Goal: Task Accomplishment & Management: Manage account settings

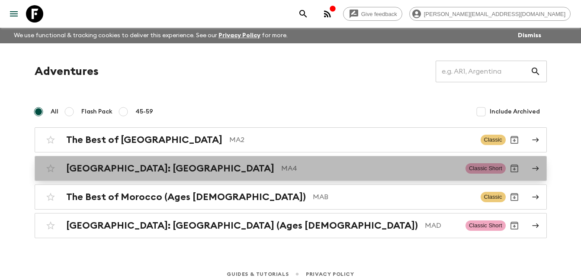
click at [134, 165] on h2 "[GEOGRAPHIC_DATA]: [GEOGRAPHIC_DATA]" at bounding box center [170, 168] width 208 height 11
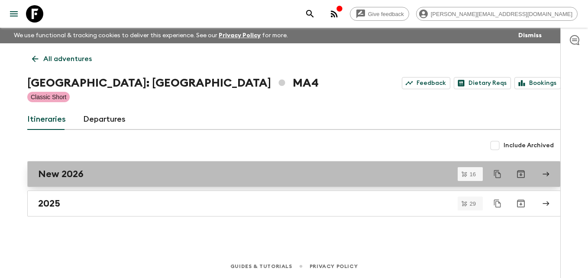
click at [71, 171] on h2 "New 2026" at bounding box center [60, 173] width 45 height 11
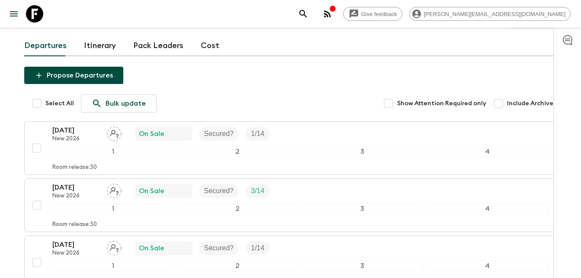
scroll to position [87, 0]
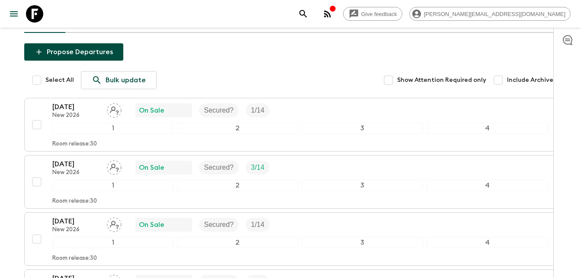
scroll to position [121, 0]
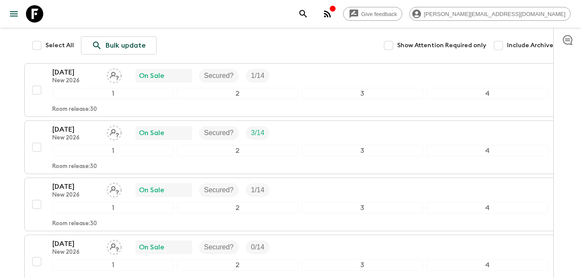
scroll to position [156, 0]
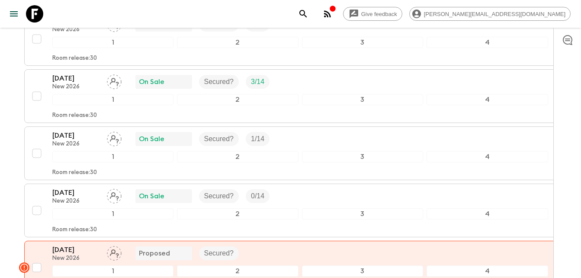
scroll to position [190, 0]
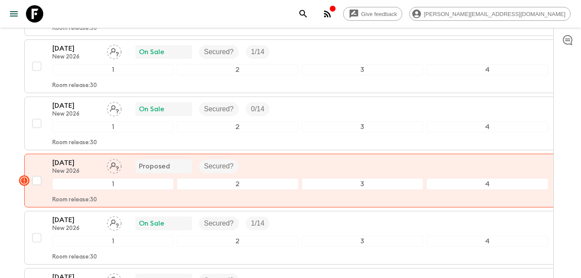
scroll to position [277, 0]
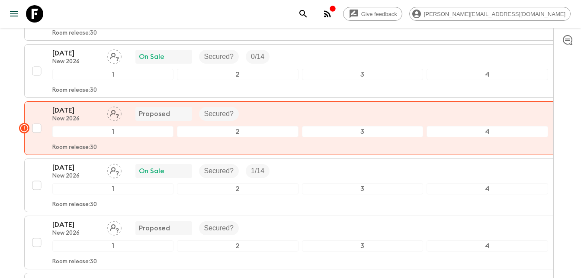
scroll to position [312, 0]
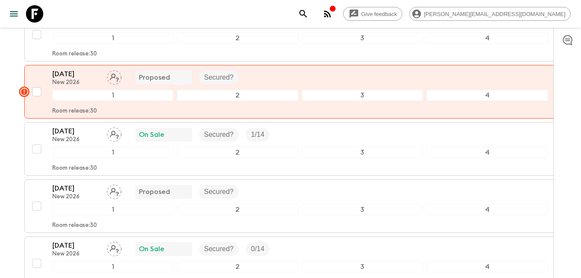
scroll to position [363, 0]
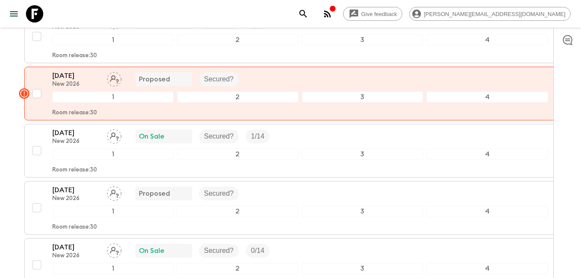
click at [16, 180] on div "All itineraries [GEOGRAPHIC_DATA]: [GEOGRAPHIC_DATA] ([GEOGRAPHIC_DATA]) New 20…" at bounding box center [291, 230] width 554 height 1100
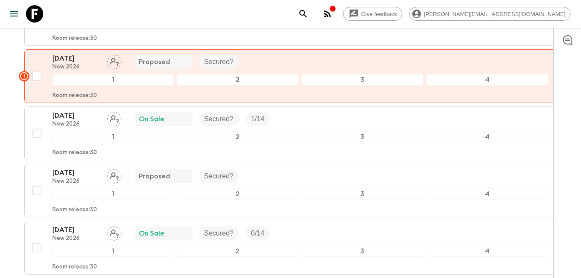
click at [3, 174] on div "Give feedback [PERSON_NAME][EMAIL_ADDRESS][DOMAIN_NAME] We use functional & tra…" at bounding box center [290, 214] width 581 height 1191
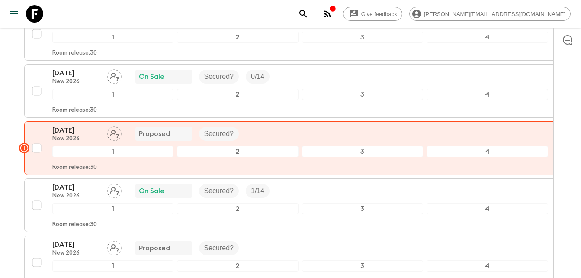
scroll to position [536, 0]
click at [10, 183] on div "Give feedback [PERSON_NAME][EMAIL_ADDRESS][DOMAIN_NAME] We use functional & tra…" at bounding box center [290, 59] width 581 height 1191
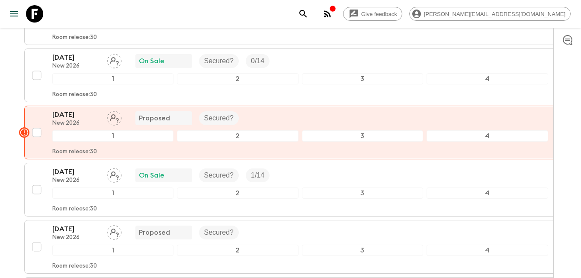
scroll to position [554, 0]
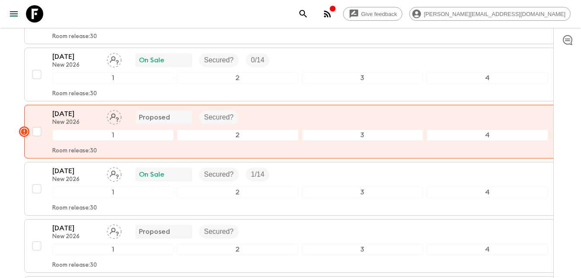
click at [1, 163] on div "Give feedback [PERSON_NAME][EMAIL_ADDRESS][DOMAIN_NAME] We use functional & tra…" at bounding box center [290, 41] width 581 height 1191
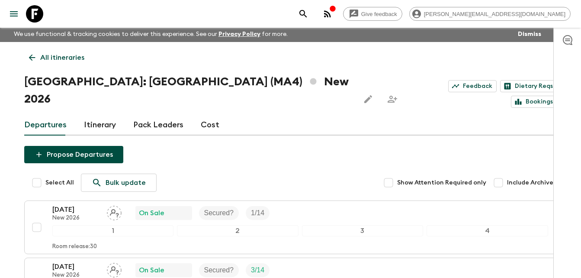
scroll to position [0, 0]
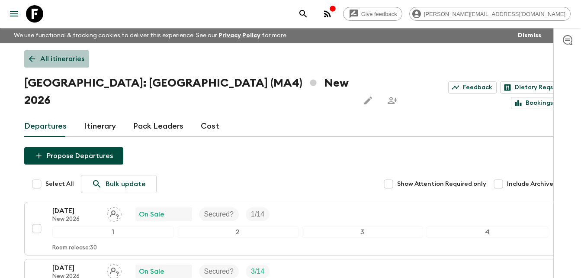
click at [32, 61] on icon at bounding box center [32, 59] width 6 height 6
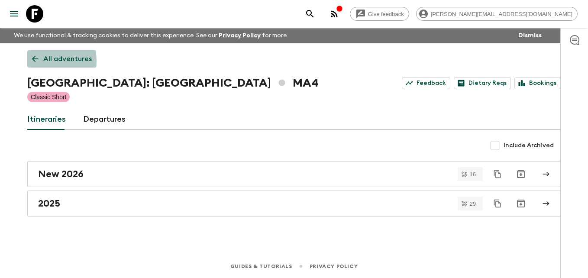
click at [33, 61] on icon at bounding box center [35, 59] width 10 height 10
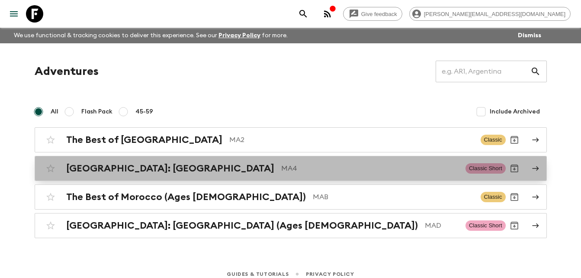
click at [130, 169] on h2 "[GEOGRAPHIC_DATA]: [GEOGRAPHIC_DATA]" at bounding box center [170, 168] width 208 height 11
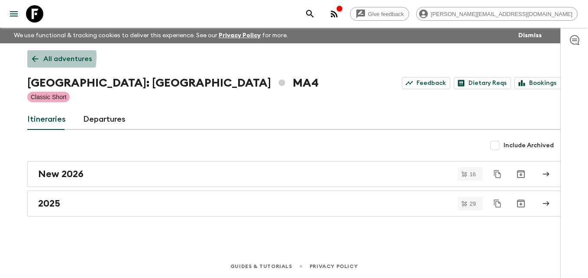
click at [35, 57] on icon at bounding box center [35, 59] width 6 height 6
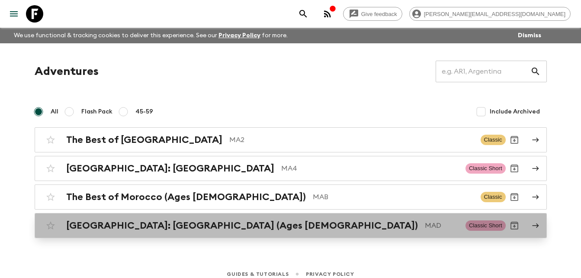
click at [141, 228] on h2 "[GEOGRAPHIC_DATA]: [GEOGRAPHIC_DATA] (Ages [DEMOGRAPHIC_DATA])" at bounding box center [242, 225] width 352 height 11
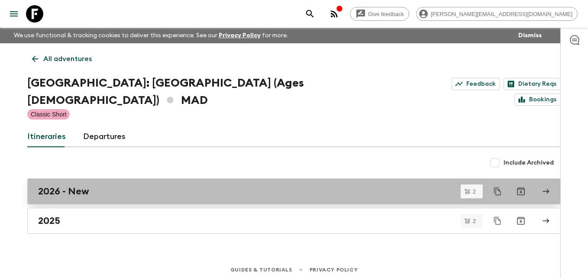
click at [70, 186] on h2 "2026 - New" at bounding box center [63, 191] width 51 height 11
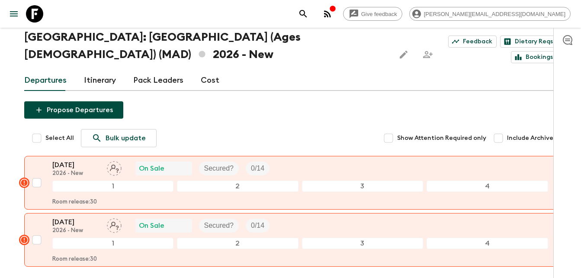
scroll to position [41, 0]
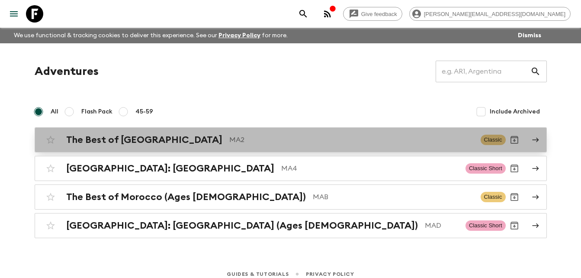
click at [115, 134] on h2 "The Best of [GEOGRAPHIC_DATA]" at bounding box center [144, 139] width 156 height 11
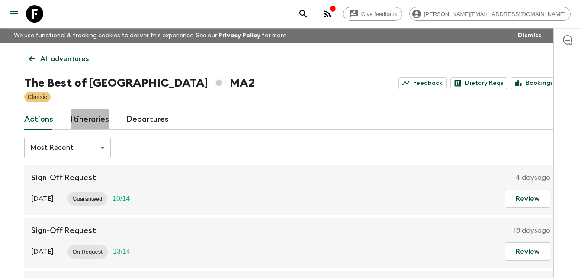
click at [88, 116] on link "Itineraries" at bounding box center [90, 119] width 39 height 21
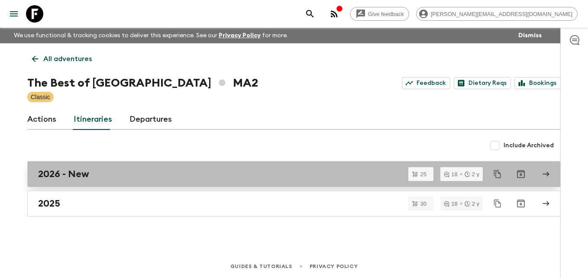
click at [80, 175] on h2 "2026 - New" at bounding box center [63, 173] width 51 height 11
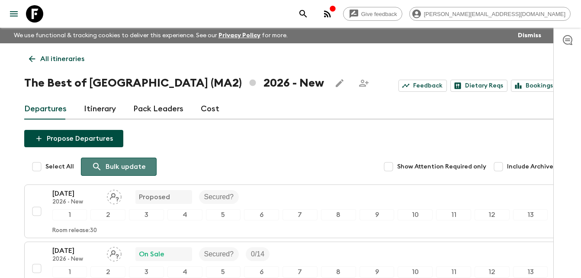
click at [137, 166] on p "Bulk update" at bounding box center [126, 166] width 40 height 10
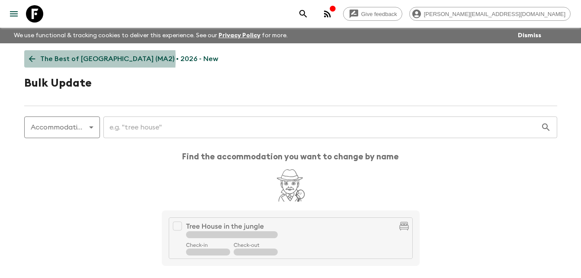
click at [32, 59] on icon at bounding box center [32, 59] width 6 height 6
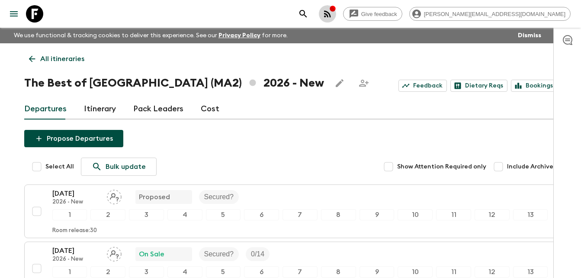
click at [331, 13] on icon "button" at bounding box center [327, 13] width 7 height 7
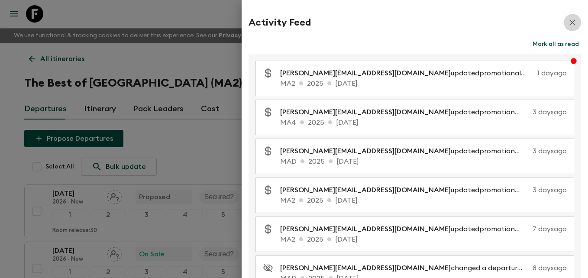
click at [567, 19] on icon "button" at bounding box center [572, 22] width 10 height 10
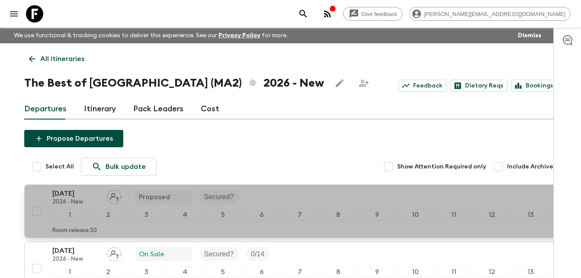
click at [67, 195] on p "[DATE]" at bounding box center [76, 193] width 48 height 10
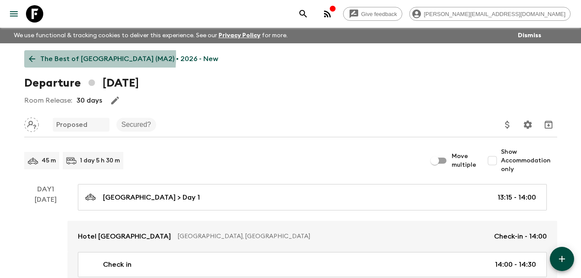
click at [32, 56] on icon at bounding box center [32, 59] width 6 height 6
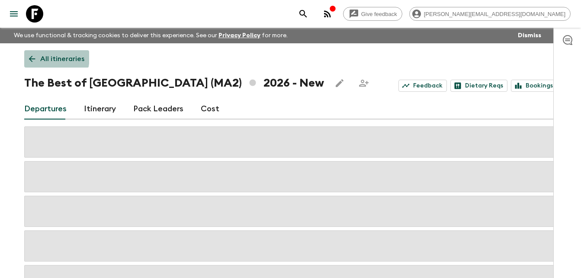
click at [32, 56] on icon at bounding box center [32, 59] width 6 height 6
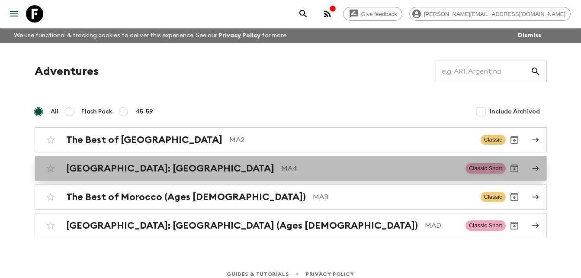
click at [149, 167] on h2 "[GEOGRAPHIC_DATA]: [GEOGRAPHIC_DATA]" at bounding box center [170, 168] width 208 height 11
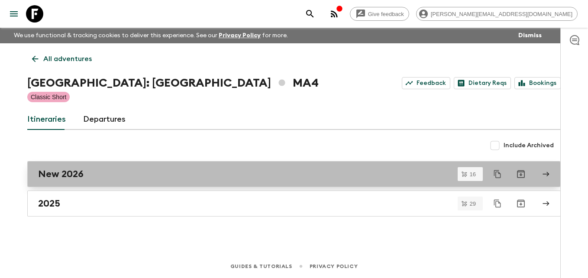
click at [77, 171] on h2 "New 2026" at bounding box center [60, 173] width 45 height 11
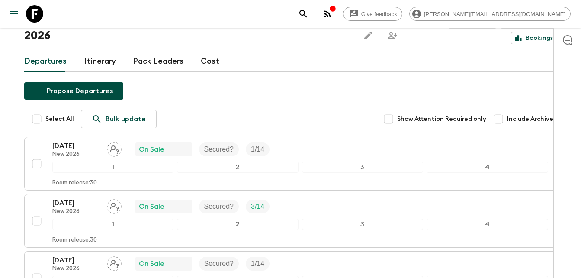
scroll to position [75, 0]
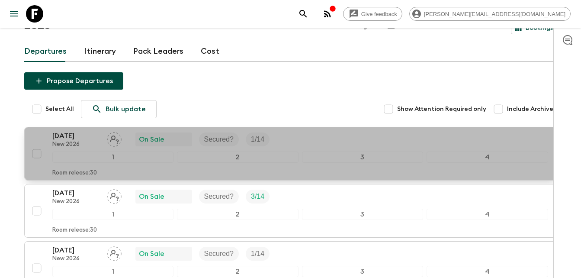
click at [58, 131] on p "[DATE]" at bounding box center [76, 136] width 48 height 10
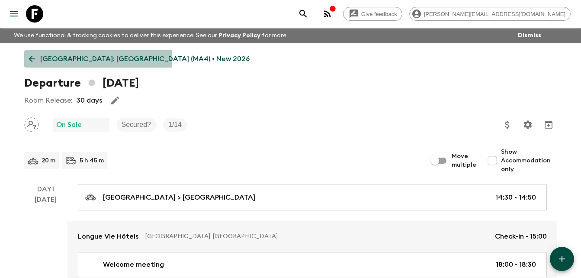
click at [32, 60] on icon at bounding box center [32, 59] width 10 height 10
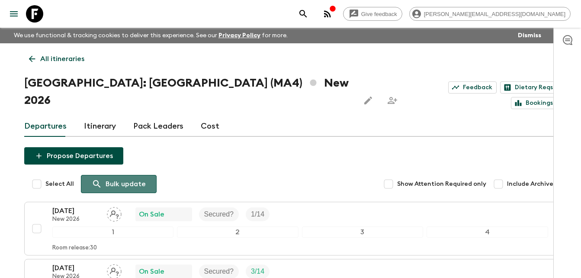
click at [128, 179] on p "Bulk update" at bounding box center [126, 184] width 40 height 10
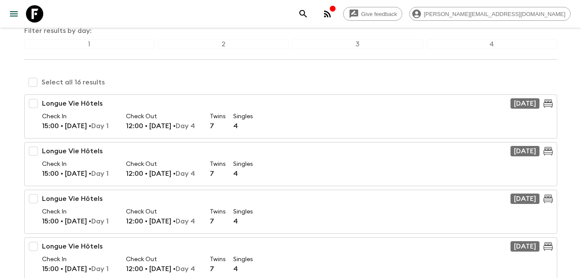
scroll to position [118, 0]
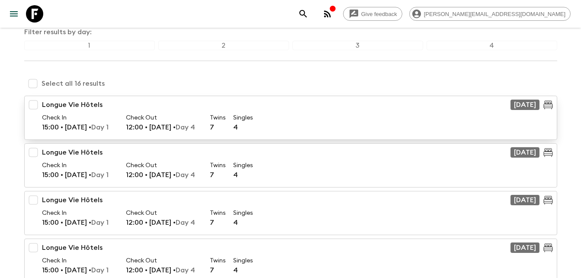
type input "longue"
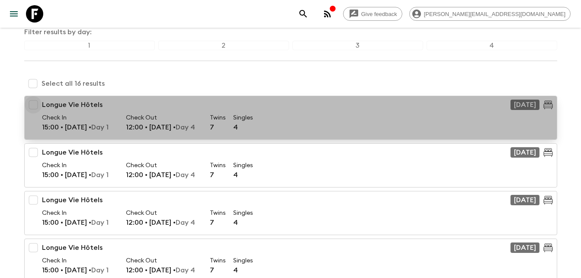
click at [33, 104] on input "checkbox" at bounding box center [33, 104] width 17 height 17
checkbox input "true"
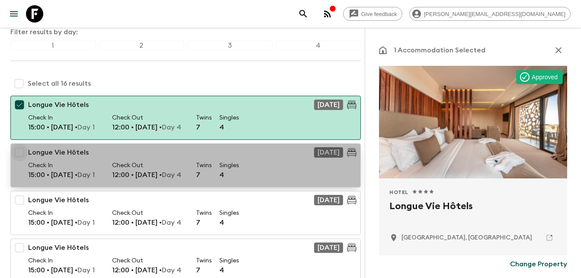
click at [19, 148] on input "checkbox" at bounding box center [19, 152] width 17 height 17
checkbox input "true"
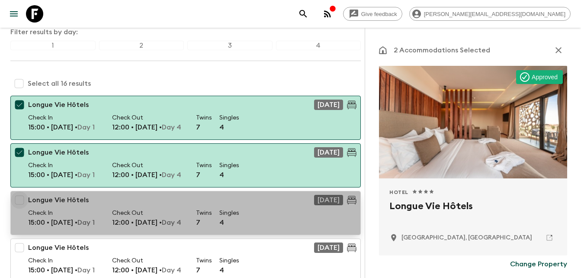
click at [20, 199] on input "checkbox" at bounding box center [19, 199] width 17 height 17
checkbox input "true"
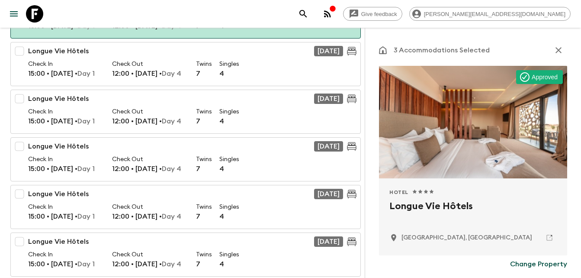
scroll to position [326, 0]
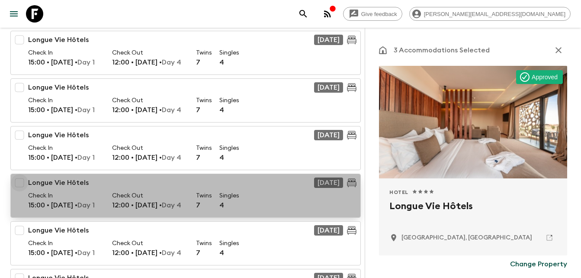
click at [20, 181] on input "checkbox" at bounding box center [19, 182] width 17 height 17
checkbox input "true"
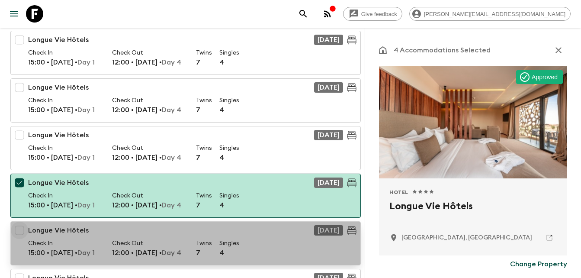
click at [20, 228] on input "checkbox" at bounding box center [19, 230] width 17 height 17
checkbox input "true"
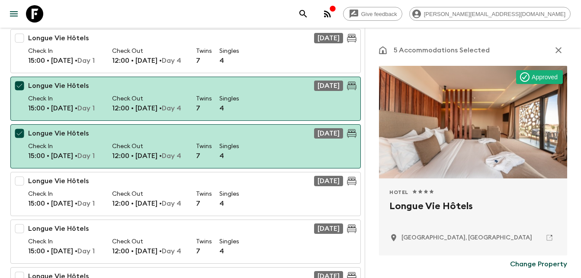
scroll to position [435, 0]
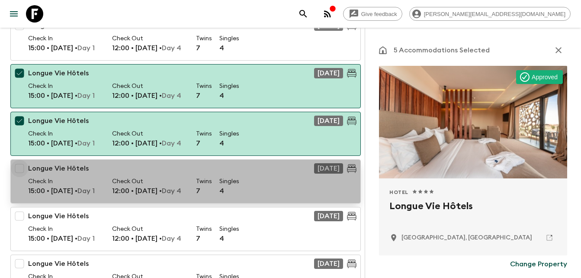
click at [21, 168] on input "checkbox" at bounding box center [19, 168] width 17 height 17
checkbox input "true"
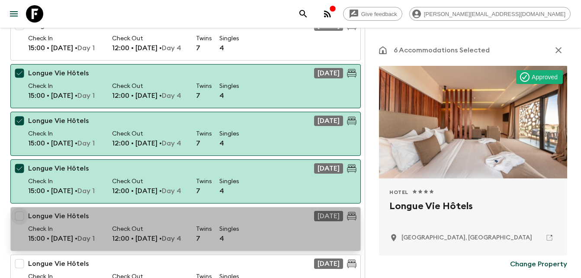
click at [18, 214] on input "checkbox" at bounding box center [19, 215] width 17 height 17
checkbox input "true"
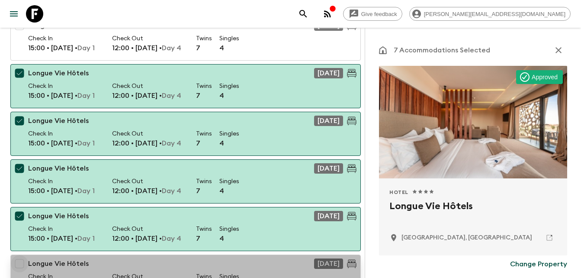
click at [21, 262] on input "checkbox" at bounding box center [19, 263] width 17 height 17
checkbox input "true"
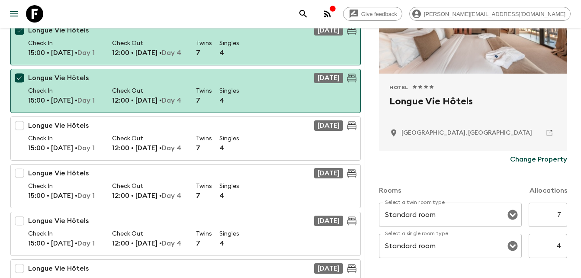
scroll to position [106, 0]
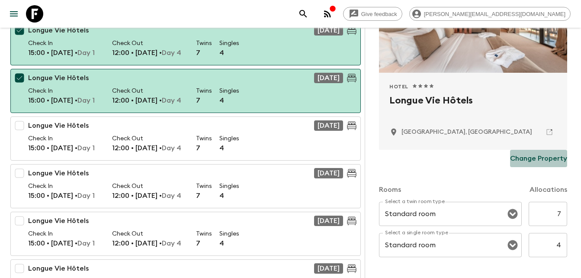
click at [537, 159] on p "Change Property" at bounding box center [538, 158] width 57 height 10
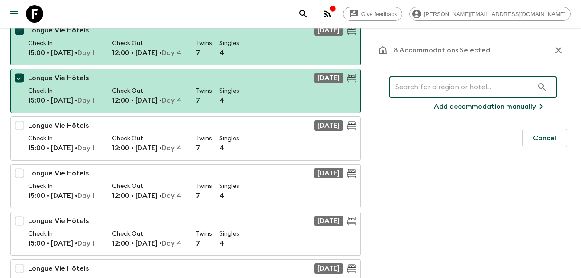
click at [424, 89] on input "text" at bounding box center [461, 87] width 144 height 24
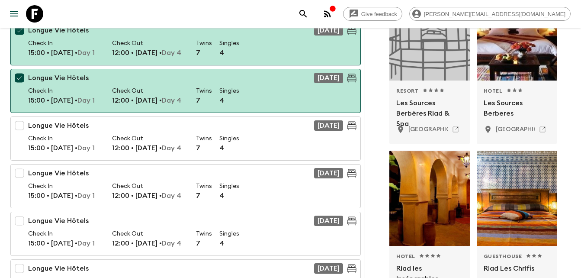
scroll to position [110, 0]
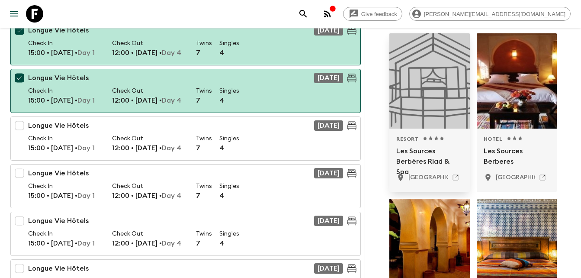
type input "Riad Les Sources"
click at [409, 145] on div "Resort 1 Star 2 Stars 3 Stars 4 Stars 5 Stars Les Sources Berbères Riad & Spa M…" at bounding box center [429, 159] width 67 height 49
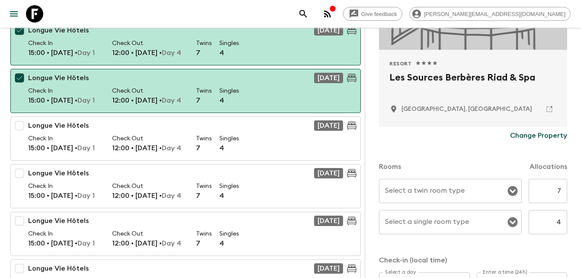
scroll to position [131, 0]
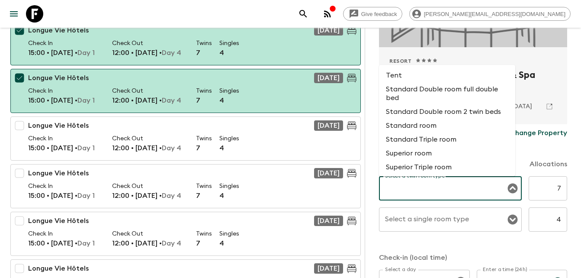
click at [405, 196] on input "Select a twin room type" at bounding box center [444, 188] width 122 height 16
click at [441, 112] on li "Standard Double room 2 twin beds" at bounding box center [447, 112] width 136 height 14
type input "Standard Double room 2 twin beds"
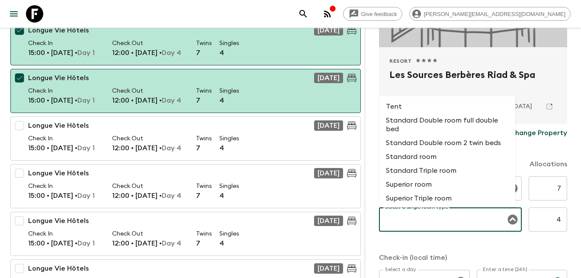
click at [412, 221] on input "Select a single room type" at bounding box center [444, 219] width 122 height 16
click at [403, 155] on li "Standard room" at bounding box center [447, 157] width 136 height 14
type input "Standard room"
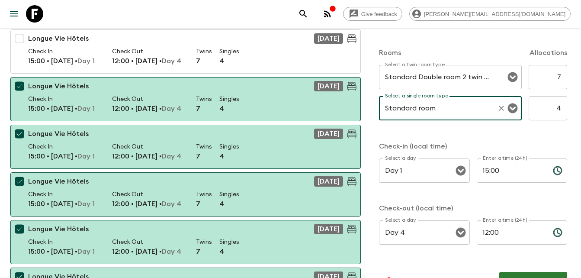
scroll to position [246, 0]
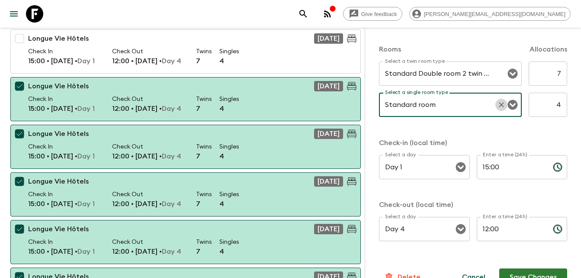
click at [499, 106] on icon "Clear" at bounding box center [501, 104] width 5 height 5
click at [507, 104] on icon "Open" at bounding box center [512, 105] width 10 height 10
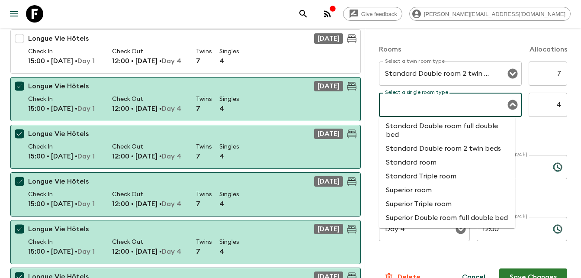
scroll to position [24, 0]
click at [423, 155] on li "Standard room" at bounding box center [447, 162] width 136 height 14
type input "Standard room"
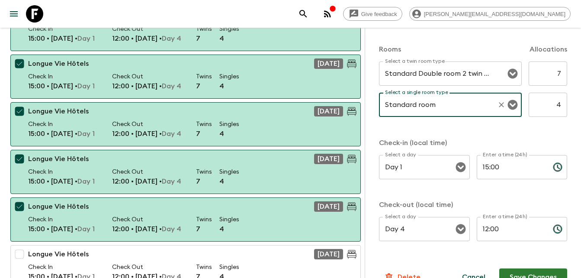
scroll to position [264, 0]
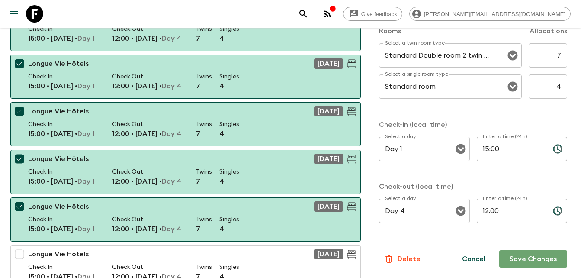
click at [531, 257] on button "Save Changes" at bounding box center [533, 258] width 68 height 17
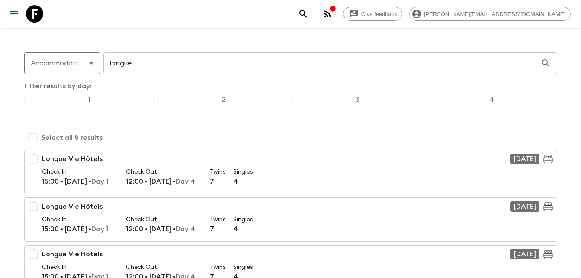
scroll to position [68, 0]
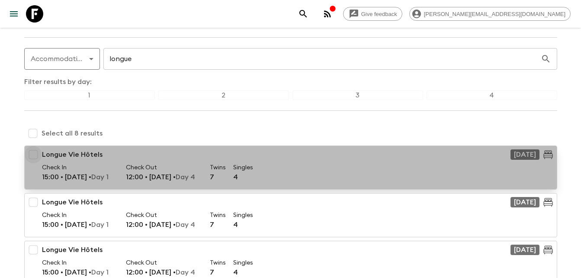
click at [35, 152] on input "checkbox" at bounding box center [33, 154] width 17 height 17
checkbox input "true"
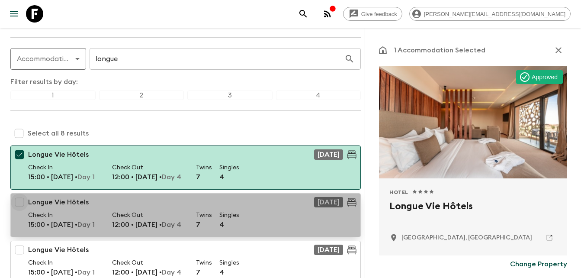
click at [18, 196] on input "checkbox" at bounding box center [19, 201] width 17 height 17
checkbox input "true"
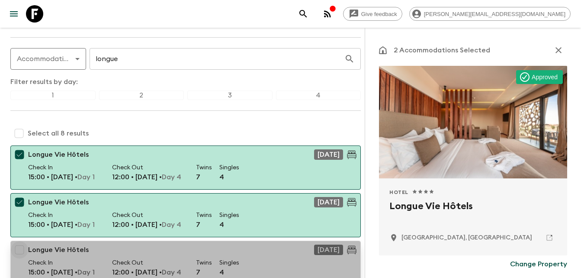
click at [21, 250] on input "checkbox" at bounding box center [19, 249] width 17 height 17
checkbox input "true"
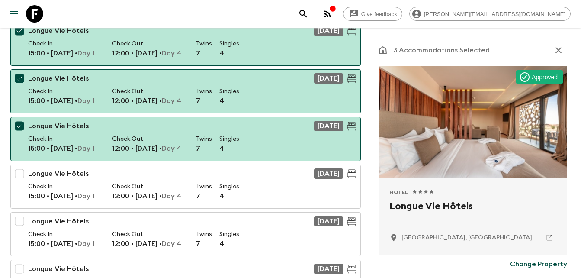
scroll to position [196, 0]
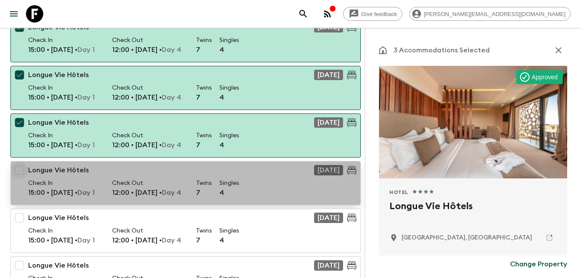
click at [19, 170] on input "checkbox" at bounding box center [19, 169] width 17 height 17
checkbox input "true"
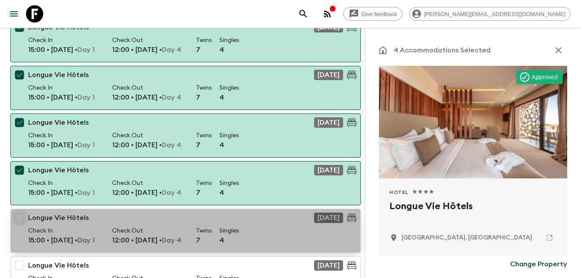
click at [20, 215] on input "checkbox" at bounding box center [19, 217] width 17 height 17
checkbox input "true"
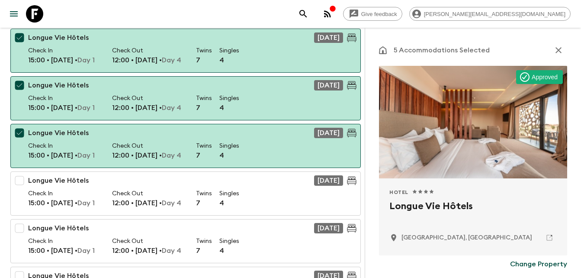
scroll to position [282, 0]
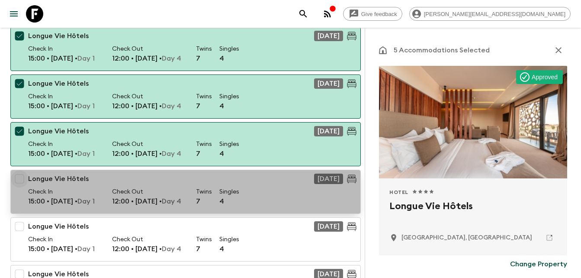
click at [20, 173] on input "checkbox" at bounding box center [19, 178] width 17 height 17
checkbox input "true"
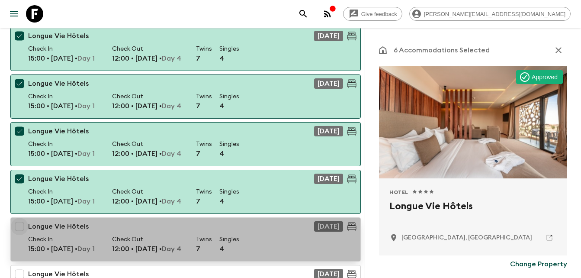
click at [18, 230] on input "checkbox" at bounding box center [19, 226] width 17 height 17
checkbox input "true"
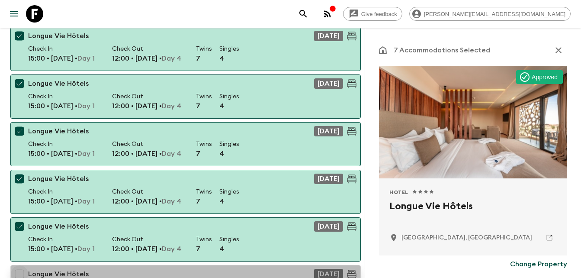
click at [22, 269] on input "checkbox" at bounding box center [19, 273] width 17 height 17
checkbox input "true"
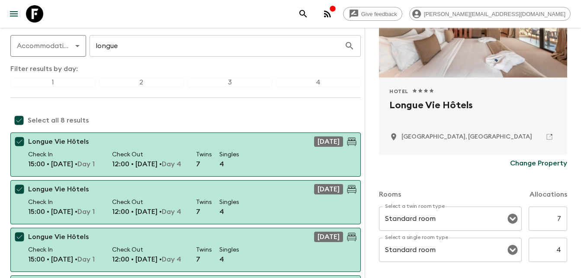
scroll to position [107, 0]
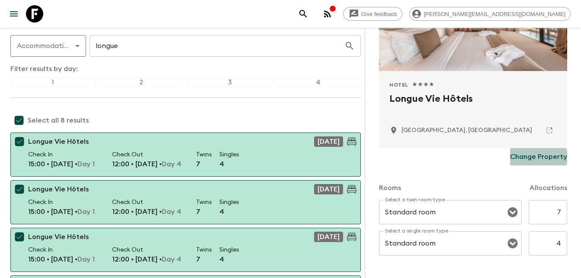
click at [527, 157] on p "Change Property" at bounding box center [538, 156] width 57 height 10
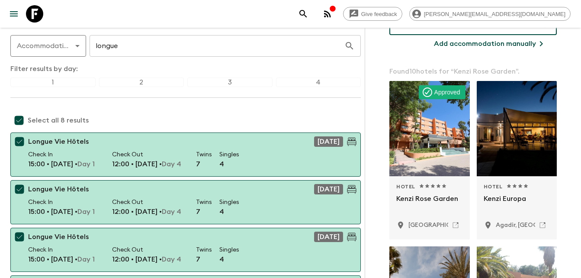
scroll to position [74, 0]
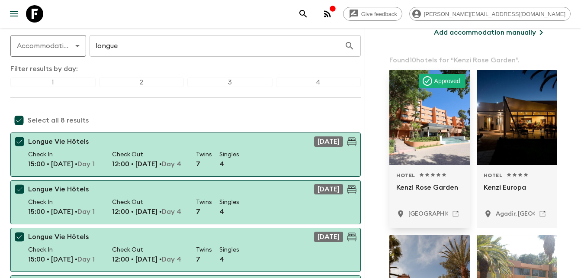
type input "Kenzi Rose Garden"
click at [427, 109] on div at bounding box center [429, 117] width 80 height 95
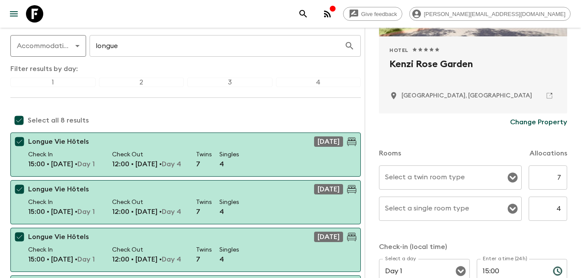
scroll to position [143, 0]
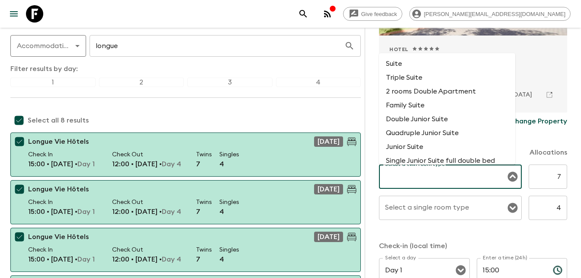
click at [448, 175] on input "Select a twin room type" at bounding box center [444, 176] width 122 height 16
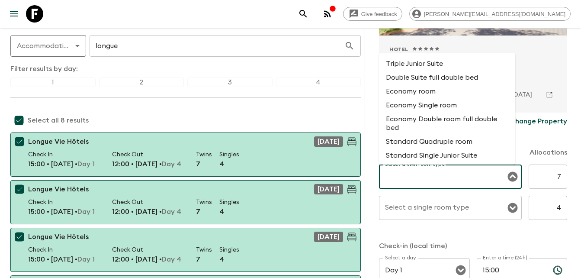
scroll to position [363, 0]
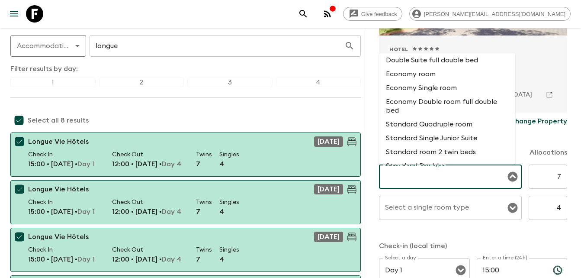
click at [439, 148] on li "Standard room 2 twin beds" at bounding box center [447, 152] width 136 height 14
type input "Standard room 2 twin beds"
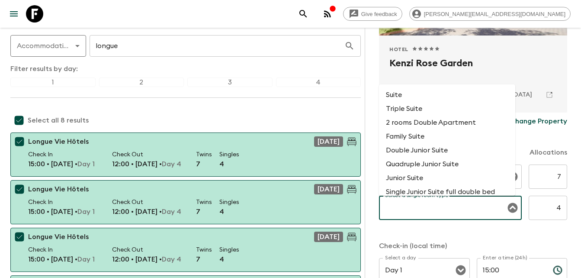
click at [411, 212] on input "Select a single room type" at bounding box center [444, 207] width 122 height 16
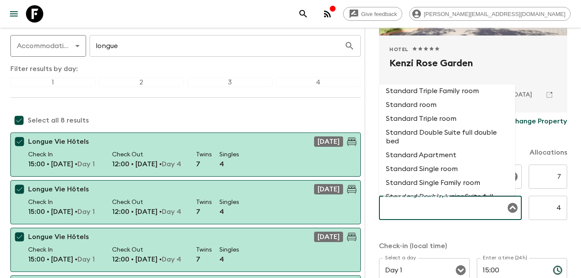
scroll to position [519, 0]
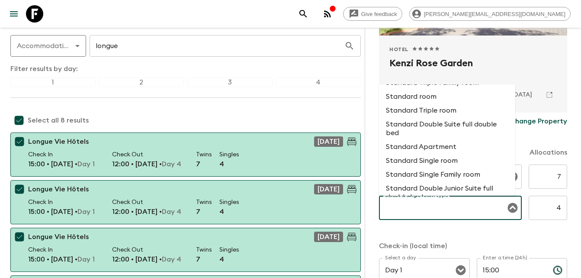
click at [440, 162] on li "Standard Single room" at bounding box center [447, 161] width 136 height 14
type input "Standard Single room"
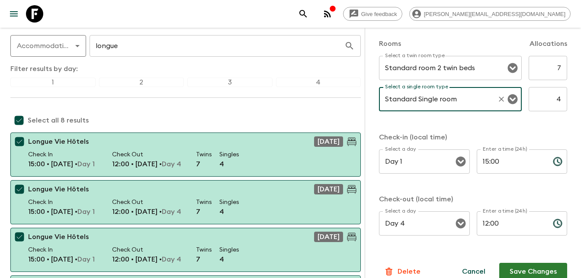
scroll to position [264, 0]
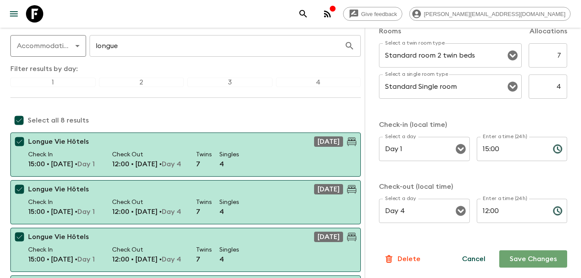
click at [527, 261] on button "Save Changes" at bounding box center [533, 258] width 68 height 17
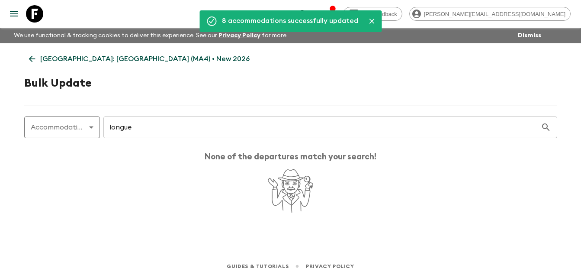
scroll to position [0, 0]
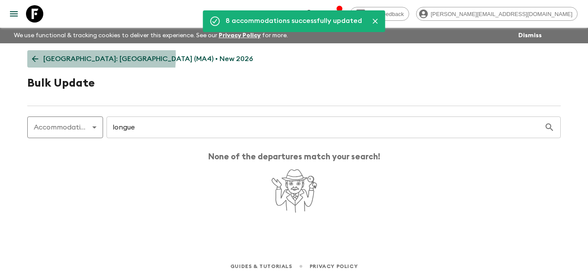
click at [35, 57] on icon at bounding box center [35, 59] width 6 height 6
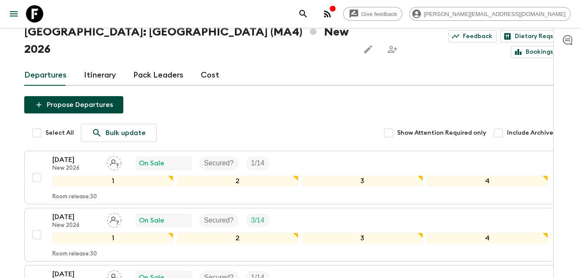
scroll to position [59, 0]
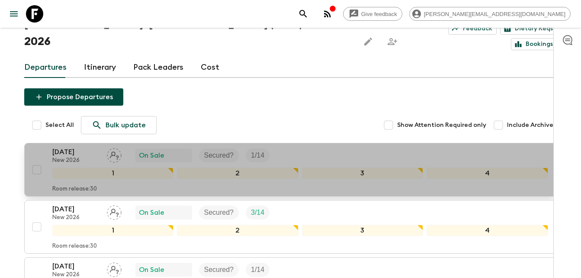
click at [76, 147] on p "[DATE]" at bounding box center [76, 152] width 48 height 10
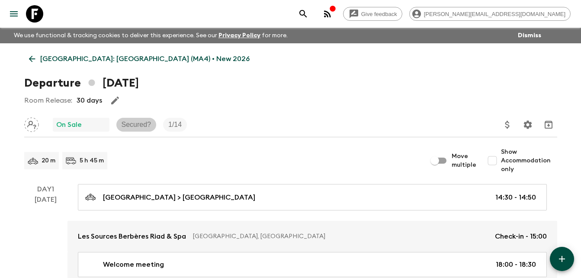
click at [143, 123] on p "Secured?" at bounding box center [137, 124] width 30 height 10
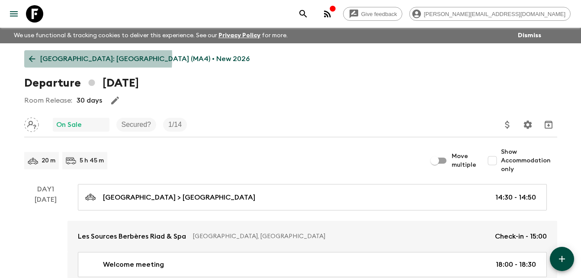
click at [30, 57] on icon at bounding box center [32, 59] width 10 height 10
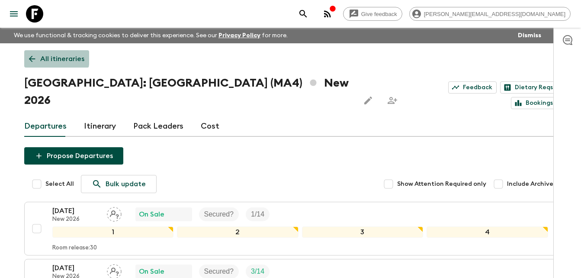
click at [35, 58] on icon at bounding box center [32, 59] width 10 height 10
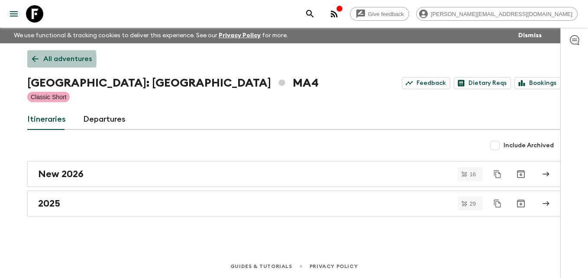
click at [32, 60] on icon at bounding box center [35, 59] width 10 height 10
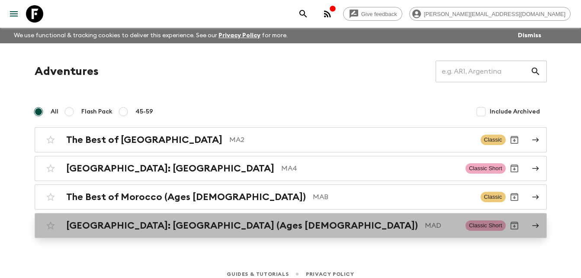
click at [139, 225] on h2 "[GEOGRAPHIC_DATA]: [GEOGRAPHIC_DATA] (Ages [DEMOGRAPHIC_DATA])" at bounding box center [242, 225] width 352 height 11
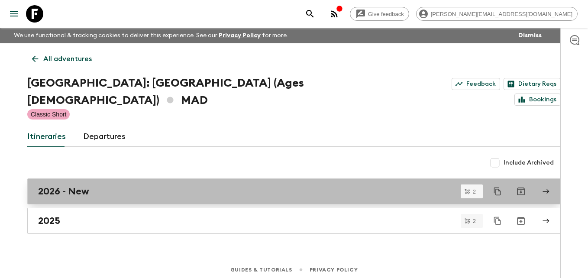
click at [82, 186] on h2 "2026 - New" at bounding box center [63, 191] width 51 height 11
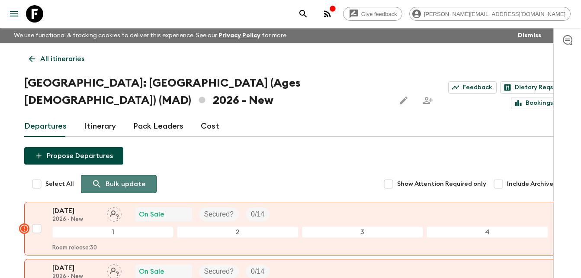
click at [129, 179] on p "Bulk update" at bounding box center [126, 184] width 40 height 10
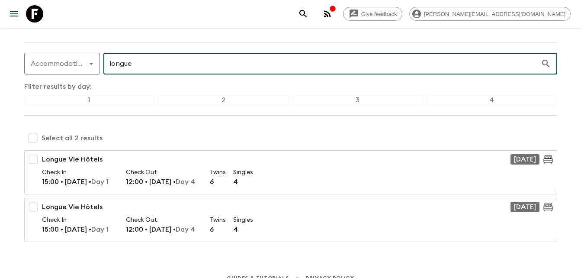
scroll to position [75, 0]
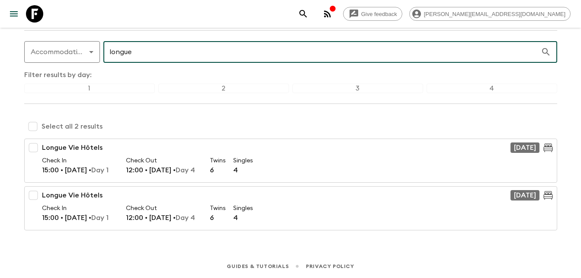
type input "longue"
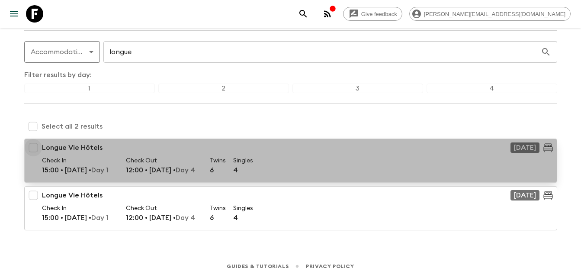
click at [34, 149] on input "checkbox" at bounding box center [33, 147] width 17 height 17
checkbox input "true"
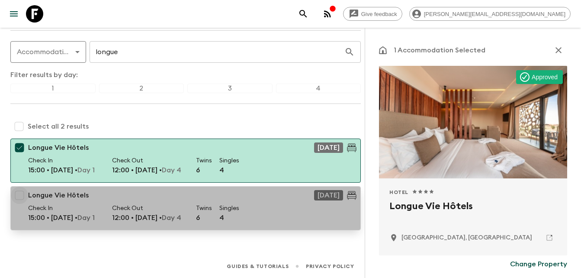
click at [20, 194] on input "checkbox" at bounding box center [19, 194] width 17 height 17
checkbox input "true"
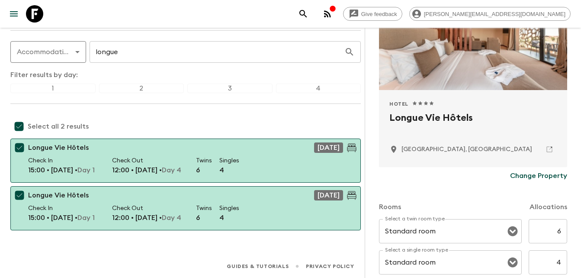
scroll to position [92, 0]
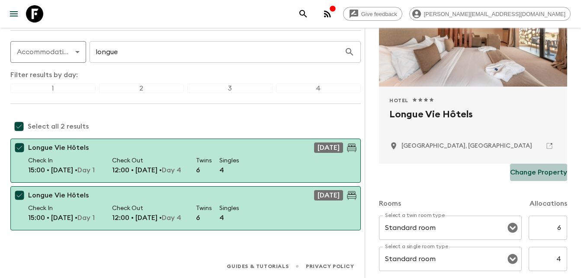
click at [525, 168] on p "Change Property" at bounding box center [538, 172] width 57 height 10
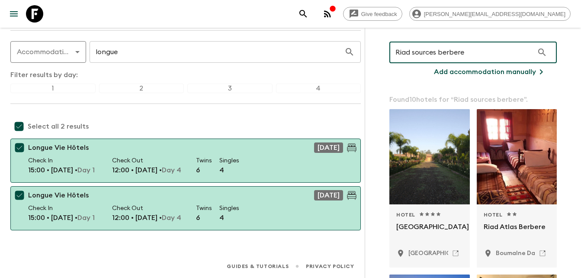
scroll to position [33, 0]
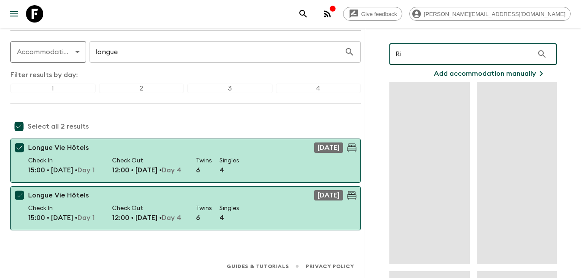
type input "R"
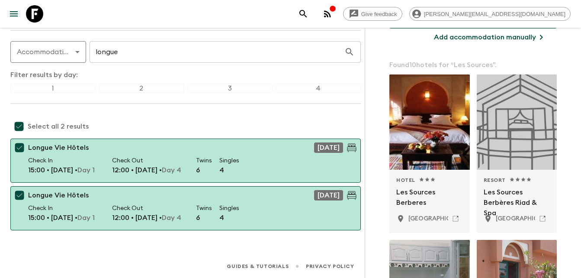
scroll to position [82, 0]
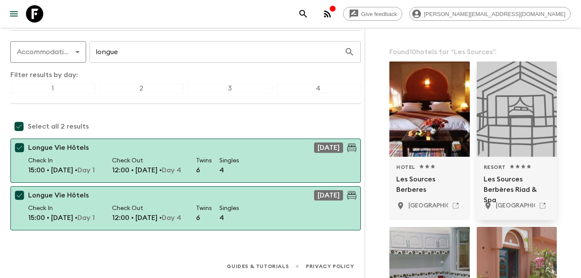
type input "Les Sources"
click at [502, 151] on div at bounding box center [517, 108] width 80 height 95
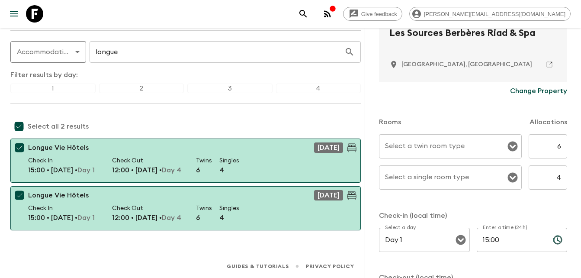
scroll to position [174, 0]
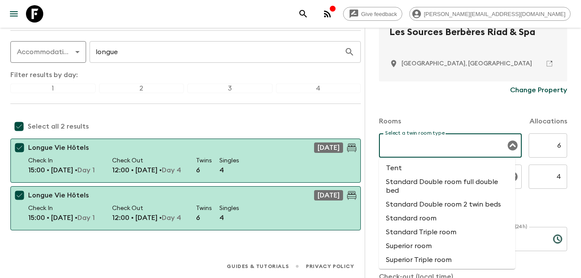
click at [453, 143] on input "Select a twin room type" at bounding box center [444, 145] width 122 height 16
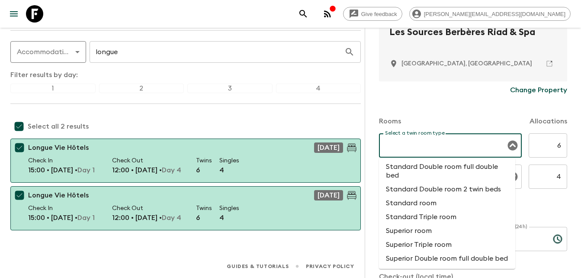
scroll to position [0, 0]
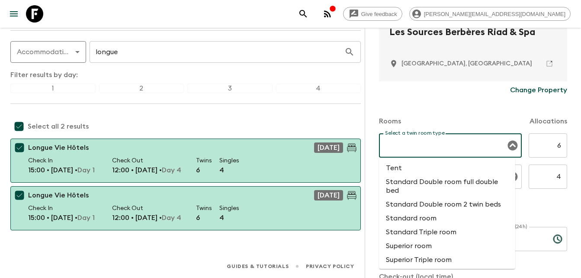
click at [433, 203] on li "Standard Double room 2 twin beds" at bounding box center [447, 204] width 136 height 14
type input "Standard Double room 2 twin beds"
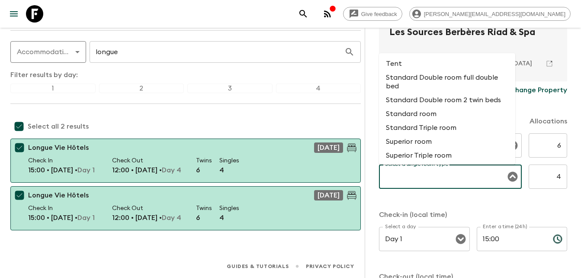
click at [444, 175] on input "Select a single room type" at bounding box center [444, 176] width 122 height 16
click at [418, 113] on li "Standard room" at bounding box center [447, 114] width 136 height 14
type input "Standard room"
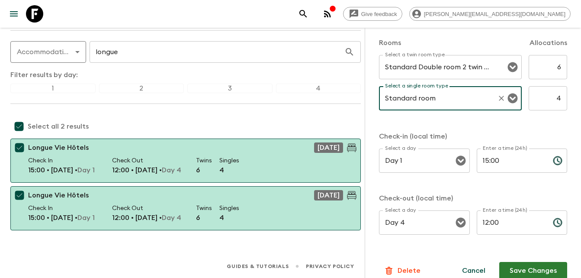
scroll to position [264, 0]
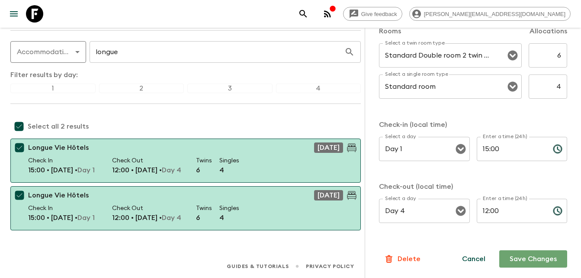
click at [533, 258] on button "Save Changes" at bounding box center [533, 258] width 68 height 17
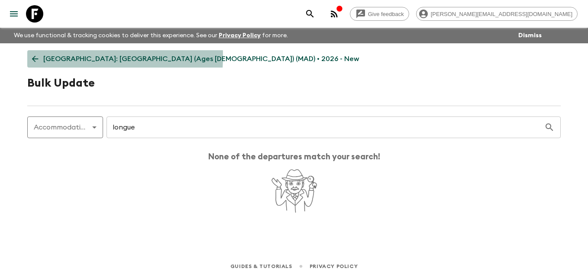
click at [35, 56] on icon at bounding box center [35, 59] width 6 height 6
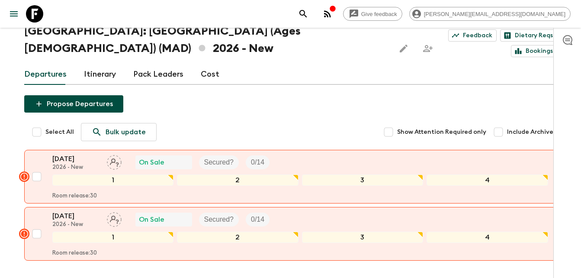
scroll to position [55, 0]
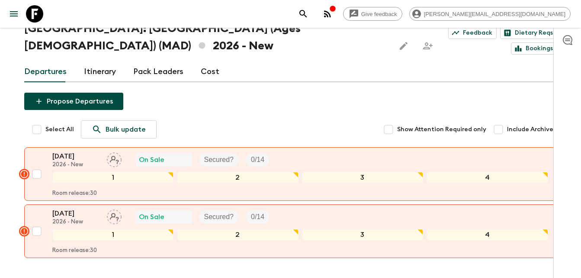
click at [10, 186] on div "Give feedback [PERSON_NAME][EMAIL_ADDRESS][DOMAIN_NAME] We use functional & tra…" at bounding box center [290, 140] width 581 height 391
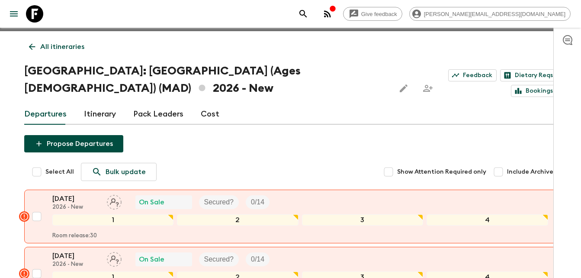
scroll to position [10, 0]
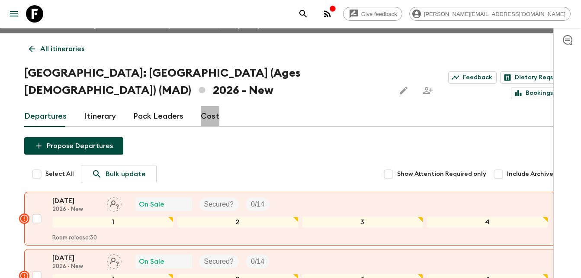
click at [209, 106] on link "Cost" at bounding box center [210, 116] width 19 height 21
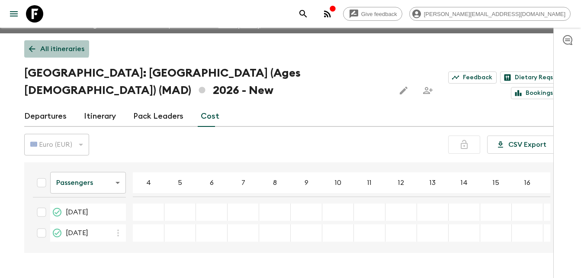
click at [29, 47] on icon at bounding box center [32, 49] width 10 height 10
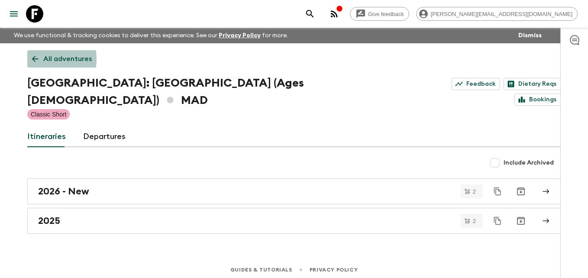
click at [33, 59] on icon at bounding box center [35, 59] width 6 height 6
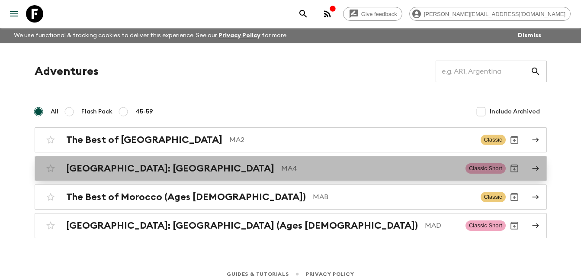
click at [134, 168] on h2 "[GEOGRAPHIC_DATA]: [GEOGRAPHIC_DATA]" at bounding box center [170, 168] width 208 height 11
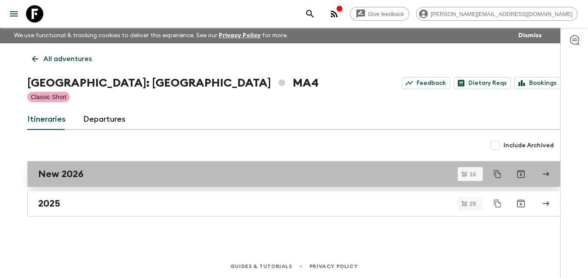
click at [83, 172] on div "New 2026" at bounding box center [285, 173] width 495 height 11
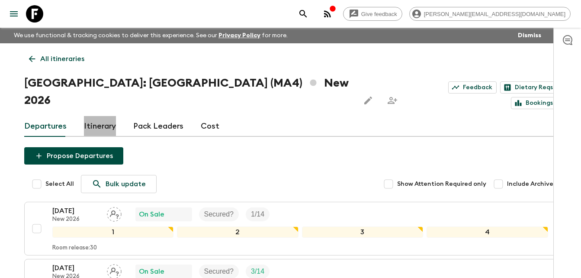
click at [103, 116] on link "Itinerary" at bounding box center [100, 126] width 32 height 21
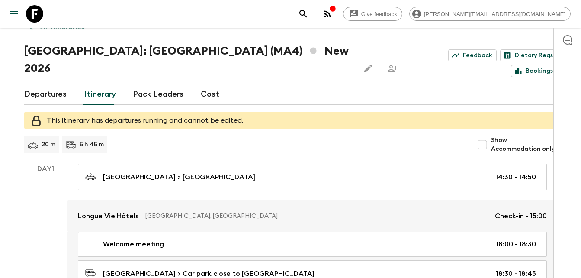
scroll to position [13, 0]
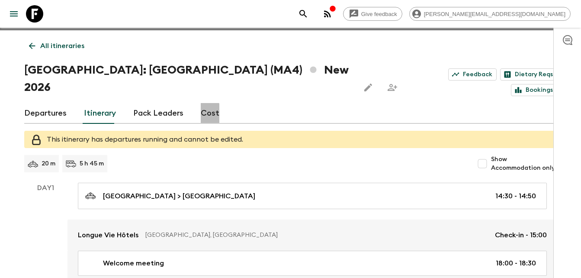
click at [206, 103] on link "Cost" at bounding box center [210, 113] width 19 height 21
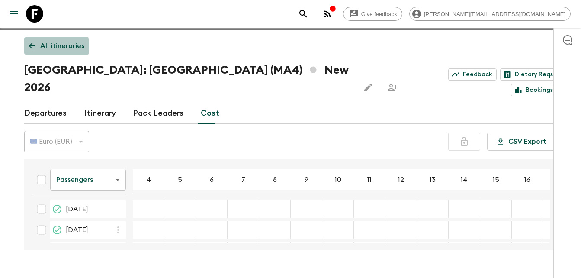
click at [32, 46] on icon at bounding box center [32, 46] width 10 height 10
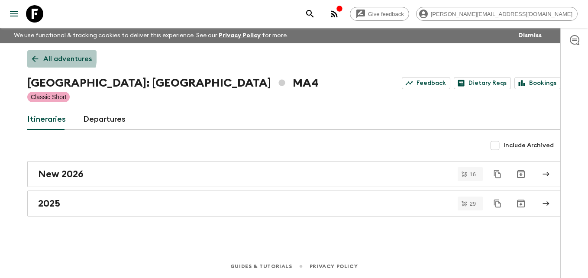
click at [34, 55] on icon at bounding box center [35, 59] width 10 height 10
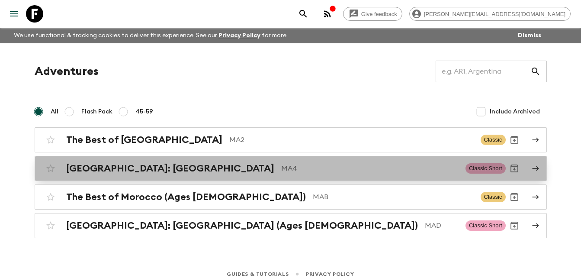
click at [150, 168] on h2 "[GEOGRAPHIC_DATA]: [GEOGRAPHIC_DATA]" at bounding box center [170, 168] width 208 height 11
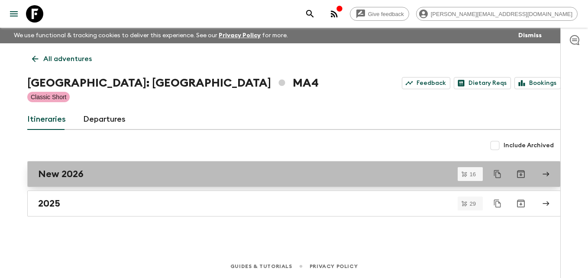
click at [76, 171] on h2 "New 2026" at bounding box center [60, 173] width 45 height 11
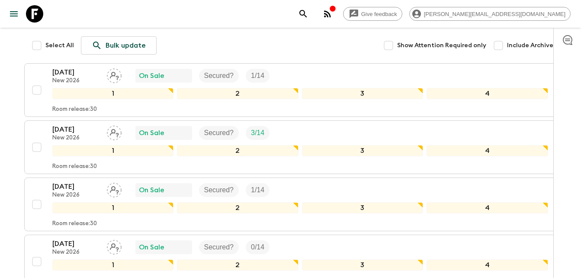
scroll to position [156, 0]
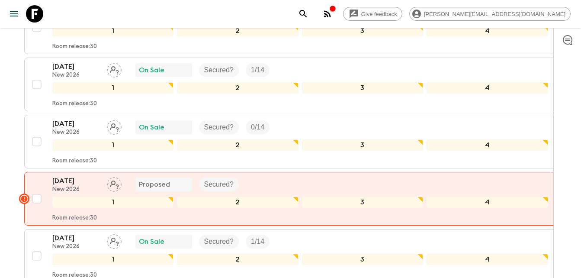
scroll to position [260, 0]
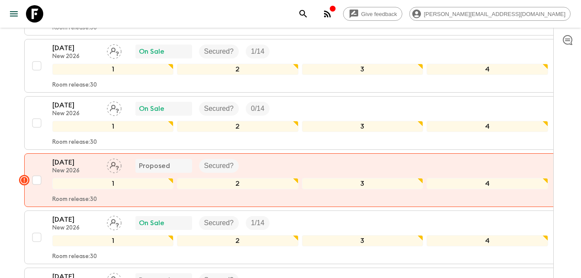
scroll to position [294, 0]
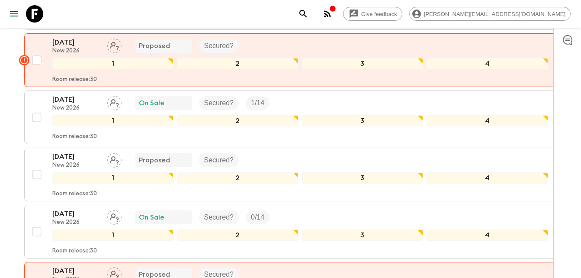
scroll to position [398, 0]
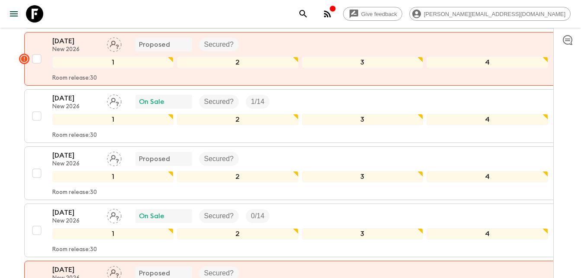
click at [14, 186] on div "All itineraries [GEOGRAPHIC_DATA]: [GEOGRAPHIC_DATA] ([GEOGRAPHIC_DATA]) New 20…" at bounding box center [291, 195] width 554 height 1100
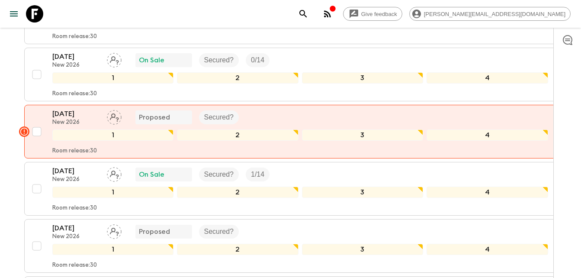
scroll to position [536, 0]
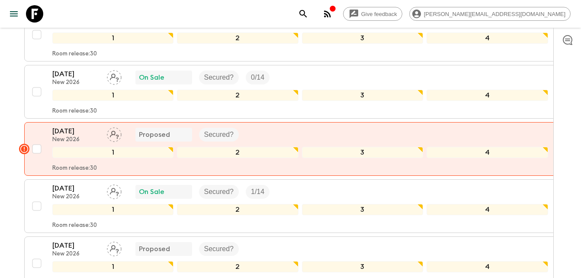
click at [0, 182] on html "Give feedback [PERSON_NAME][EMAIL_ADDRESS][DOMAIN_NAME] We use functional & tra…" at bounding box center [290, 59] width 581 height 1191
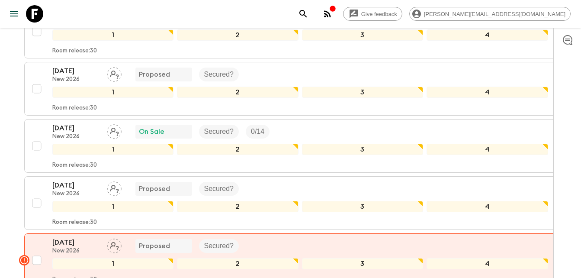
scroll to position [710, 0]
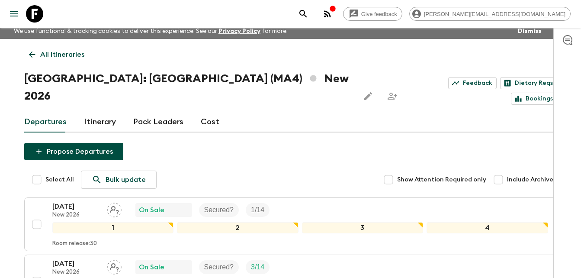
scroll to position [0, 0]
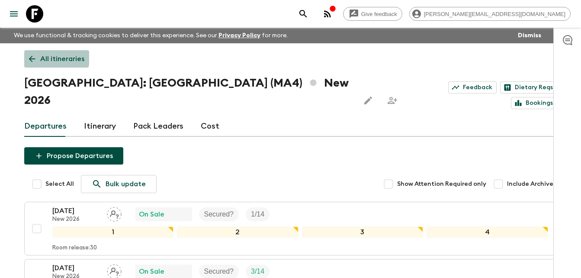
click at [31, 54] on icon at bounding box center [32, 59] width 10 height 10
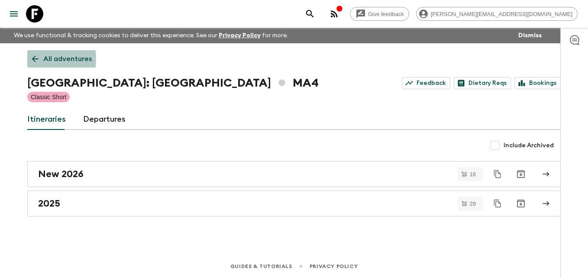
click at [32, 59] on icon at bounding box center [35, 59] width 10 height 10
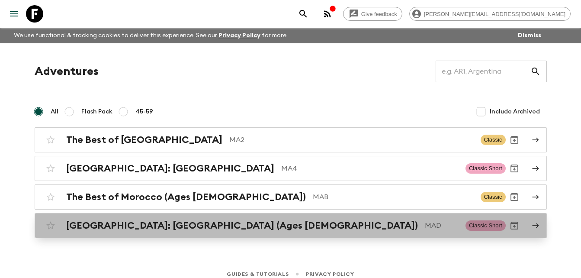
click at [131, 226] on h2 "[GEOGRAPHIC_DATA]: [GEOGRAPHIC_DATA] (Ages [DEMOGRAPHIC_DATA])" at bounding box center [242, 225] width 352 height 11
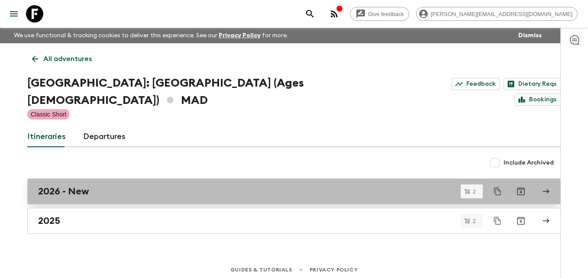
click at [72, 186] on h2 "2026 - New" at bounding box center [63, 191] width 51 height 11
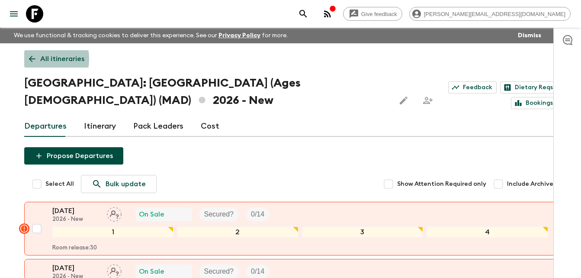
click at [32, 59] on icon at bounding box center [32, 59] width 6 height 6
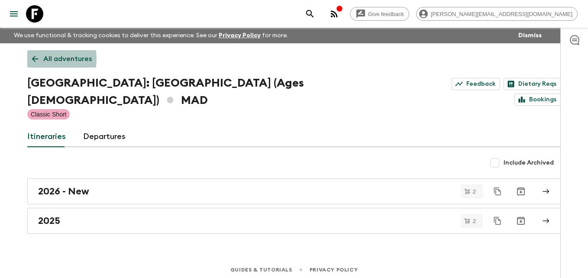
click at [32, 59] on icon at bounding box center [35, 59] width 6 height 6
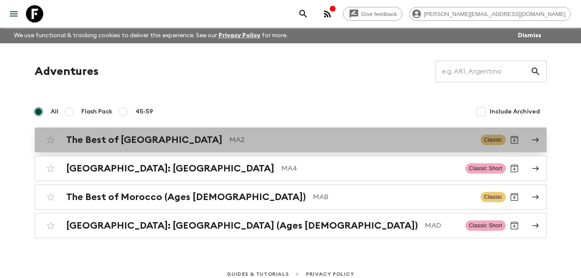
click at [143, 140] on h2 "The Best of [GEOGRAPHIC_DATA]" at bounding box center [144, 139] width 156 height 11
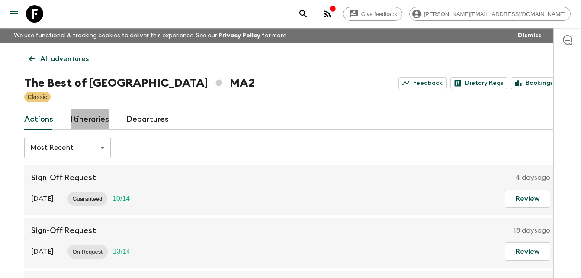
click at [84, 116] on link "Itineraries" at bounding box center [90, 119] width 39 height 21
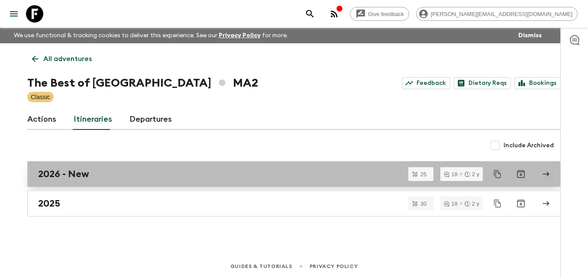
click at [84, 175] on h2 "2026 - New" at bounding box center [63, 173] width 51 height 11
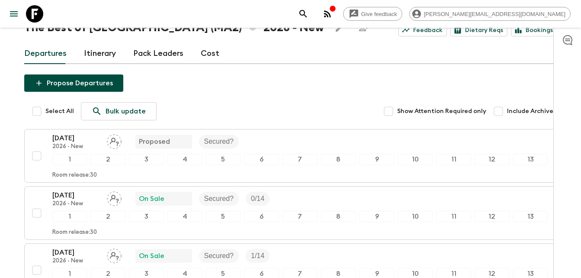
scroll to position [69, 0]
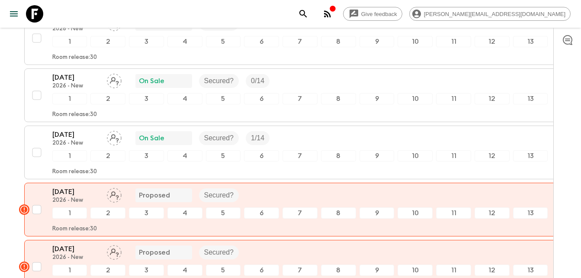
scroll to position [190, 0]
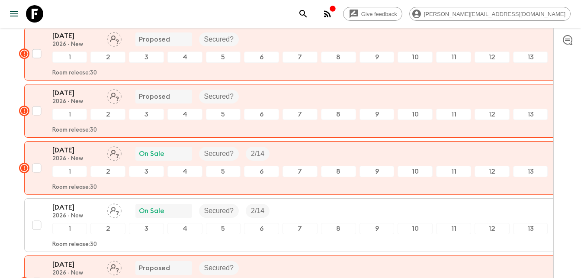
scroll to position [312, 0]
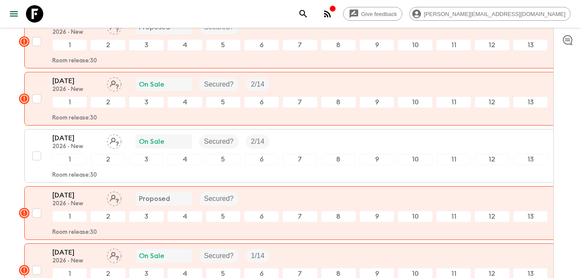
scroll to position [415, 0]
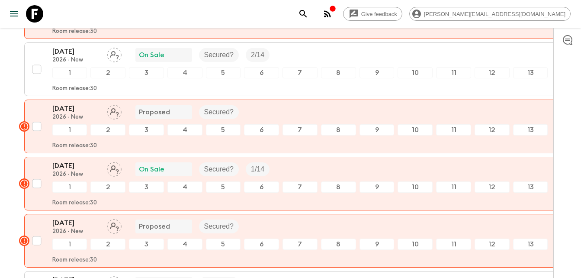
scroll to position [502, 0]
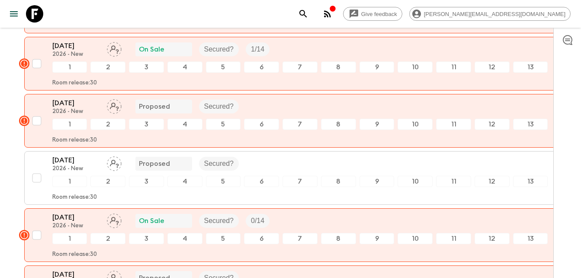
scroll to position [606, 0]
click at [9, 173] on div "Give feedback [PERSON_NAME][EMAIL_ADDRESS][DOMAIN_NAME] We use functional & tra…" at bounding box center [290, 237] width 581 height 1687
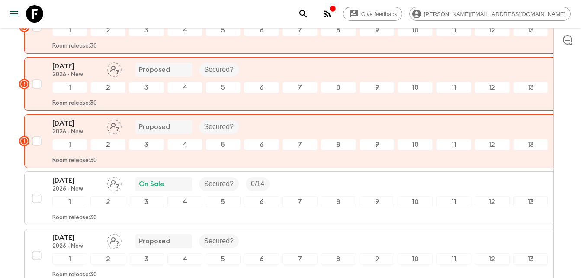
scroll to position [813, 0]
click at [5, 182] on div "Give feedback [PERSON_NAME][EMAIL_ADDRESS][DOMAIN_NAME] We use functional & tra…" at bounding box center [290, 30] width 581 height 1687
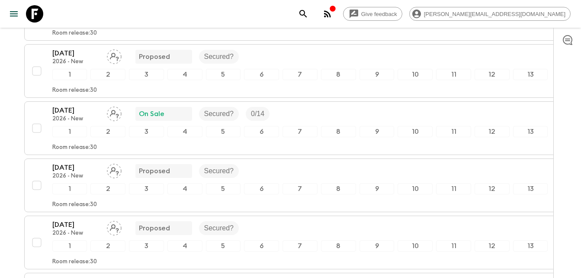
scroll to position [1056, 0]
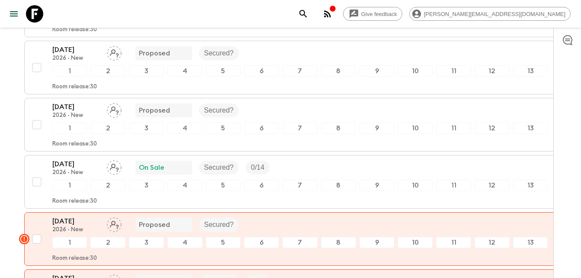
scroll to position [1246, 0]
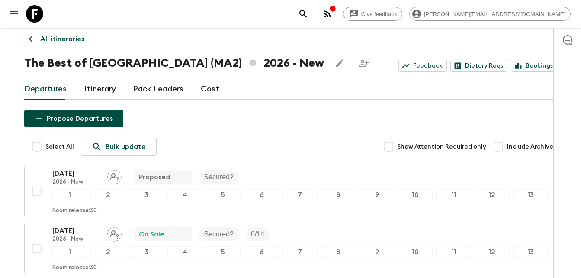
scroll to position [0, 0]
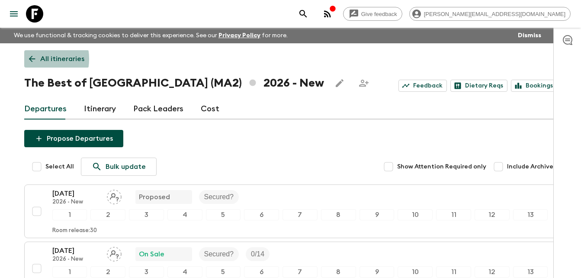
click at [32, 59] on icon at bounding box center [32, 59] width 6 height 6
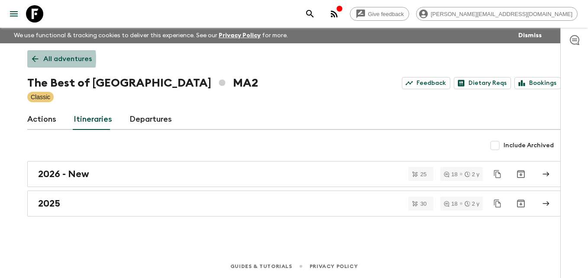
click at [32, 59] on icon at bounding box center [35, 59] width 10 height 10
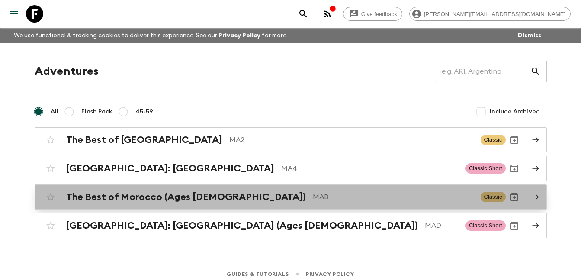
click at [166, 199] on h2 "The Best of Morocco (Ages [DEMOGRAPHIC_DATA])" at bounding box center [186, 196] width 240 height 11
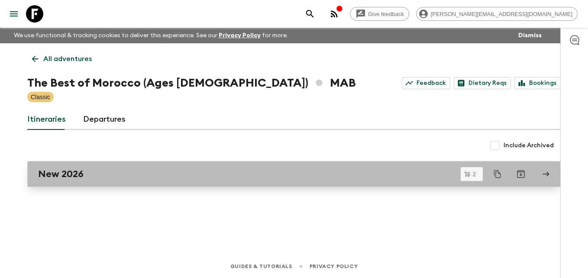
click at [69, 177] on h2 "New 2026" at bounding box center [60, 173] width 45 height 11
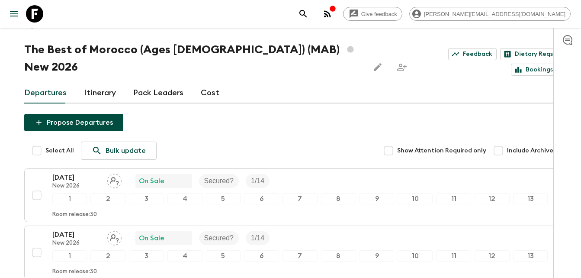
scroll to position [43, 0]
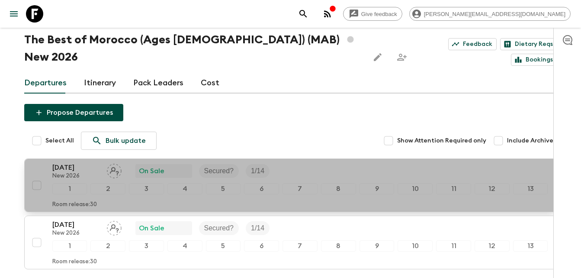
click at [68, 162] on p "[DATE]" at bounding box center [76, 167] width 48 height 10
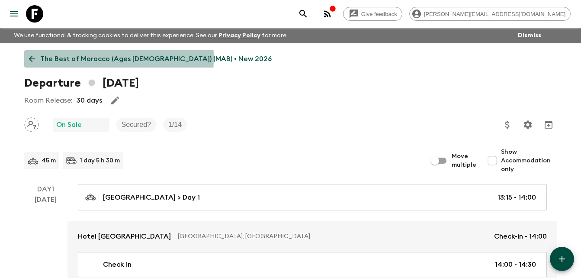
click at [29, 58] on icon at bounding box center [32, 59] width 10 height 10
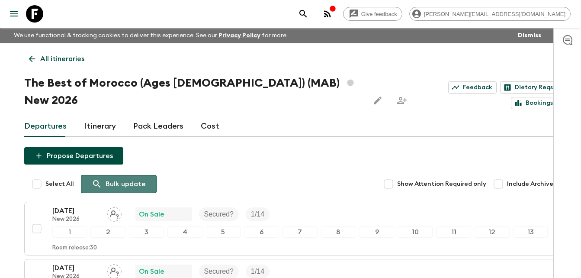
click at [118, 179] on p "Bulk update" at bounding box center [126, 184] width 40 height 10
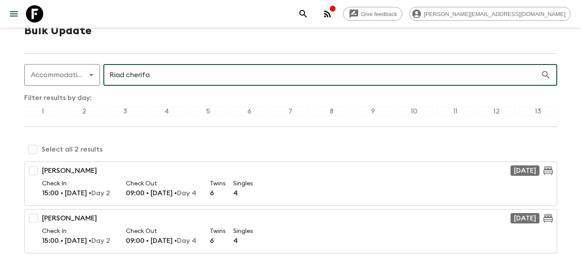
scroll to position [54, 0]
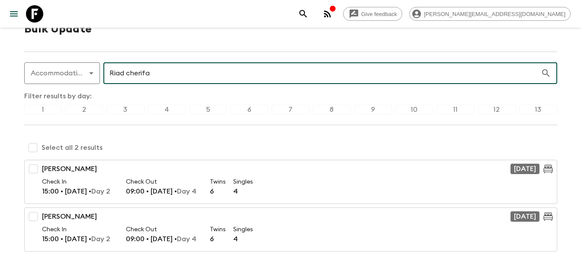
type input "Riad cherifa"
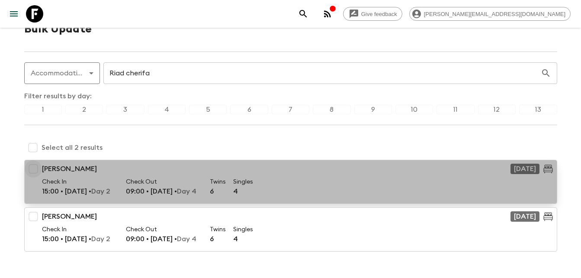
click at [33, 166] on input "checkbox" at bounding box center [33, 168] width 17 height 17
checkbox input "true"
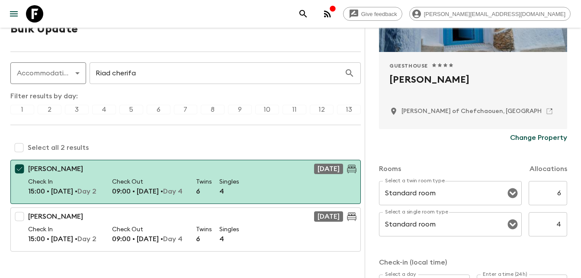
scroll to position [125, 0]
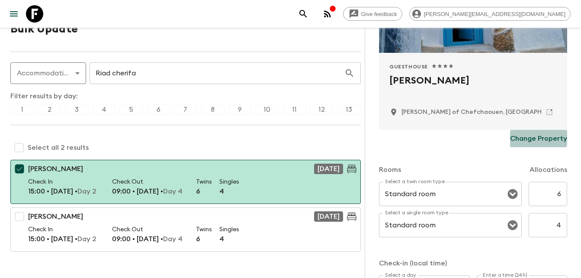
click at [527, 137] on p "Change Property" at bounding box center [538, 138] width 57 height 10
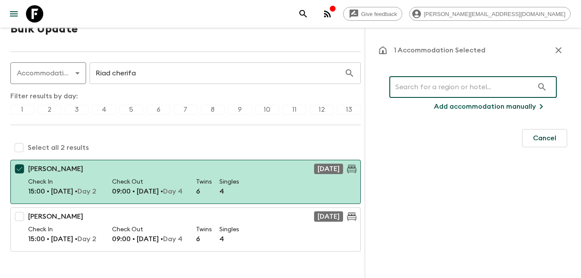
scroll to position [0, 0]
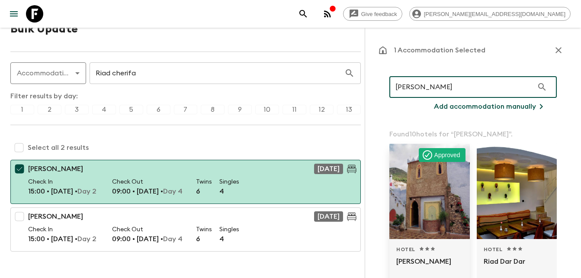
type input "[PERSON_NAME]"
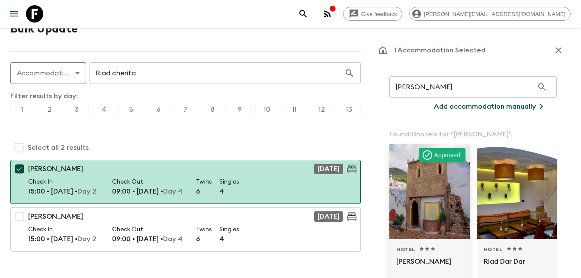
click at [435, 173] on div at bounding box center [429, 191] width 80 height 95
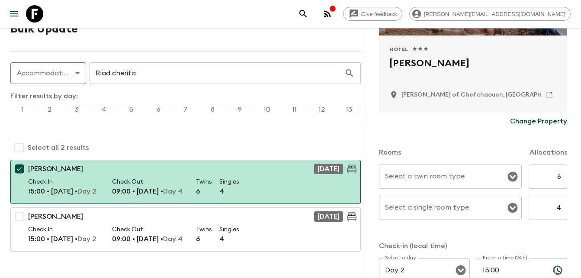
scroll to position [154, 0]
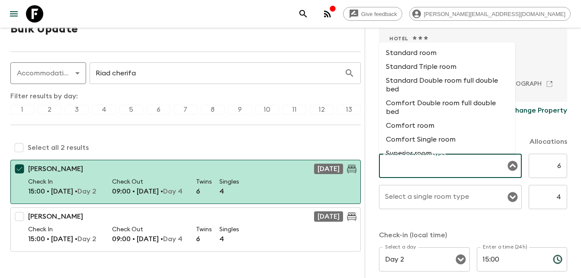
click at [421, 163] on input "Select a twin room type" at bounding box center [444, 165] width 122 height 16
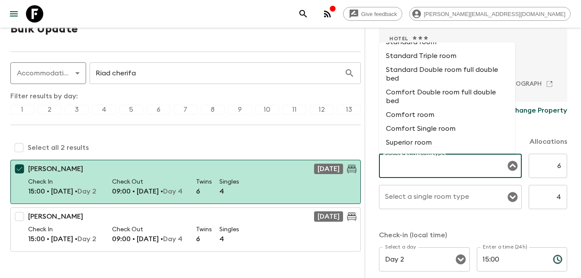
scroll to position [0, 0]
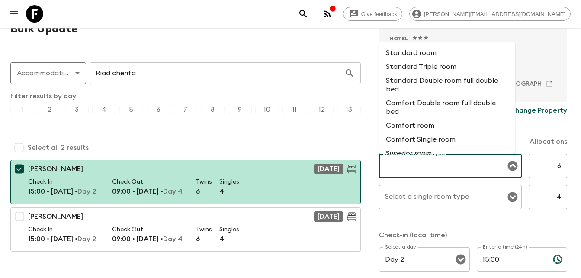
click at [418, 51] on li "Standard room" at bounding box center [447, 53] width 136 height 14
type input "Standard room"
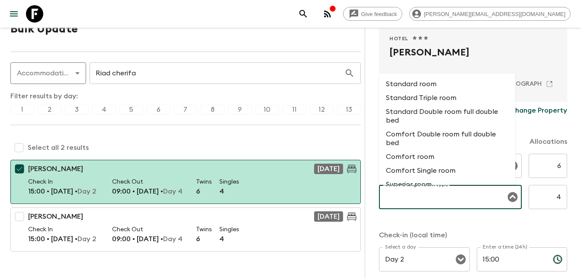
click at [441, 200] on input "Select a single room type" at bounding box center [444, 197] width 122 height 16
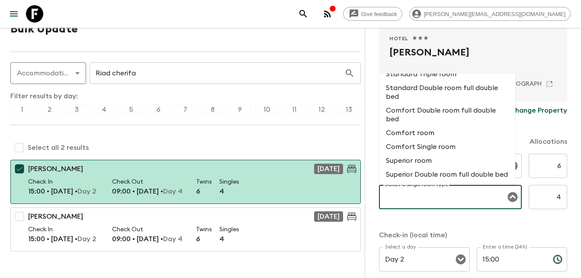
scroll to position [32, 0]
click at [434, 140] on li "Comfort Single room" at bounding box center [447, 147] width 136 height 14
type input "Comfort Single room"
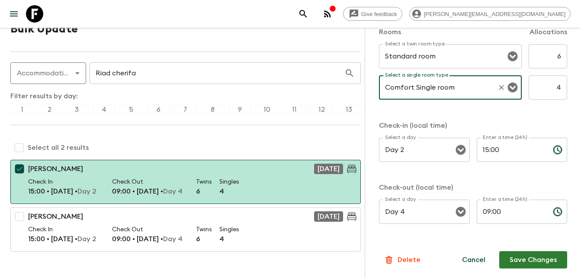
scroll to position [264, 0]
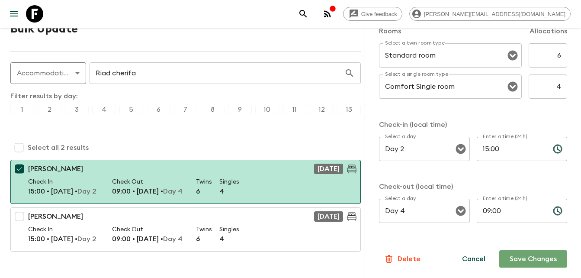
click at [528, 259] on button "Save Changes" at bounding box center [533, 258] width 68 height 17
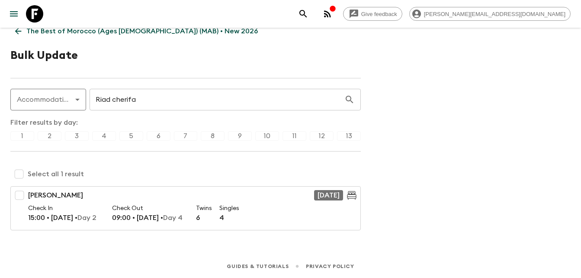
scroll to position [28, 0]
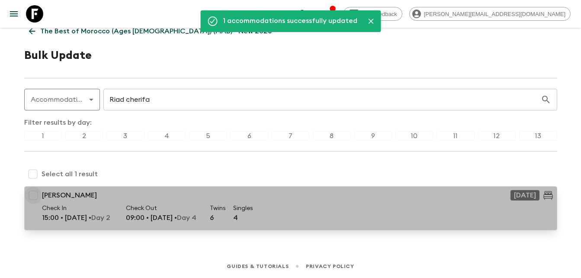
click at [32, 191] on input "checkbox" at bounding box center [33, 194] width 17 height 17
checkbox input "true"
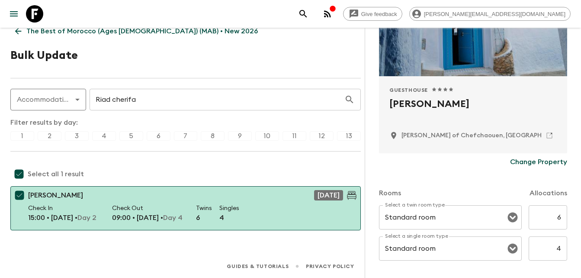
scroll to position [110, 0]
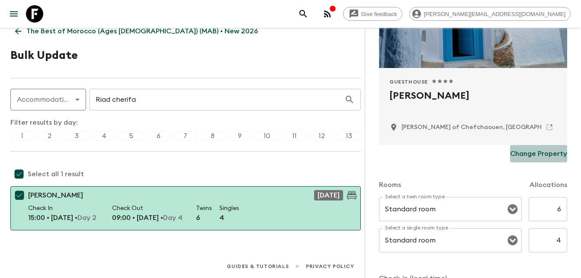
click at [542, 154] on p "Change Property" at bounding box center [538, 153] width 57 height 10
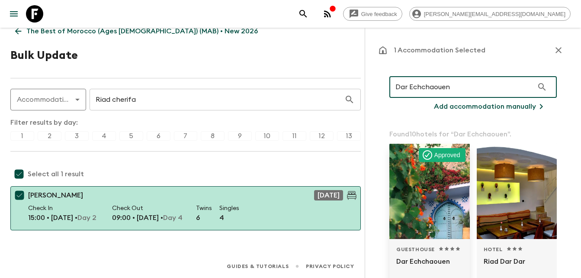
type input "Dar Echchaouen"
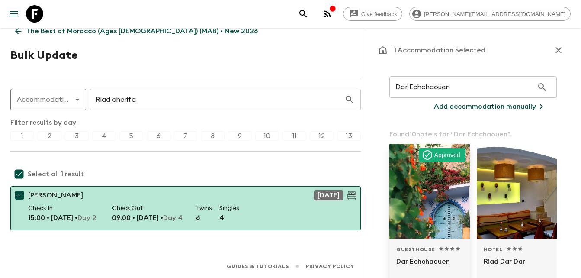
click at [435, 193] on div at bounding box center [429, 191] width 80 height 95
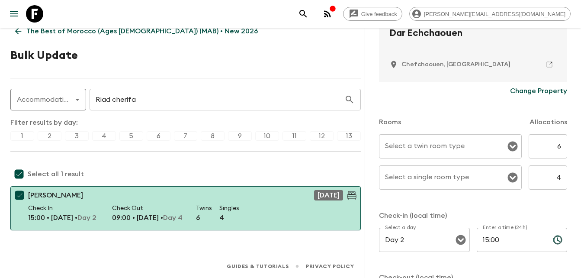
scroll to position [178, 0]
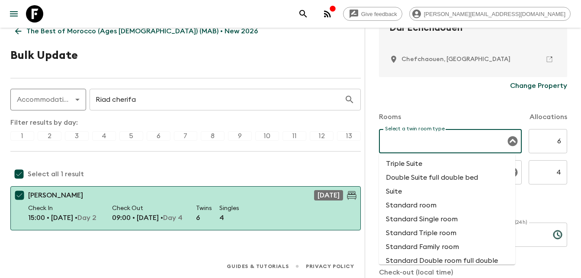
click at [427, 135] on input "Select a twin room type" at bounding box center [444, 141] width 122 height 16
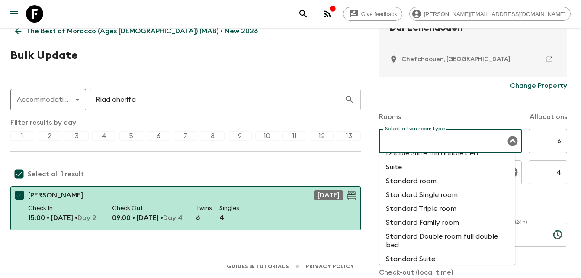
scroll to position [29, 0]
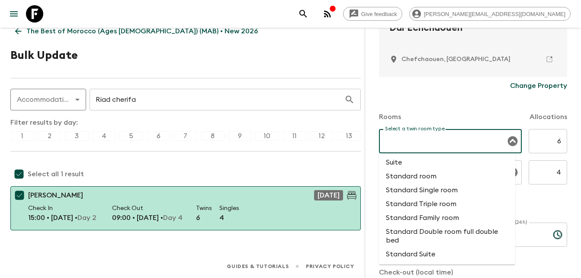
click at [422, 176] on li "Standard room" at bounding box center [447, 176] width 136 height 14
type input "Standard room"
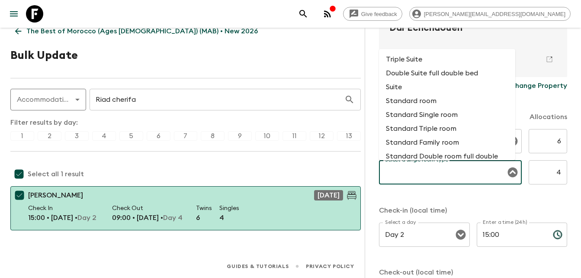
click at [442, 172] on input "Select a single room type" at bounding box center [444, 172] width 122 height 16
click at [441, 116] on li "Standard Single room" at bounding box center [447, 115] width 136 height 14
type input "Standard Single room"
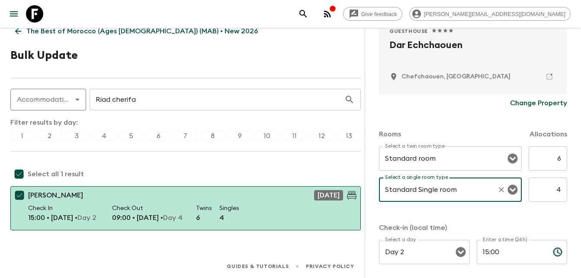
scroll to position [264, 0]
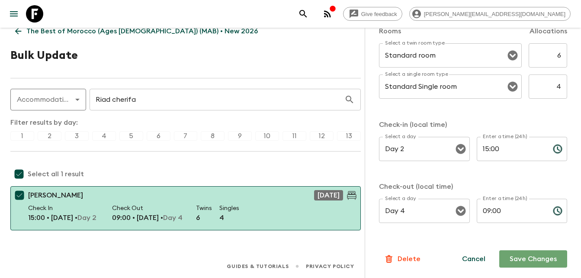
click at [527, 260] on button "Save Changes" at bounding box center [533, 258] width 68 height 17
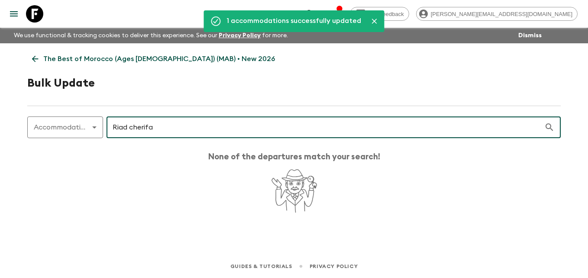
click at [166, 126] on input "Riad cherifa" at bounding box center [324, 127] width 437 height 24
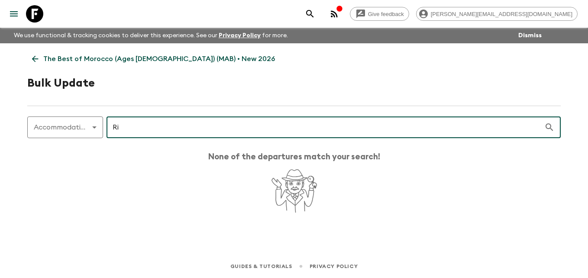
type input "R"
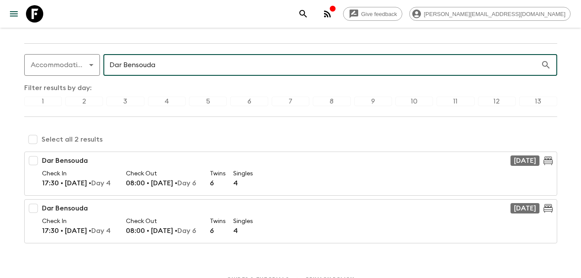
scroll to position [64, 0]
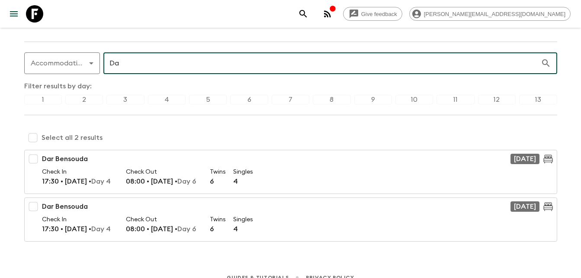
type input "D"
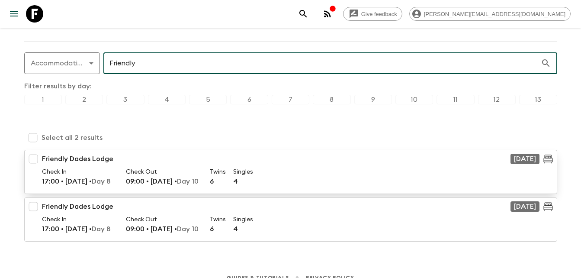
type input "Friendly"
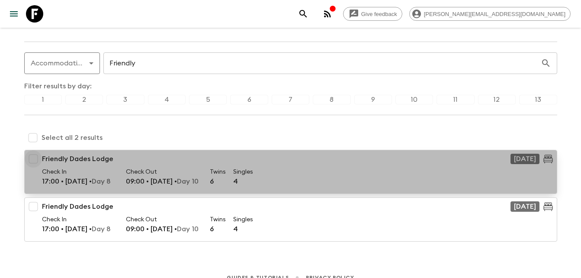
click at [36, 157] on input "checkbox" at bounding box center [33, 158] width 17 height 17
checkbox input "true"
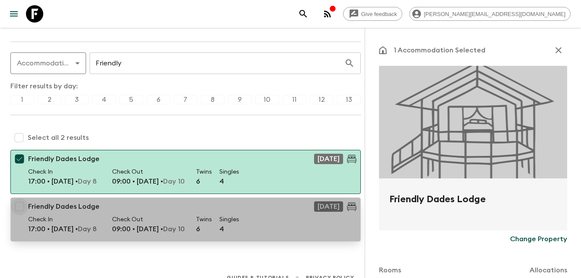
click at [20, 208] on input "checkbox" at bounding box center [19, 206] width 17 height 17
checkbox input "true"
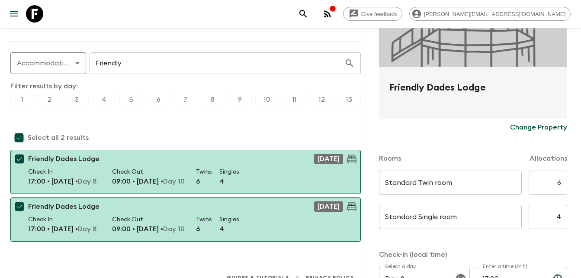
scroll to position [108, 0]
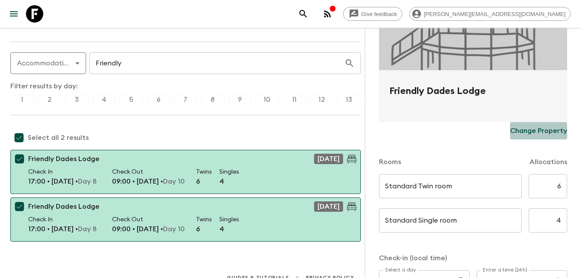
click at [537, 130] on p "Change Property" at bounding box center [538, 130] width 57 height 10
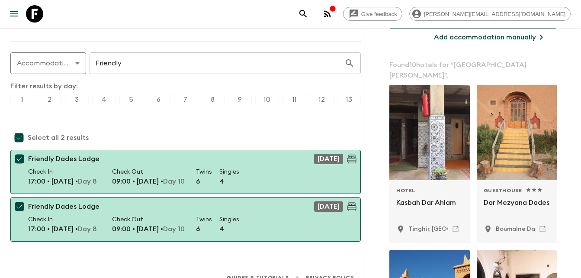
scroll to position [0, 0]
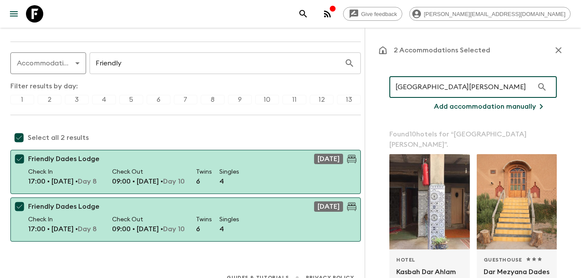
drag, startPoint x: 479, startPoint y: 90, endPoint x: 392, endPoint y: 87, distance: 87.0
click at [392, 87] on input "[GEOGRAPHIC_DATA][PERSON_NAME]" at bounding box center [461, 87] width 144 height 24
type input "[GEOGRAPHIC_DATA][PERSON_NAME]"
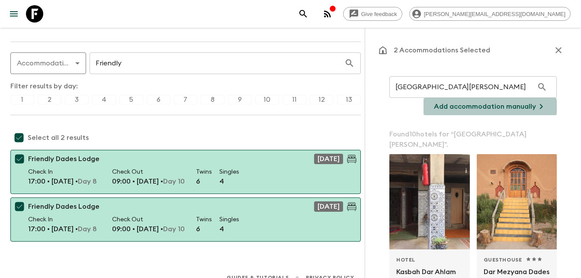
click at [482, 109] on p "Add accommodation manually" at bounding box center [485, 106] width 102 height 10
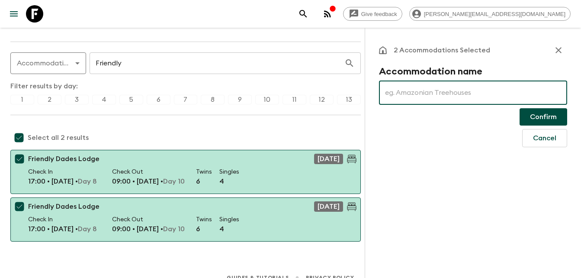
click at [421, 93] on input "text" at bounding box center [473, 92] width 188 height 24
paste input "[GEOGRAPHIC_DATA][PERSON_NAME]"
type input "[GEOGRAPHIC_DATA][PERSON_NAME]"
click at [546, 118] on button "Confirm" at bounding box center [544, 116] width 48 height 17
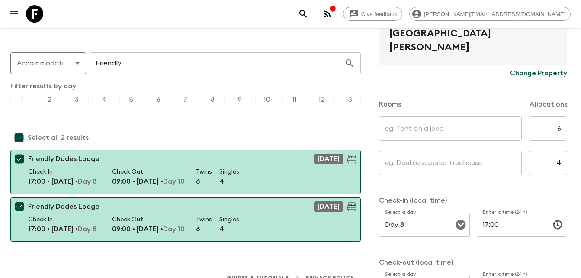
scroll to position [182, 0]
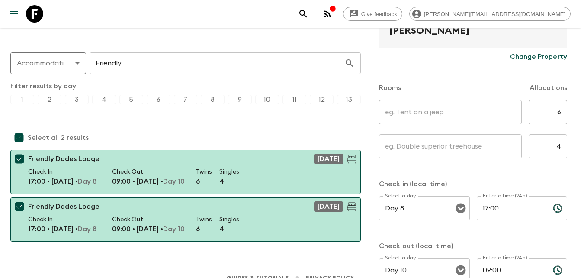
click at [421, 109] on input "text" at bounding box center [450, 112] width 143 height 24
type input "Standard Twin room"
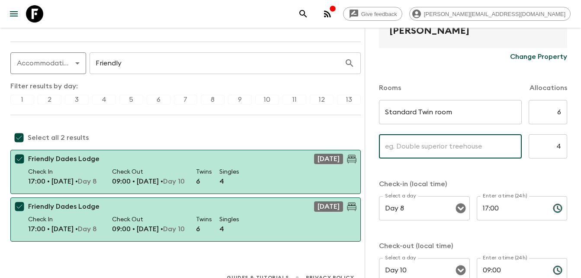
click at [429, 142] on input "text" at bounding box center [450, 146] width 143 height 24
type input "Standard Single room"
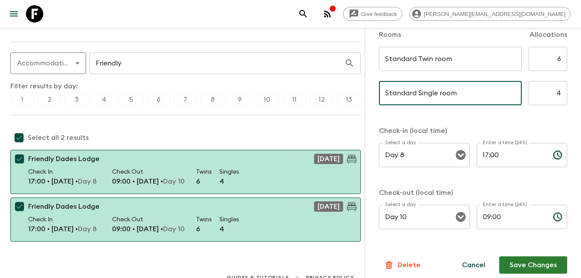
scroll to position [241, 0]
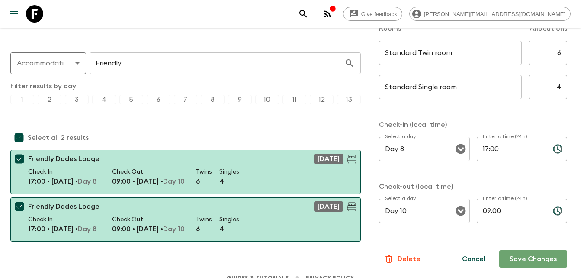
click at [521, 257] on button "Save Changes" at bounding box center [533, 258] width 68 height 17
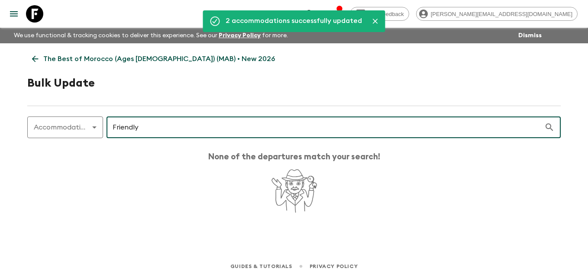
click at [162, 121] on input "Friendly" at bounding box center [324, 127] width 437 height 24
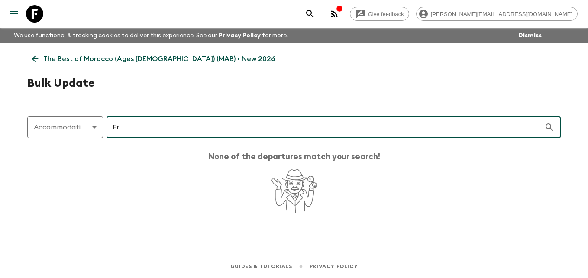
type input "F"
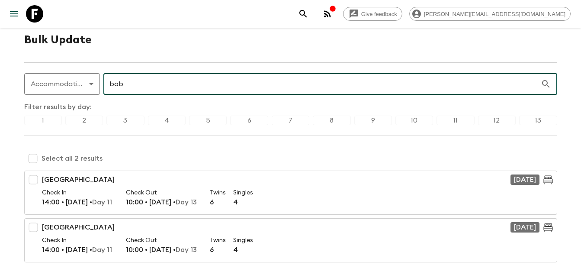
scroll to position [50, 0]
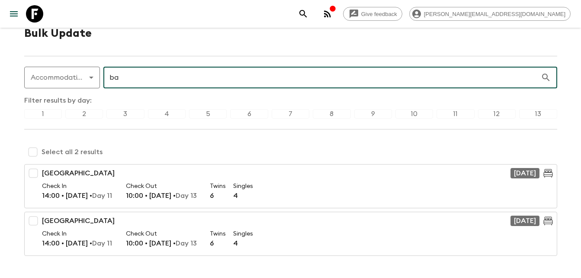
type input "b"
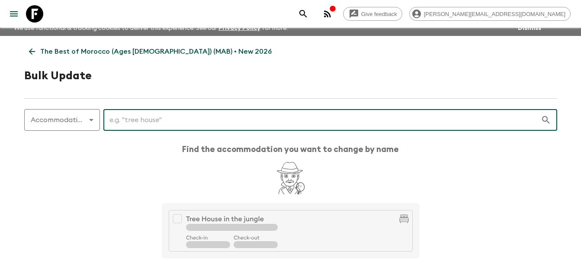
scroll to position [0, 0]
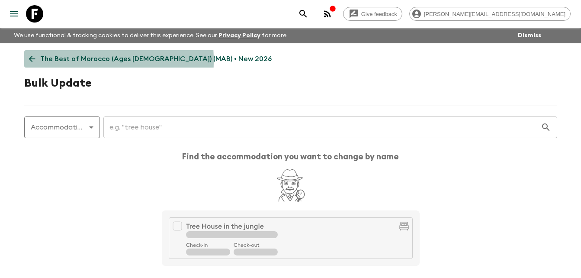
click at [33, 61] on icon at bounding box center [32, 59] width 10 height 10
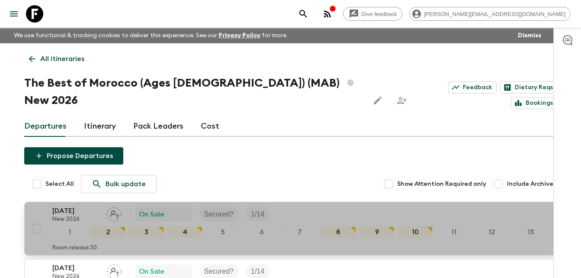
click at [67, 206] on p "[DATE]" at bounding box center [76, 211] width 48 height 10
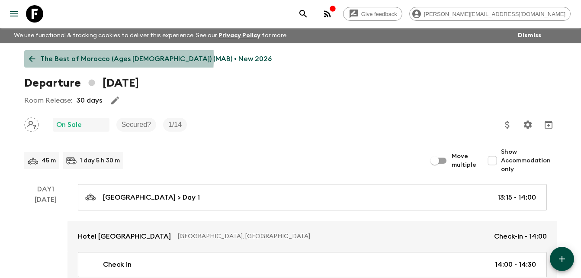
click at [30, 58] on icon at bounding box center [32, 59] width 6 height 6
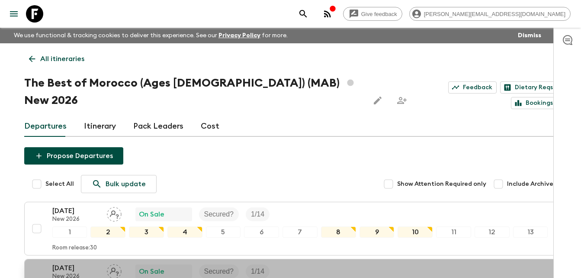
click at [68, 263] on p "[DATE]" at bounding box center [76, 268] width 48 height 10
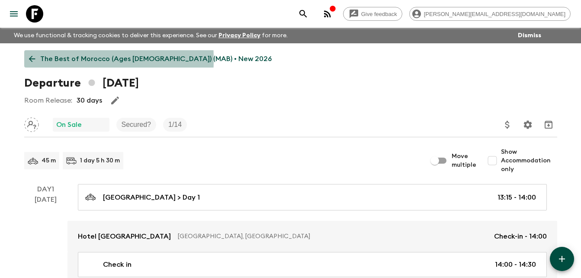
click at [32, 59] on icon at bounding box center [32, 59] width 10 height 10
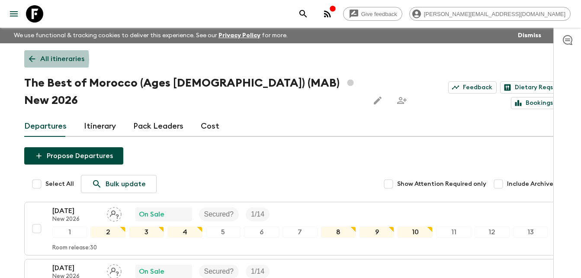
click at [32, 59] on icon at bounding box center [32, 59] width 10 height 10
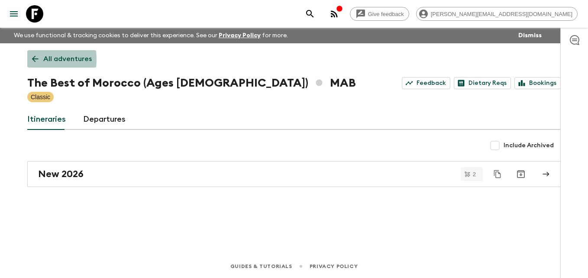
click at [32, 59] on icon at bounding box center [35, 59] width 6 height 6
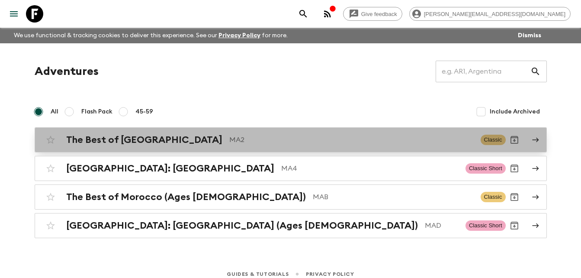
click at [135, 145] on h2 "The Best of [GEOGRAPHIC_DATA]" at bounding box center [144, 139] width 156 height 11
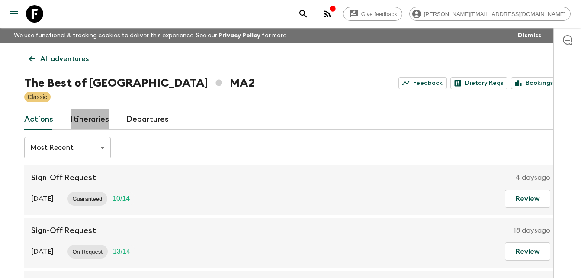
click at [93, 116] on link "Itineraries" at bounding box center [90, 119] width 39 height 21
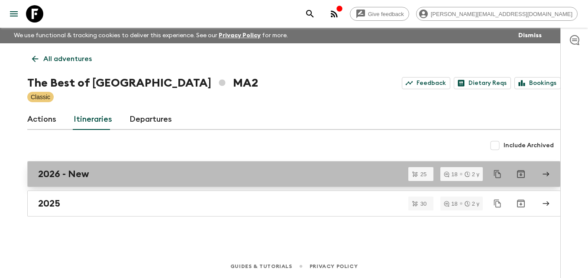
click at [72, 177] on h2 "2026 - New" at bounding box center [63, 173] width 51 height 11
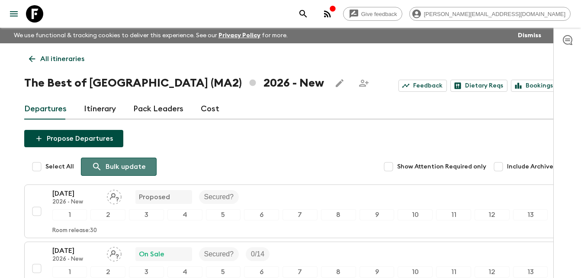
click at [140, 167] on p "Bulk update" at bounding box center [126, 166] width 40 height 10
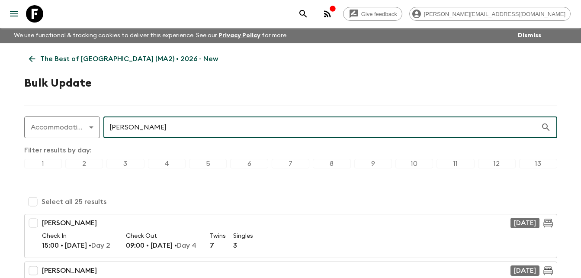
type input "[PERSON_NAME]"
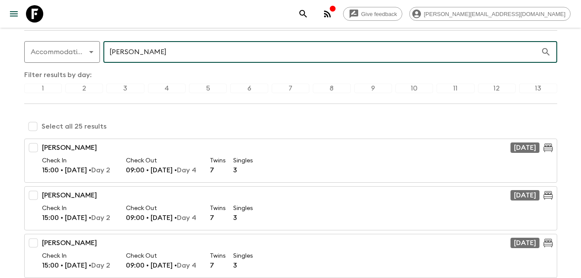
scroll to position [71, 0]
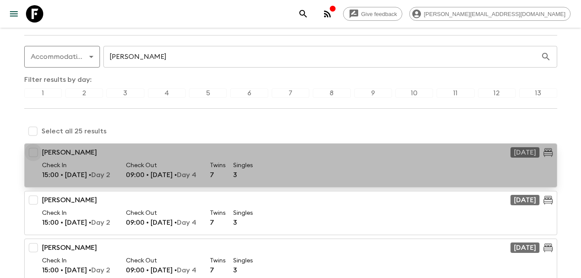
click at [33, 153] on input "checkbox" at bounding box center [33, 152] width 17 height 17
checkbox input "true"
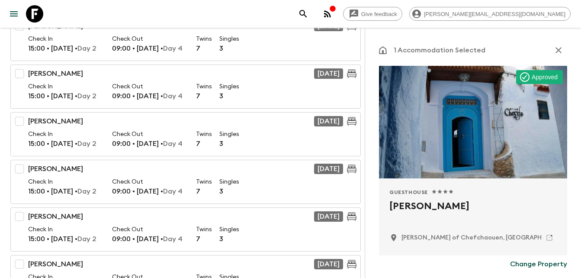
scroll to position [249, 0]
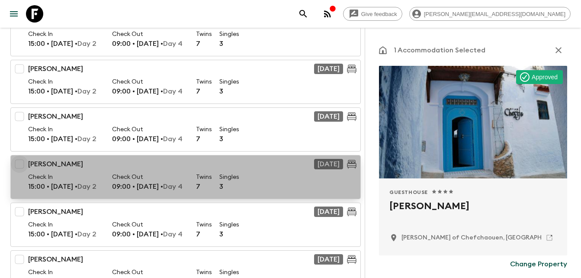
click at [20, 163] on input "checkbox" at bounding box center [19, 163] width 17 height 17
checkbox input "true"
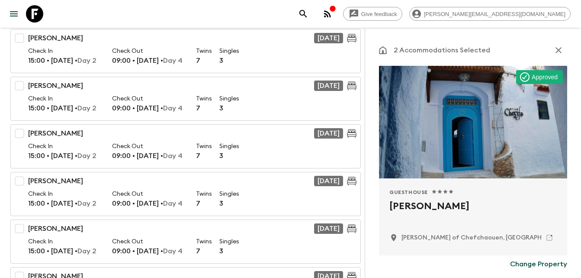
scroll to position [526, 0]
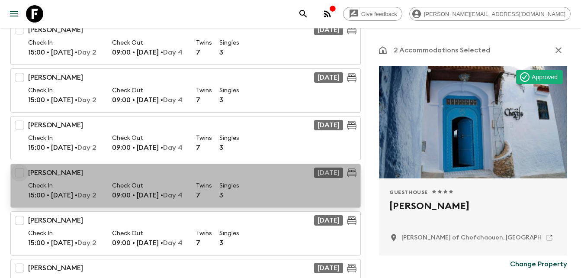
click at [22, 169] on input "checkbox" at bounding box center [19, 172] width 17 height 17
checkbox input "true"
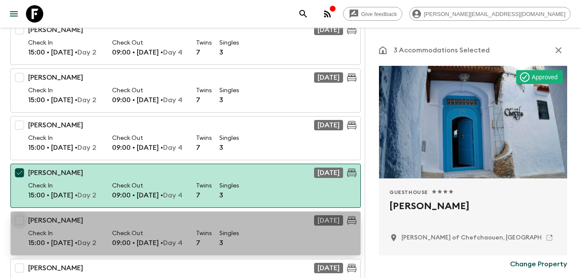
click at [20, 218] on input "checkbox" at bounding box center [19, 220] width 17 height 17
checkbox input "true"
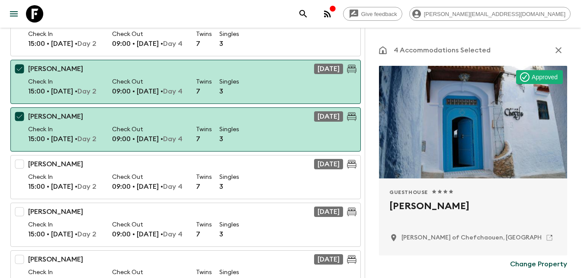
scroll to position [647, 0]
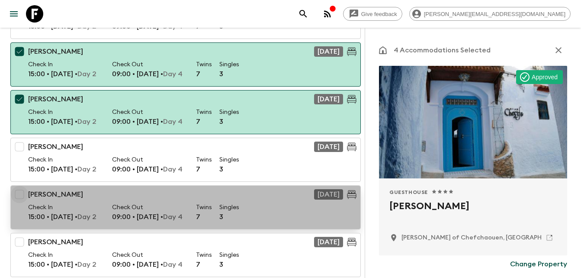
click at [19, 193] on input "checkbox" at bounding box center [19, 194] width 17 height 17
checkbox input "true"
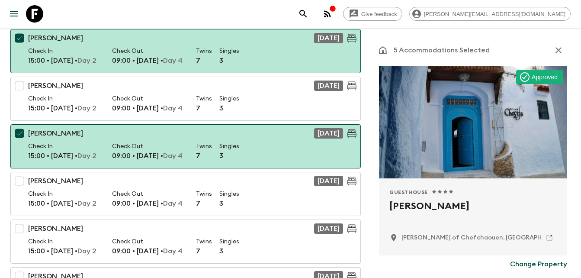
scroll to position [716, 0]
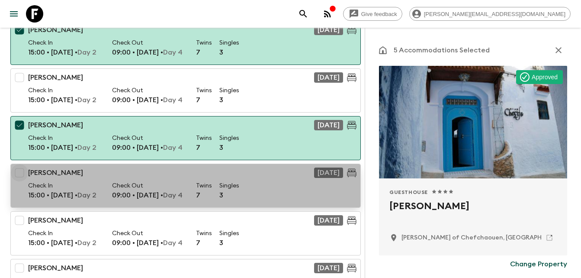
click at [21, 172] on input "checkbox" at bounding box center [19, 172] width 17 height 17
checkbox input "true"
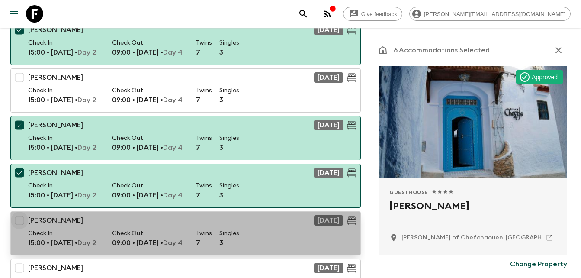
click at [20, 220] on input "checkbox" at bounding box center [19, 220] width 17 height 17
checkbox input "true"
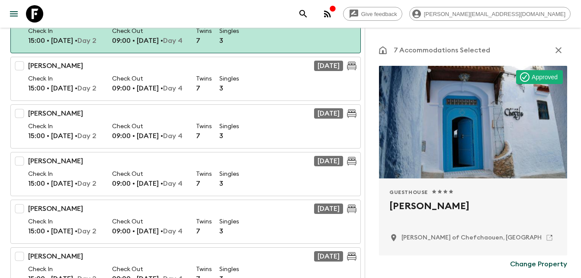
scroll to position [924, 0]
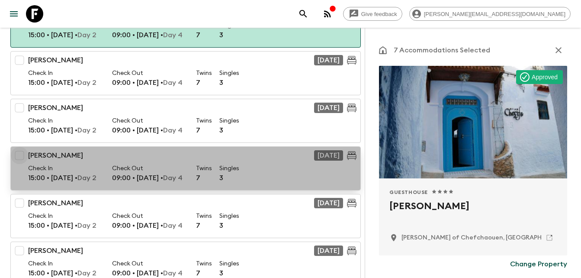
click at [21, 154] on input "checkbox" at bounding box center [19, 155] width 17 height 17
checkbox input "true"
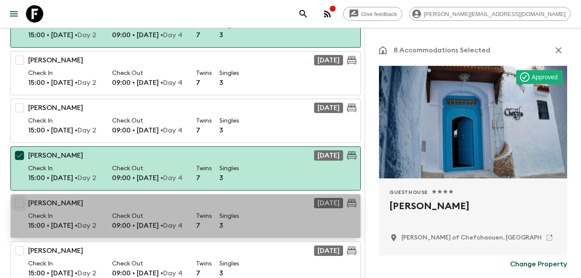
click at [23, 201] on input "checkbox" at bounding box center [19, 202] width 17 height 17
checkbox input "true"
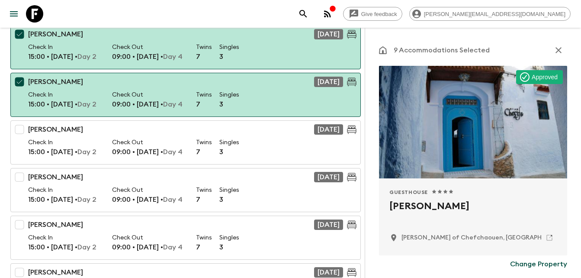
scroll to position [1063, 0]
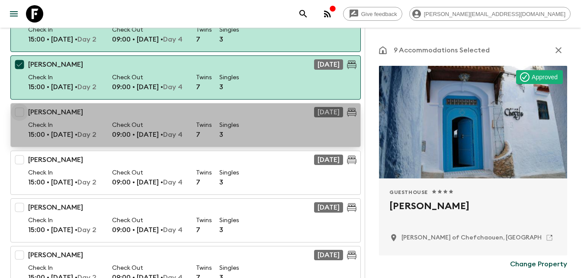
click at [23, 115] on input "checkbox" at bounding box center [19, 111] width 17 height 17
checkbox input "true"
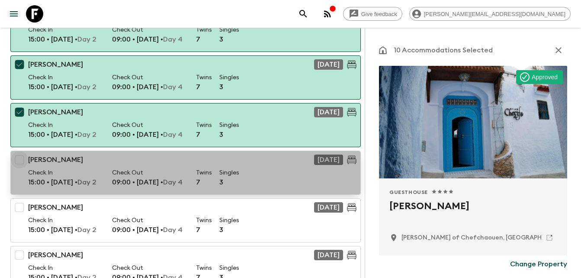
click at [17, 161] on input "checkbox" at bounding box center [19, 159] width 17 height 17
checkbox input "true"
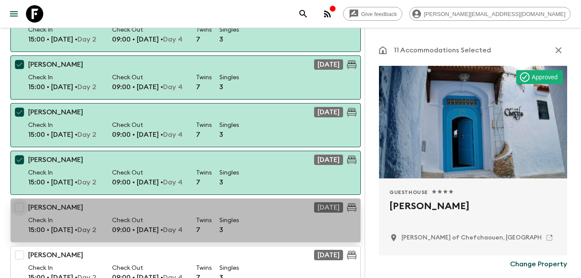
click at [21, 207] on input "checkbox" at bounding box center [19, 207] width 17 height 17
checkbox input "true"
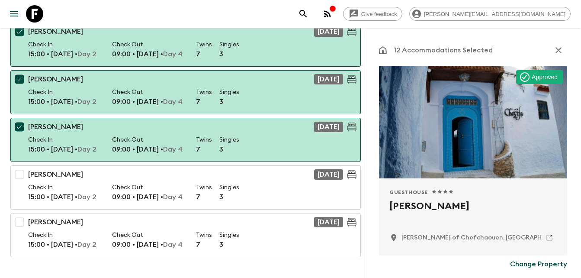
scroll to position [1149, 0]
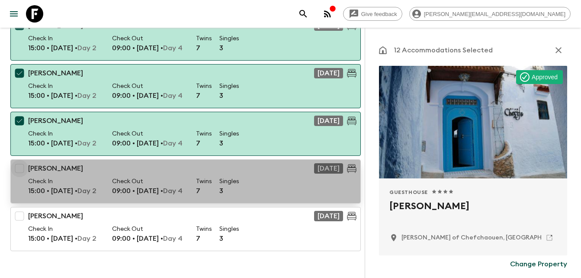
click at [19, 170] on input "checkbox" at bounding box center [19, 168] width 17 height 17
checkbox input "true"
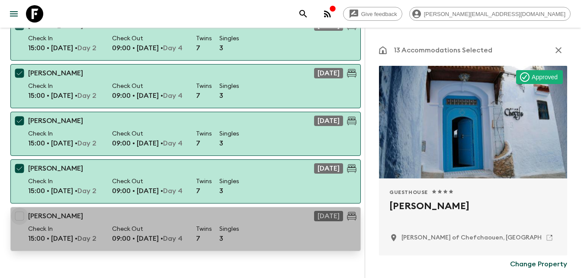
click at [22, 214] on input "checkbox" at bounding box center [19, 215] width 17 height 17
checkbox input "true"
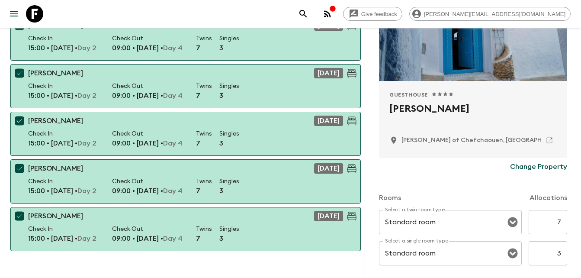
scroll to position [96, 0]
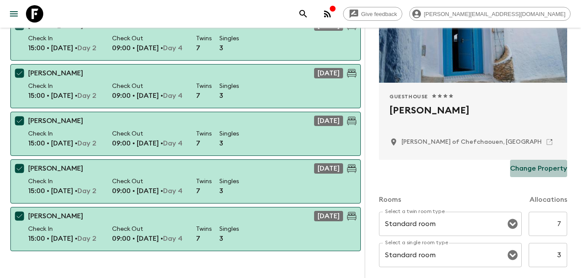
click at [540, 169] on p "Change Property" at bounding box center [538, 168] width 57 height 10
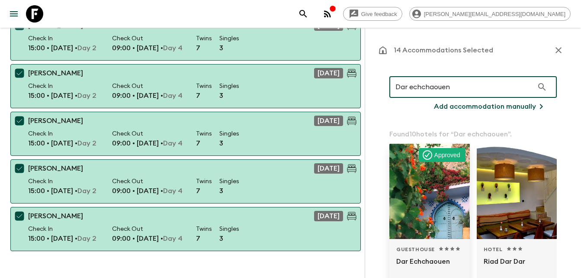
type input "Dar echchaouen"
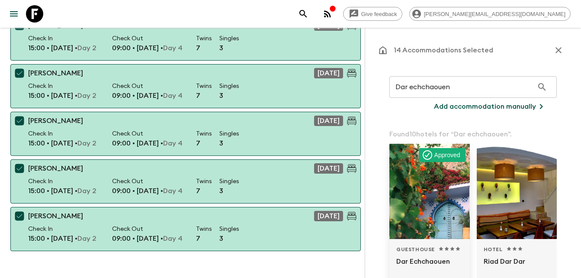
click at [430, 185] on div at bounding box center [429, 191] width 80 height 95
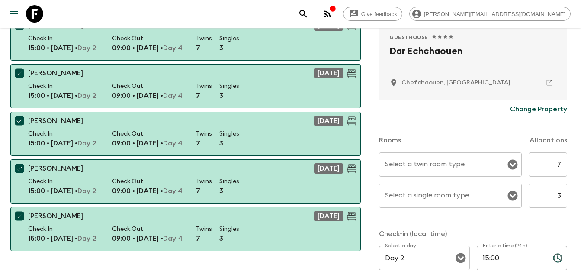
scroll to position [165, 0]
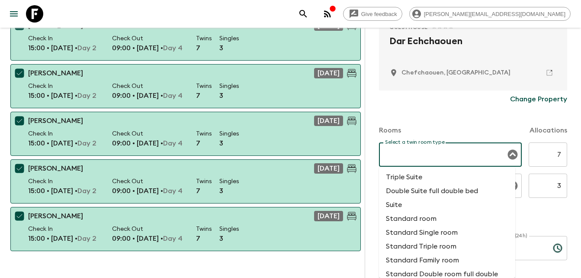
click at [435, 154] on input "Select a twin room type" at bounding box center [444, 154] width 122 height 16
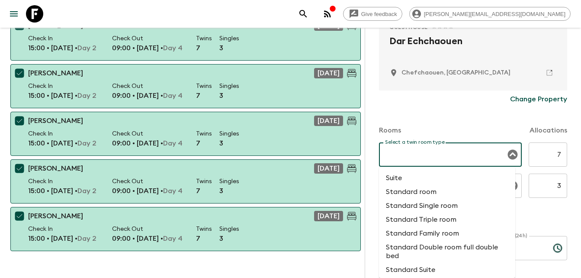
scroll to position [29, 0]
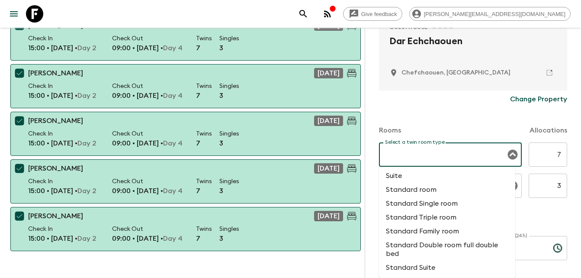
click at [420, 188] on li "Standard room" at bounding box center [447, 190] width 136 height 14
type input "Standard room"
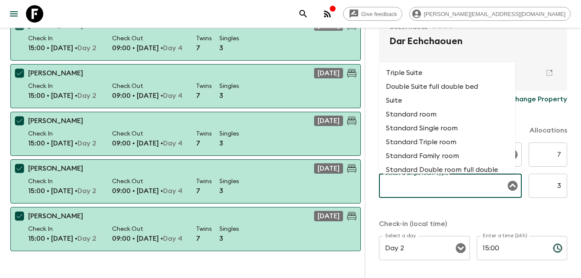
click at [451, 185] on input "Select a single room type" at bounding box center [444, 185] width 122 height 16
click at [445, 130] on li "Standard Single room" at bounding box center [447, 128] width 136 height 14
type input "Standard Single room"
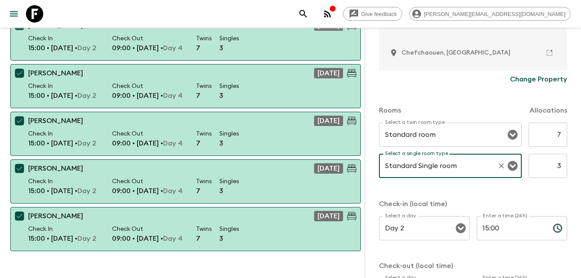
scroll to position [264, 0]
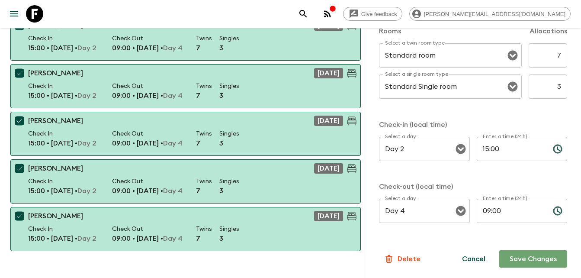
click at [530, 259] on button "Save Changes" at bounding box center [533, 258] width 68 height 17
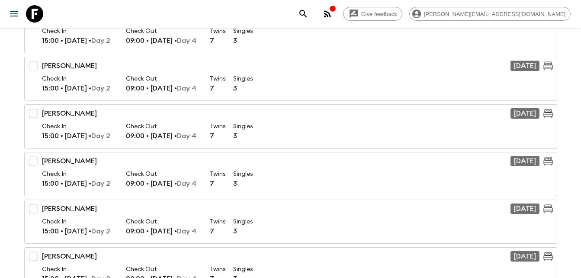
scroll to position [360, 0]
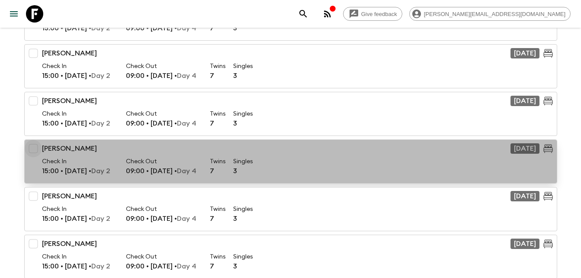
click at [34, 147] on input "checkbox" at bounding box center [33, 148] width 17 height 17
checkbox input "true"
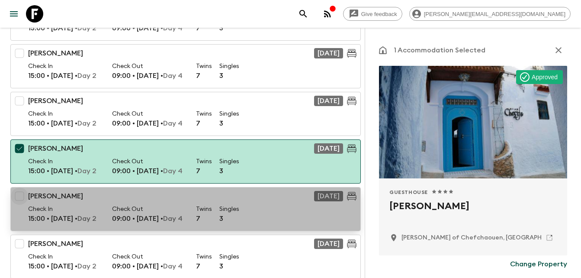
click at [20, 196] on input "checkbox" at bounding box center [19, 195] width 17 height 17
checkbox input "true"
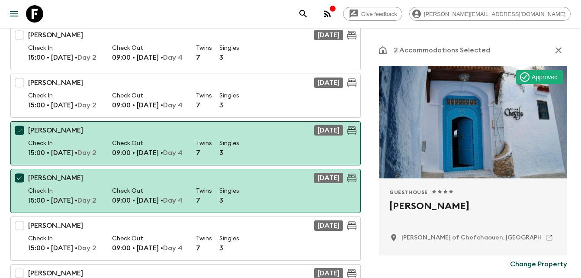
scroll to position [376, 0]
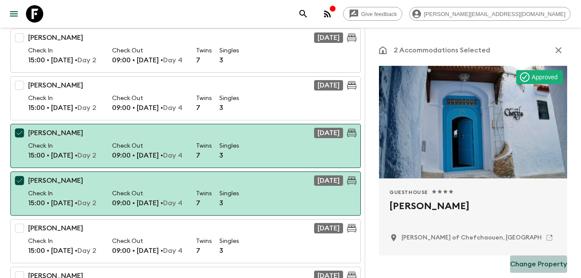
click at [539, 262] on p "Change Property" at bounding box center [538, 264] width 57 height 10
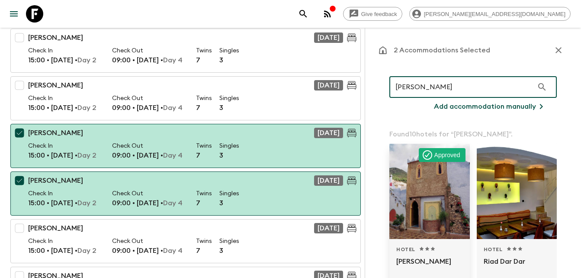
type input "[PERSON_NAME]"
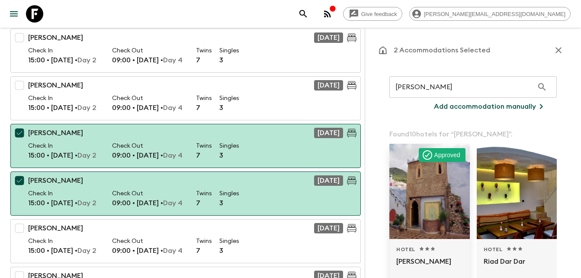
click at [431, 175] on div at bounding box center [429, 191] width 80 height 95
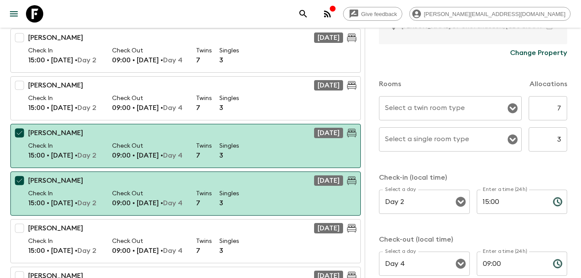
scroll to position [214, 0]
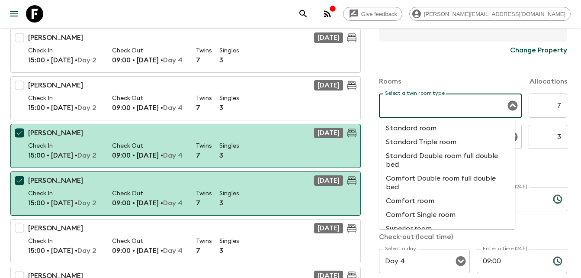
click at [426, 102] on input "Select a twin room type" at bounding box center [444, 105] width 122 height 16
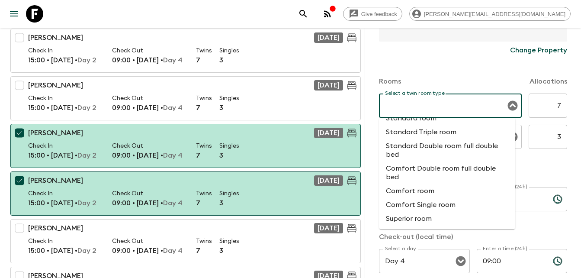
scroll to position [0, 0]
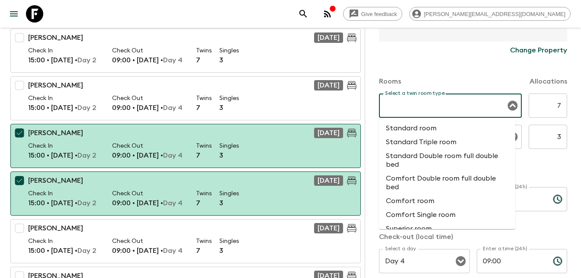
click at [415, 128] on li "Standard room" at bounding box center [447, 128] width 136 height 14
type input "Standard room"
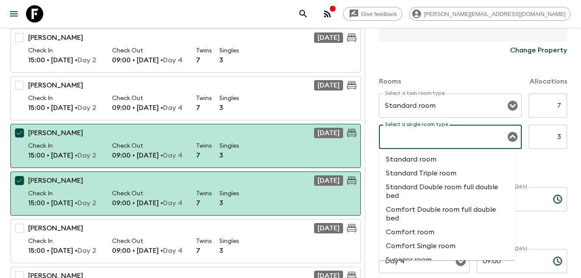
click at [437, 140] on input "Select a single room type" at bounding box center [444, 136] width 122 height 16
click at [432, 245] on li "Comfort Single room" at bounding box center [447, 246] width 136 height 14
type input "Comfort Single room"
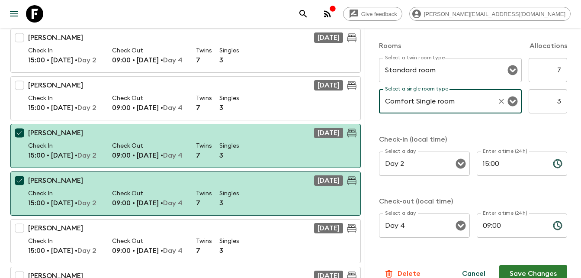
scroll to position [264, 0]
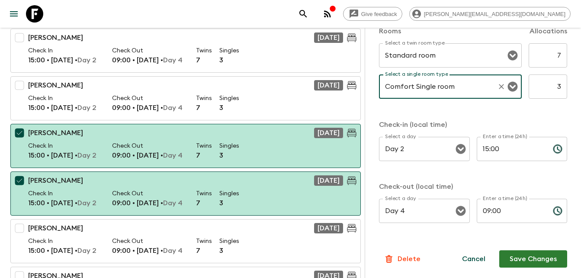
click at [527, 256] on button "Save Changes" at bounding box center [533, 258] width 68 height 17
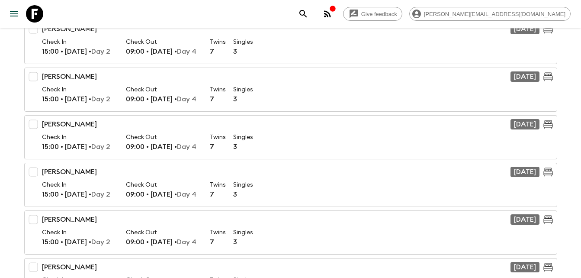
scroll to position [197, 0]
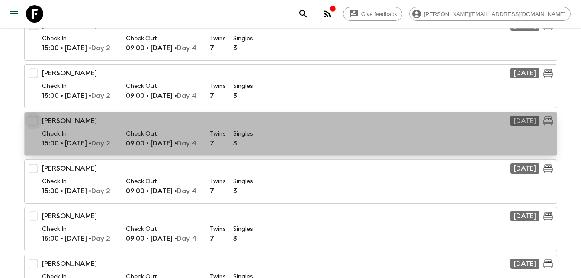
click at [35, 117] on input "checkbox" at bounding box center [33, 120] width 17 height 17
checkbox input "true"
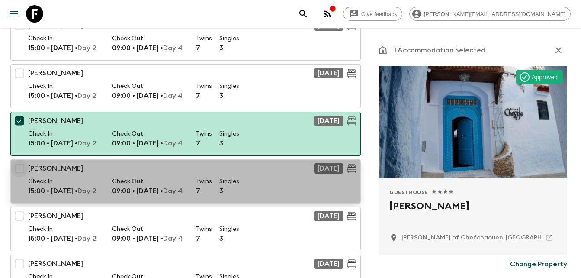
click at [19, 167] on input "checkbox" at bounding box center [19, 168] width 17 height 17
checkbox input "true"
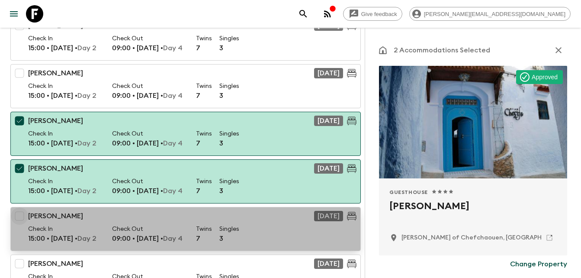
click at [20, 217] on input "checkbox" at bounding box center [19, 215] width 17 height 17
checkbox input "true"
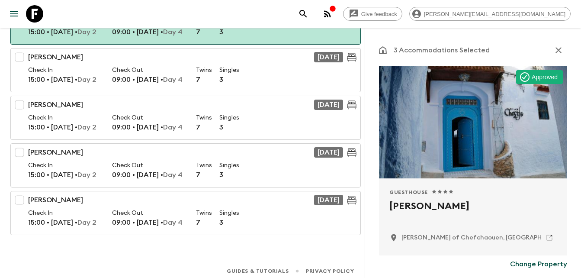
scroll to position [405, 0]
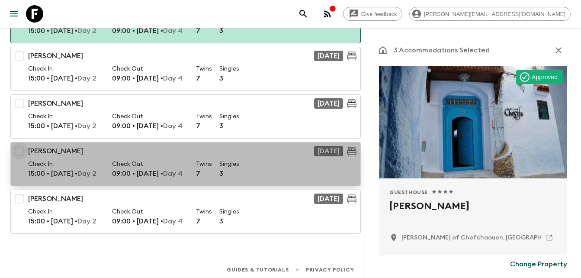
click at [18, 147] on input "checkbox" at bounding box center [19, 150] width 17 height 17
checkbox input "true"
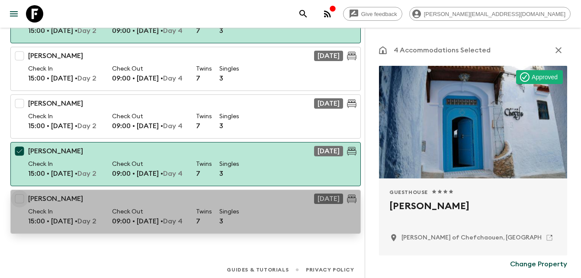
click at [20, 195] on input "checkbox" at bounding box center [19, 198] width 17 height 17
checkbox input "true"
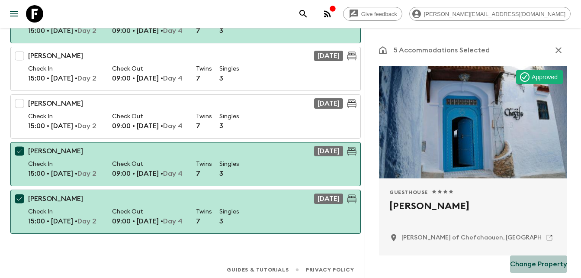
click at [527, 262] on p "Change Property" at bounding box center [538, 264] width 57 height 10
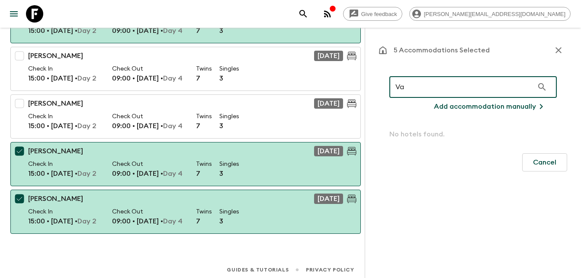
type input "V"
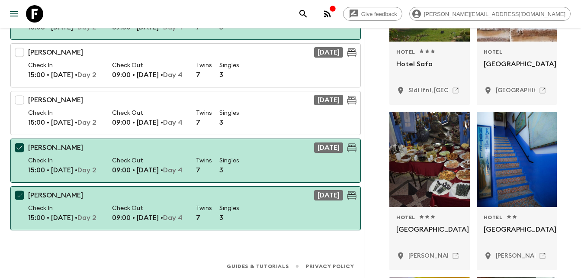
scroll to position [0, 0]
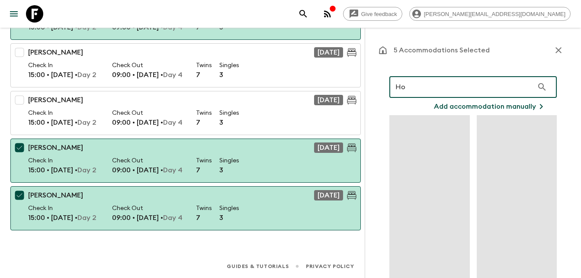
type input "H"
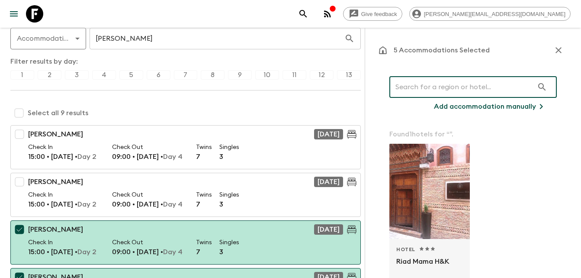
scroll to position [85, 0]
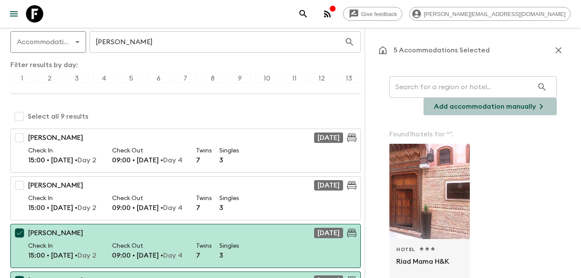
click at [494, 108] on p "Add accommodation manually" at bounding box center [485, 106] width 102 height 10
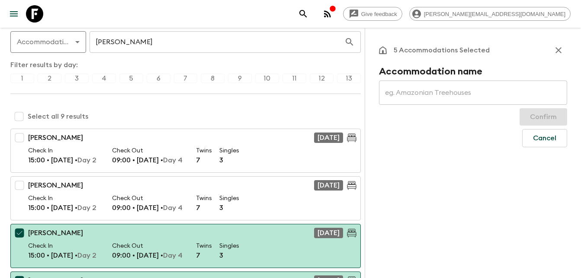
click at [406, 92] on input "text" at bounding box center [473, 92] width 188 height 24
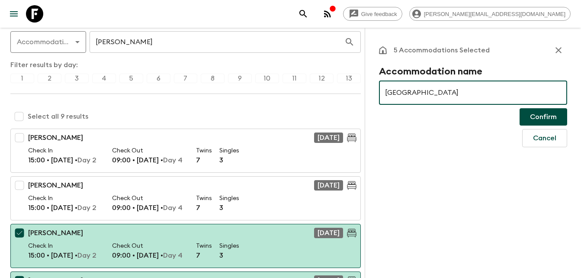
type input "[GEOGRAPHIC_DATA]"
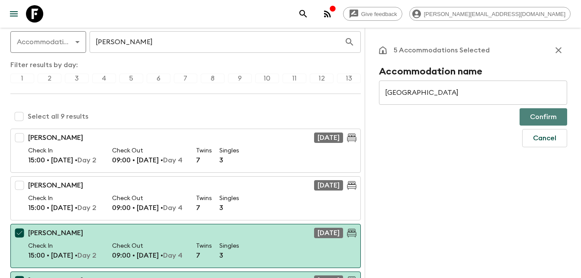
click at [542, 117] on button "Confirm" at bounding box center [544, 116] width 48 height 17
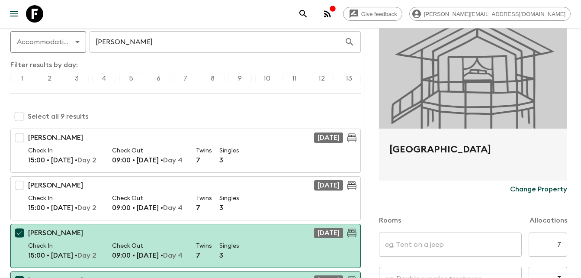
scroll to position [152, 0]
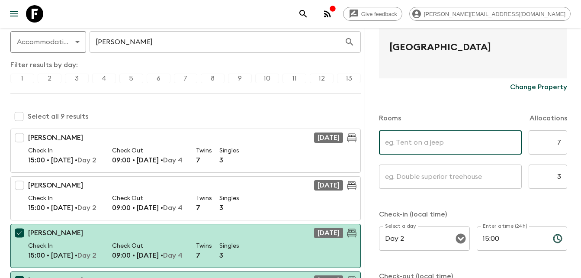
click at [432, 142] on input "text" at bounding box center [450, 142] width 143 height 24
type input "Standard Twin room"
type input "Standard Single room"
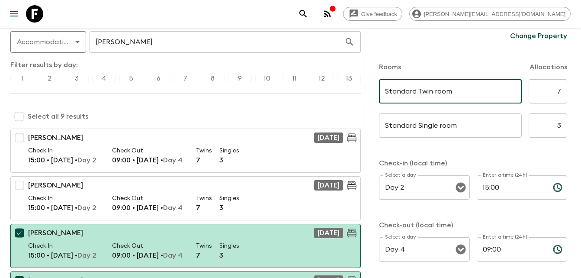
scroll to position [241, 0]
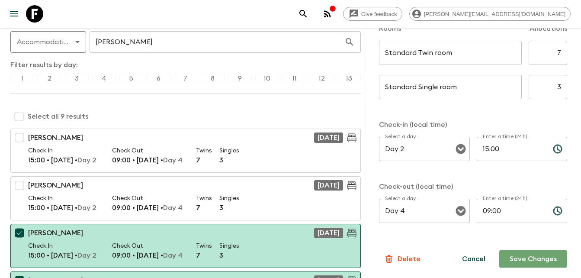
click at [529, 259] on button "Save Changes" at bounding box center [533, 258] width 68 height 17
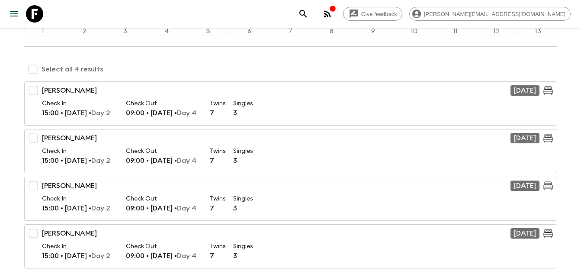
scroll to position [150, 0]
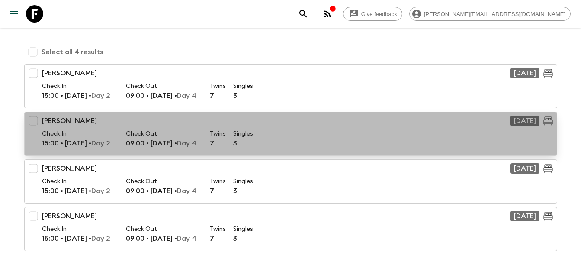
click at [43, 124] on p "[PERSON_NAME]" at bounding box center [69, 121] width 55 height 10
checkbox input "true"
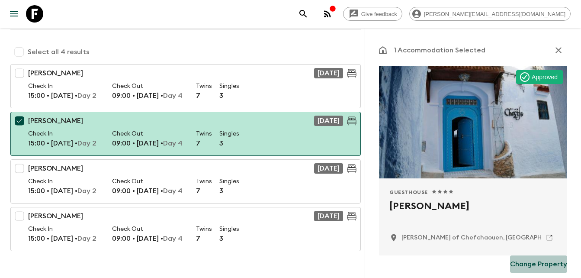
click at [520, 261] on p "Change Property" at bounding box center [538, 264] width 57 height 10
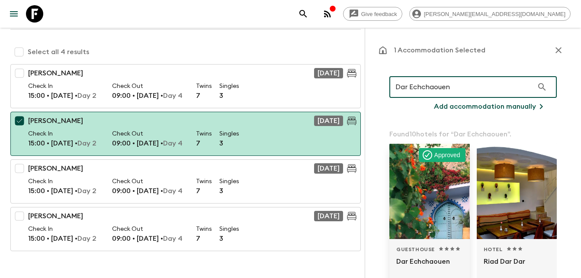
type input "Dar Echchaouen"
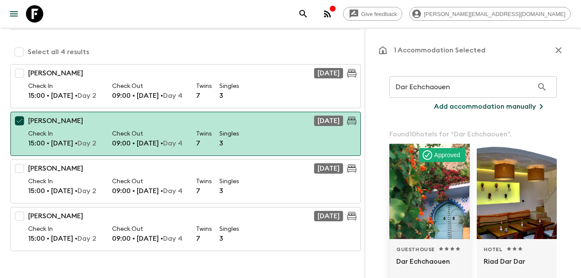
click at [445, 179] on div at bounding box center [429, 191] width 80 height 95
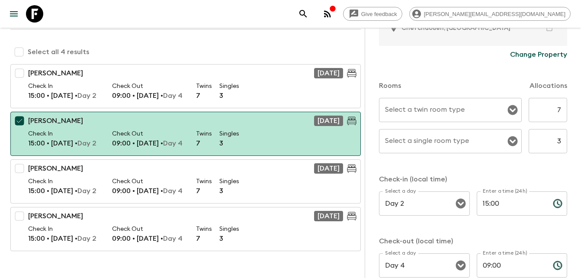
scroll to position [224, 0]
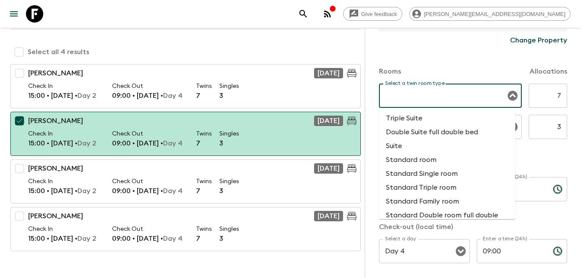
click at [413, 95] on input "Select a twin room type" at bounding box center [444, 95] width 122 height 16
click at [427, 158] on li "Standard room" at bounding box center [447, 160] width 136 height 14
type input "Standard room"
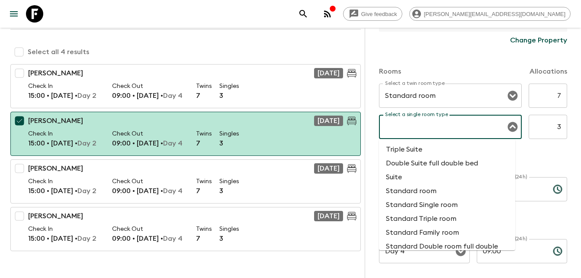
click at [432, 123] on input "Select a single room type" at bounding box center [444, 127] width 122 height 16
click at [435, 207] on li "Standard Single room" at bounding box center [447, 205] width 136 height 14
type input "Standard Single room"
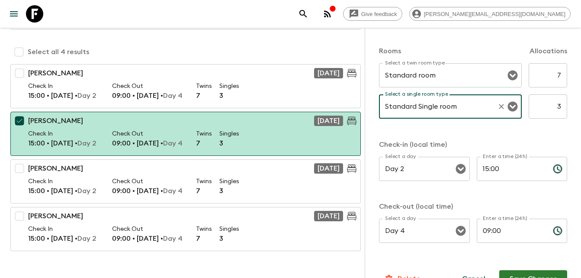
scroll to position [264, 0]
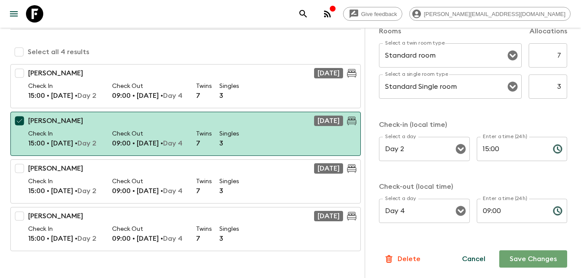
click at [523, 257] on button "Save Changes" at bounding box center [533, 258] width 68 height 17
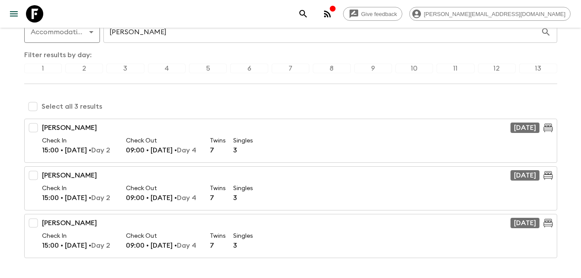
scroll to position [0, 0]
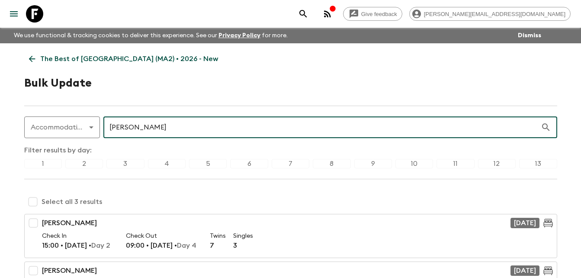
click at [158, 126] on input "[PERSON_NAME]" at bounding box center [321, 127] width 437 height 24
type input "R"
type input "Dar Bensouda"
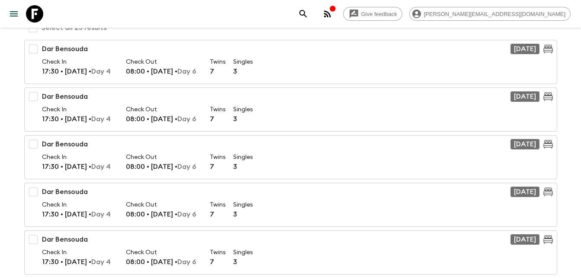
scroll to position [179, 0]
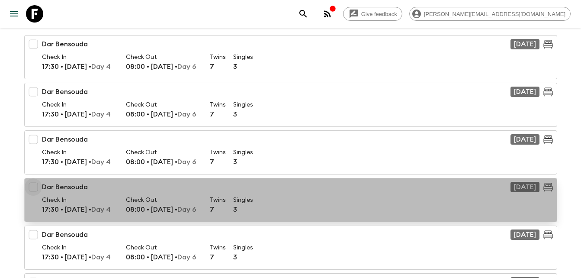
click at [32, 186] on input "checkbox" at bounding box center [33, 186] width 17 height 17
checkbox input "true"
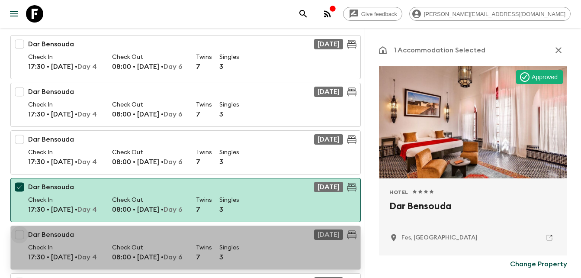
click at [19, 234] on input "checkbox" at bounding box center [19, 234] width 17 height 17
checkbox input "true"
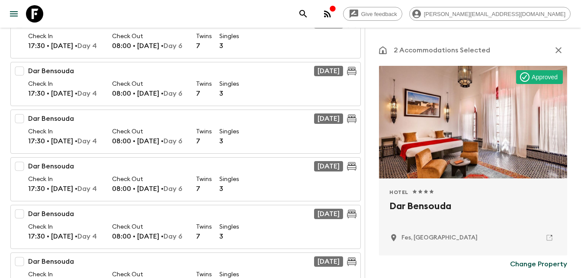
scroll to position [438, 0]
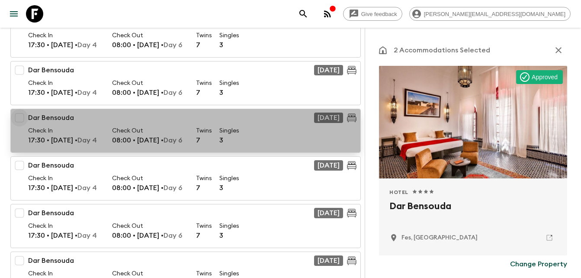
click at [16, 114] on input "checkbox" at bounding box center [19, 117] width 17 height 17
checkbox input "true"
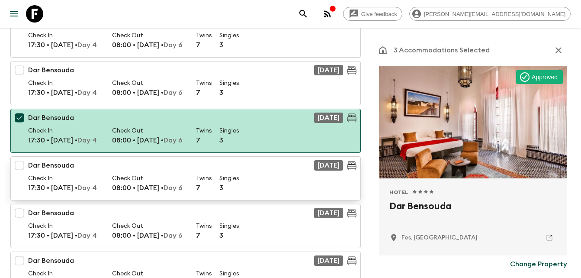
click at [24, 160] on input "checkbox" at bounding box center [19, 165] width 17 height 17
checkbox input "true"
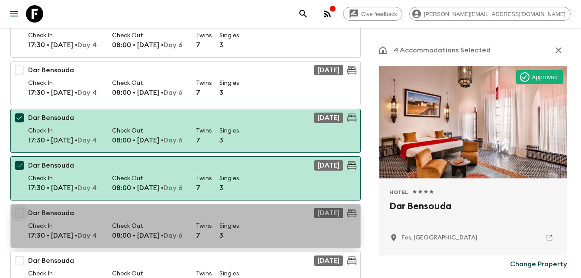
click at [19, 213] on input "checkbox" at bounding box center [19, 212] width 17 height 17
checkbox input "true"
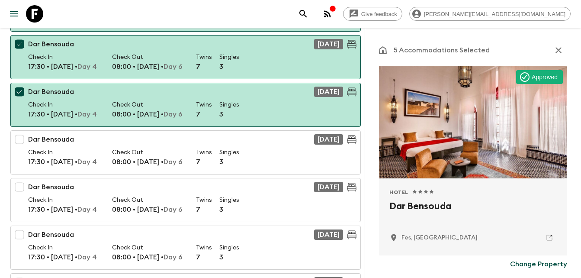
scroll to position [577, 0]
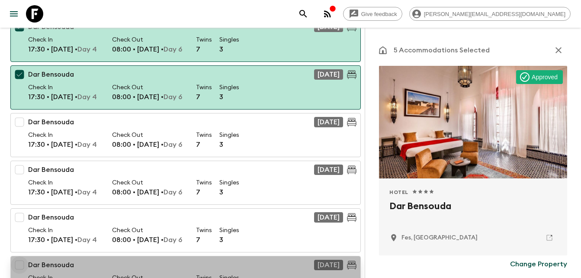
click at [21, 263] on input "checkbox" at bounding box center [19, 264] width 17 height 17
checkbox input "true"
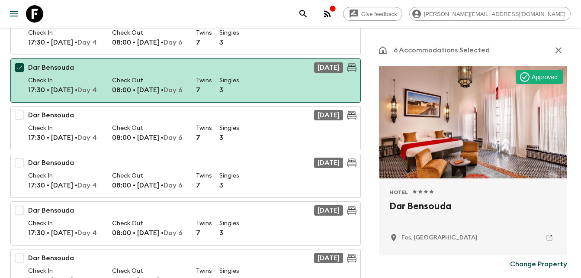
scroll to position [790, 0]
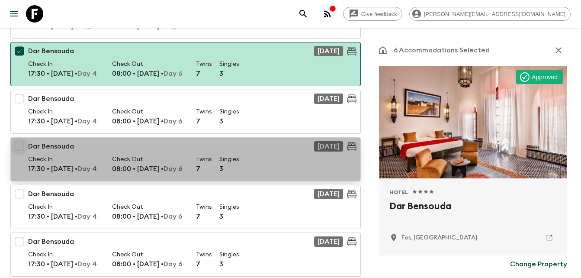
click at [20, 141] on input "checkbox" at bounding box center [19, 146] width 17 height 17
checkbox input "true"
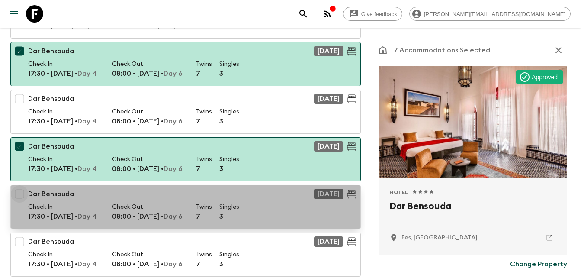
click at [20, 193] on input "checkbox" at bounding box center [19, 193] width 17 height 17
checkbox input "true"
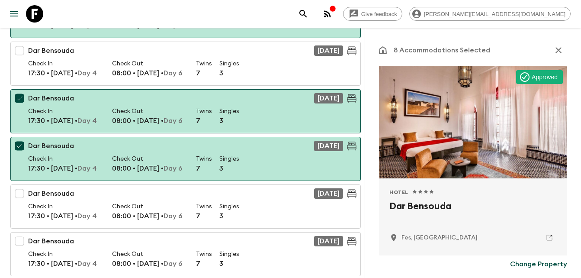
scroll to position [842, 0]
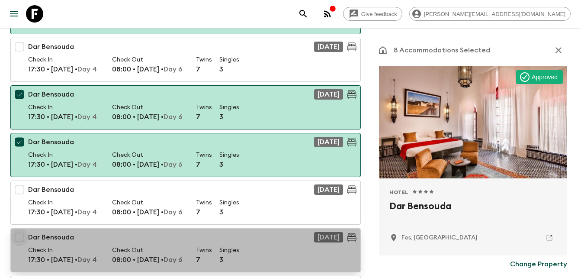
click at [19, 236] on input "checkbox" at bounding box center [19, 236] width 17 height 17
checkbox input "true"
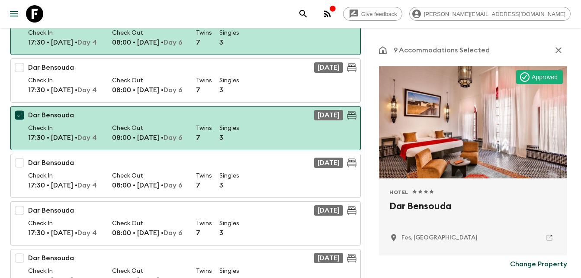
scroll to position [969, 0]
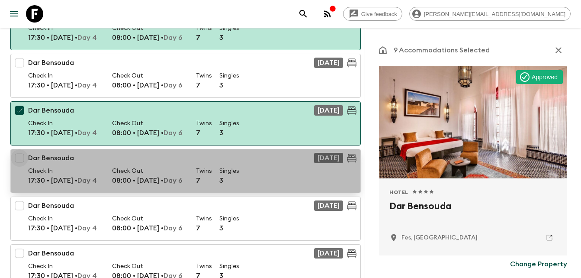
click at [17, 160] on input "checkbox" at bounding box center [19, 157] width 17 height 17
checkbox input "true"
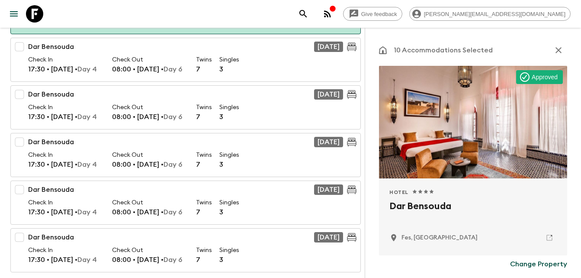
scroll to position [1131, 0]
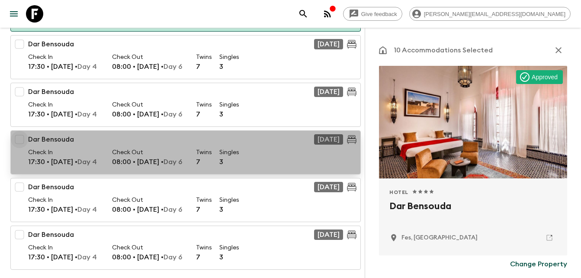
click at [21, 138] on input "checkbox" at bounding box center [19, 139] width 17 height 17
checkbox input "true"
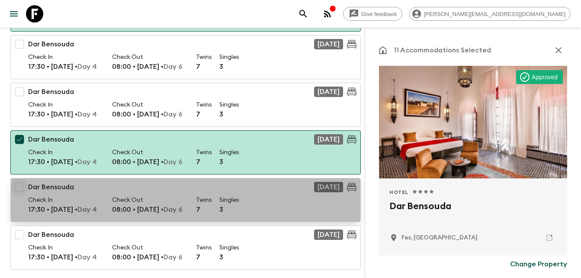
click at [21, 186] on input "checkbox" at bounding box center [19, 186] width 17 height 17
checkbox input "true"
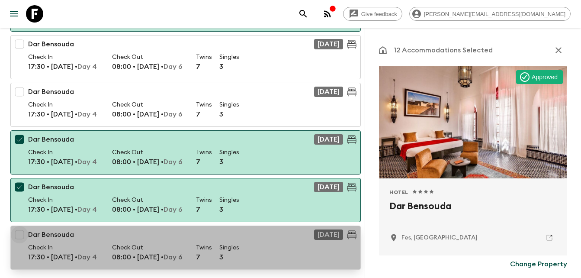
click at [19, 236] on input "checkbox" at bounding box center [19, 234] width 17 height 17
checkbox input "true"
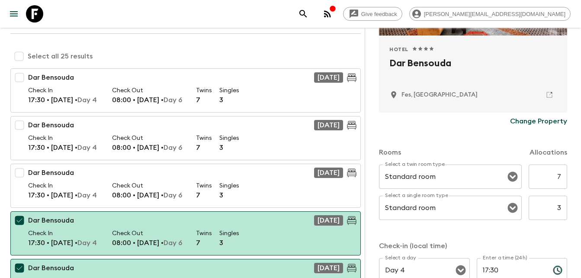
scroll to position [148, 0]
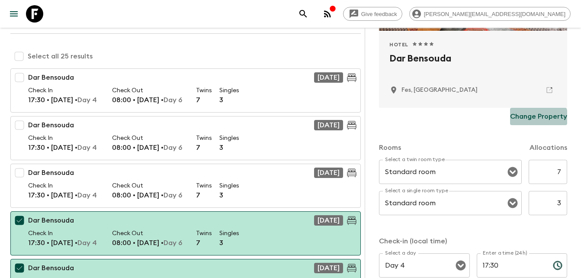
click at [532, 119] on p "Change Property" at bounding box center [538, 116] width 57 height 10
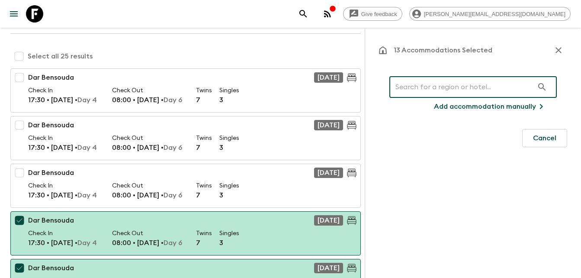
scroll to position [0, 0]
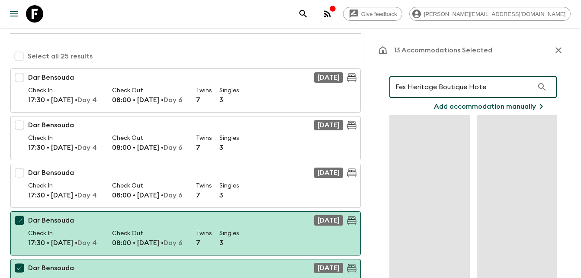
type input "Fes Heritage Boutique Hotel"
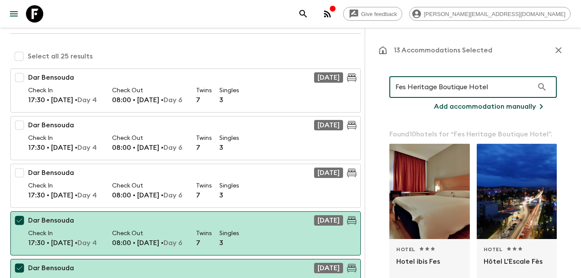
drag, startPoint x: 494, startPoint y: 87, endPoint x: 393, endPoint y: 87, distance: 100.8
click at [393, 87] on input "Fes Heritage Boutique Hotel" at bounding box center [461, 87] width 144 height 24
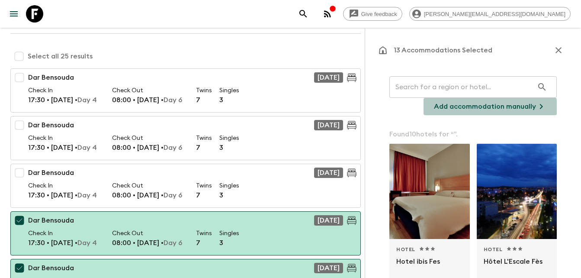
click at [469, 109] on p "Add accommodation manually" at bounding box center [485, 106] width 102 height 10
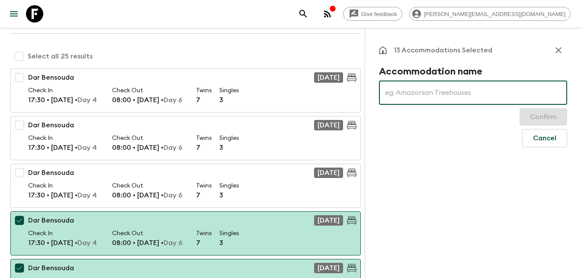
click at [425, 97] on input "text" at bounding box center [473, 92] width 188 height 24
paste input "Fes Heritage Boutique Hotel"
type input "Fes Heritage Boutique Hotel"
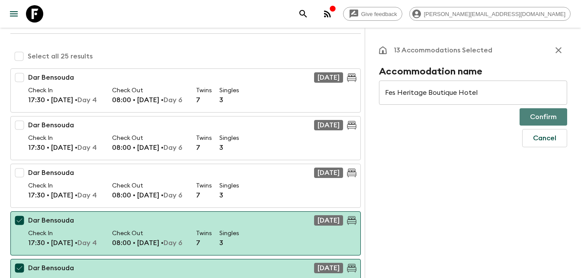
click at [543, 116] on button "Confirm" at bounding box center [544, 116] width 48 height 17
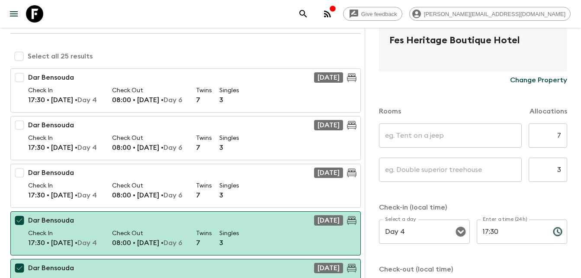
scroll to position [174, 0]
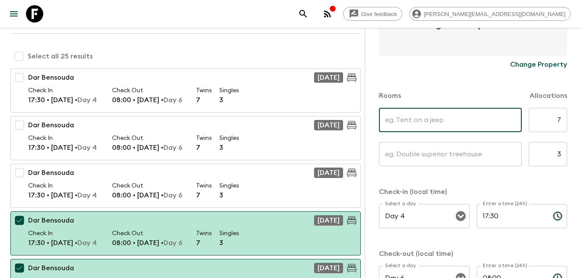
click at [446, 120] on input "text" at bounding box center [450, 120] width 143 height 24
type input "Standard Twin room"
type input "Standard Single room"
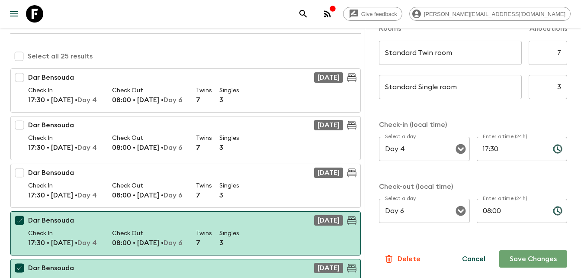
click at [527, 258] on button "Save Changes" at bounding box center [533, 258] width 68 height 17
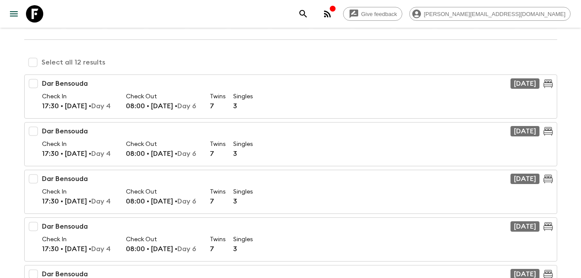
scroll to position [141, 0]
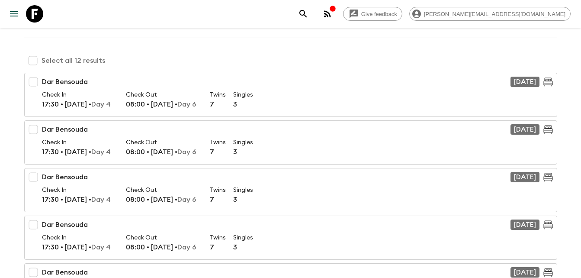
click at [4, 191] on div "Give feedback [PERSON_NAME][EMAIL_ADDRESS][DOMAIN_NAME] We use functional & tra…" at bounding box center [290, 273] width 581 height 829
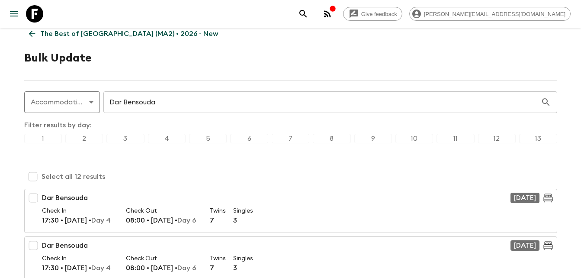
scroll to position [0, 0]
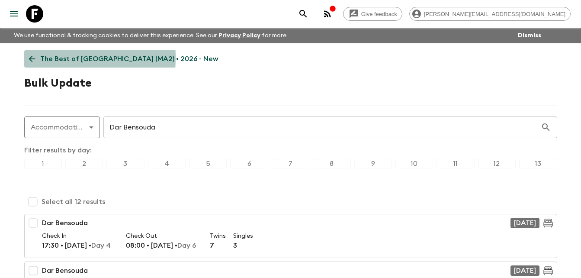
click at [30, 58] on icon at bounding box center [32, 59] width 10 height 10
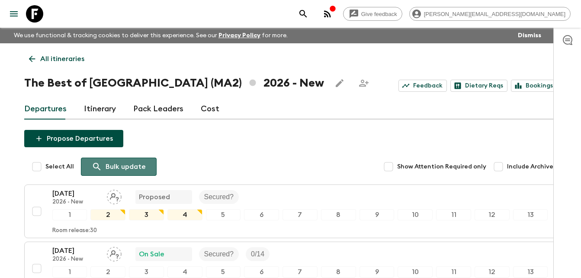
click at [131, 161] on p "Bulk update" at bounding box center [126, 166] width 40 height 10
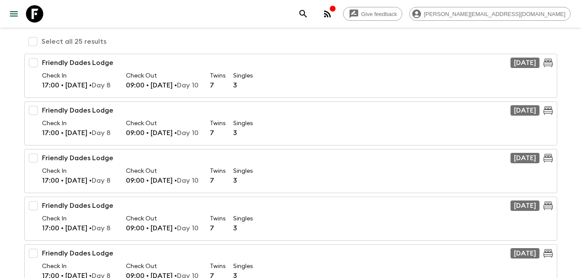
scroll to position [153, 0]
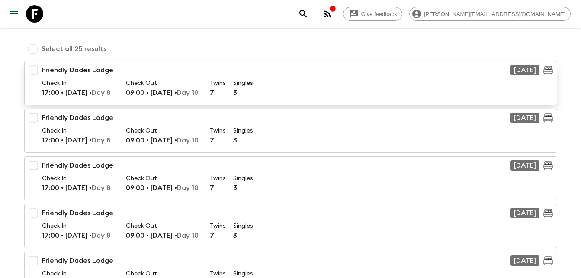
type input "Friendly"
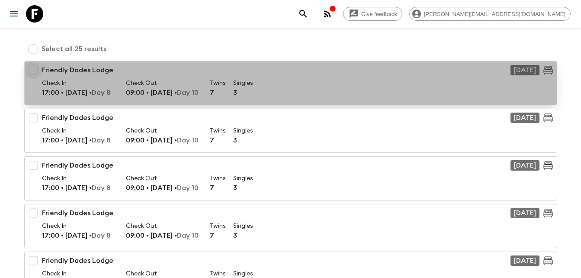
click at [36, 68] on input "checkbox" at bounding box center [33, 69] width 17 height 17
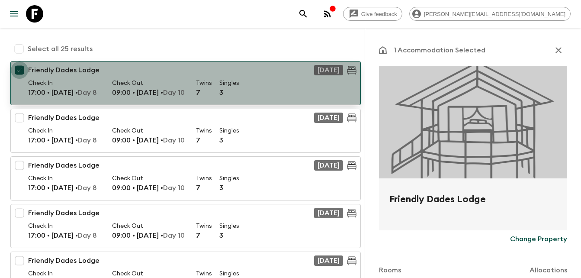
click at [19, 69] on input "checkbox" at bounding box center [19, 69] width 17 height 17
checkbox input "false"
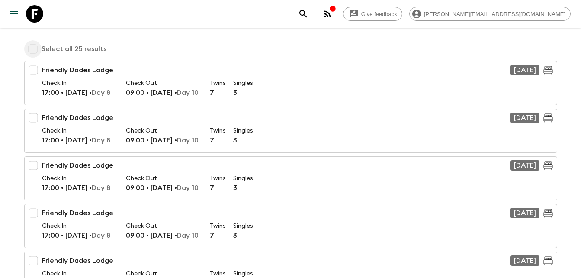
click at [33, 45] on input "checkbox" at bounding box center [32, 48] width 17 height 17
checkbox input "true"
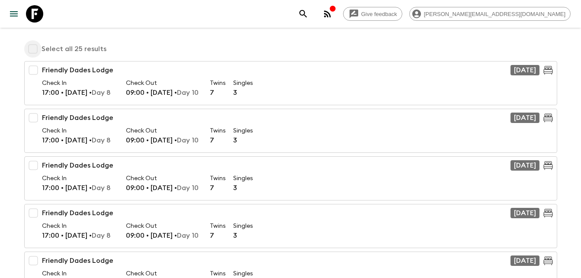
checkbox input "true"
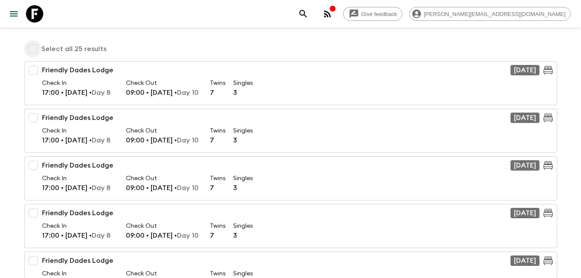
checkbox input "true"
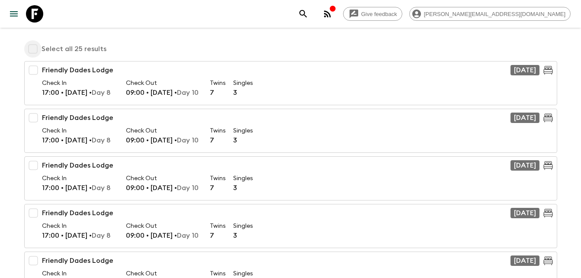
checkbox input "true"
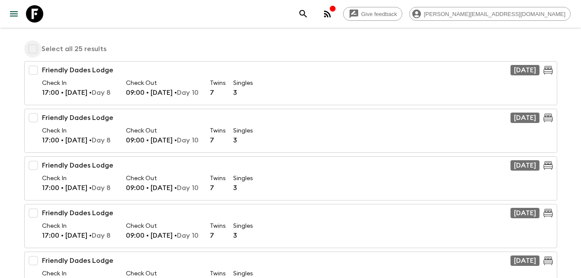
checkbox input "true"
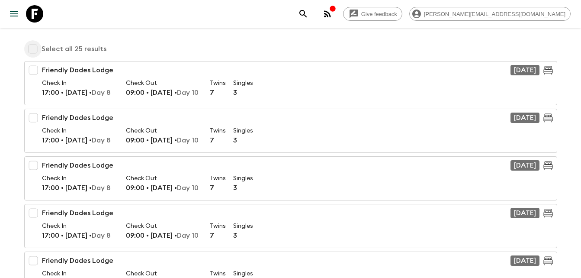
checkbox input "true"
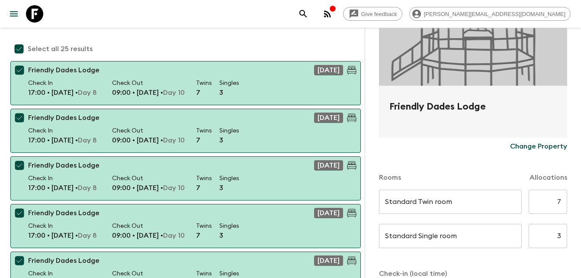
scroll to position [99, 0]
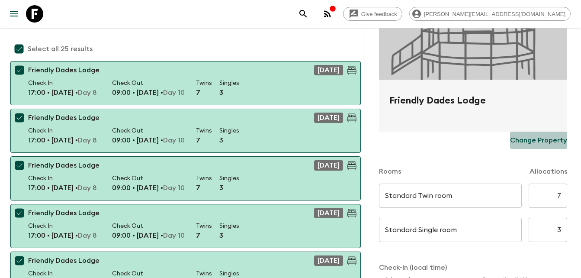
click at [539, 138] on p "Change Property" at bounding box center [538, 140] width 57 height 10
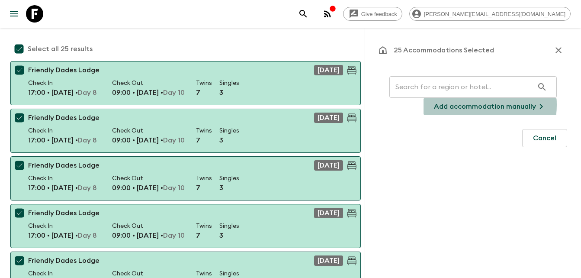
click at [466, 105] on p "Add accommodation manually" at bounding box center [485, 106] width 102 height 10
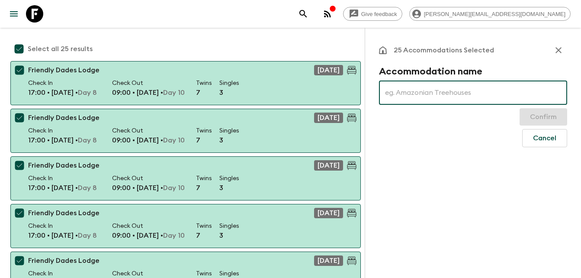
click at [402, 92] on input "text" at bounding box center [473, 92] width 188 height 24
type input "[GEOGRAPHIC_DATA][PERSON_NAME]"
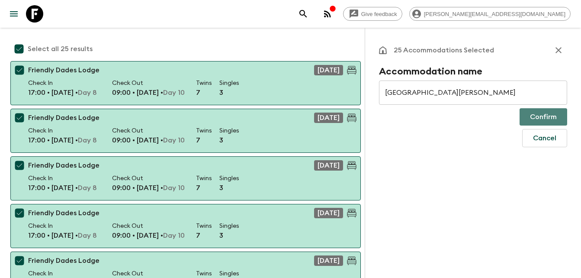
click at [543, 112] on button "Confirm" at bounding box center [544, 116] width 48 height 17
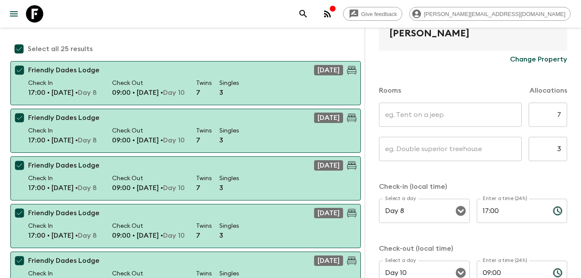
scroll to position [190, 0]
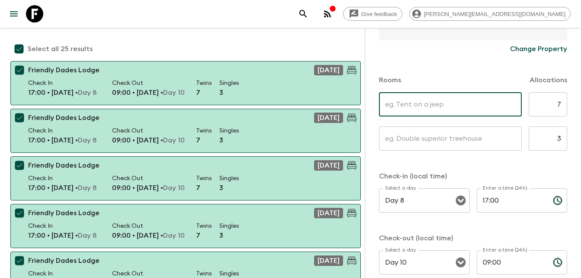
click at [445, 103] on input "text" at bounding box center [450, 104] width 143 height 24
type input "Standard Twin room"
type input "Standard Single room"
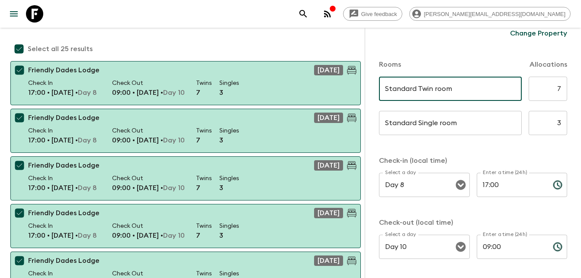
scroll to position [241, 0]
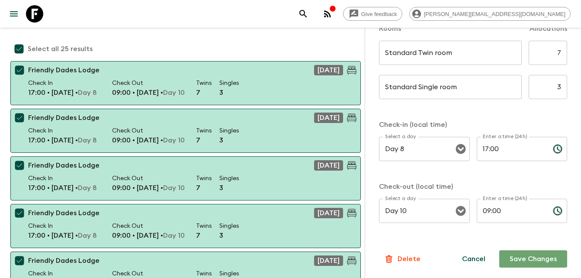
click at [526, 260] on button "Save Changes" at bounding box center [533, 258] width 68 height 17
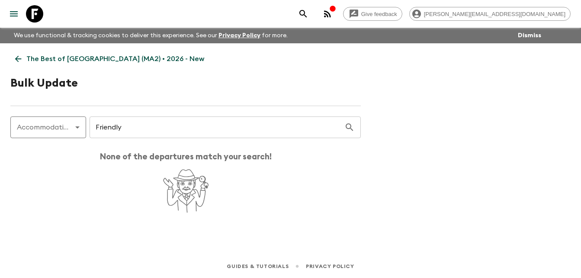
scroll to position [0, 0]
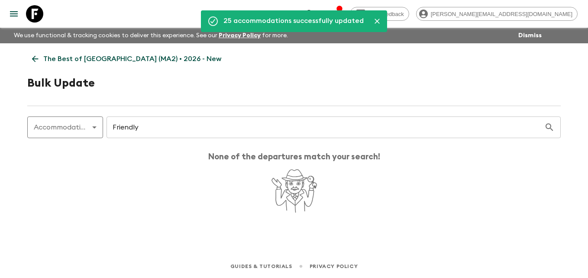
click at [32, 58] on icon at bounding box center [35, 59] width 10 height 10
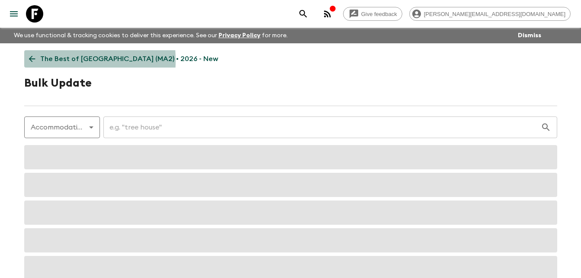
click at [29, 61] on icon at bounding box center [32, 59] width 10 height 10
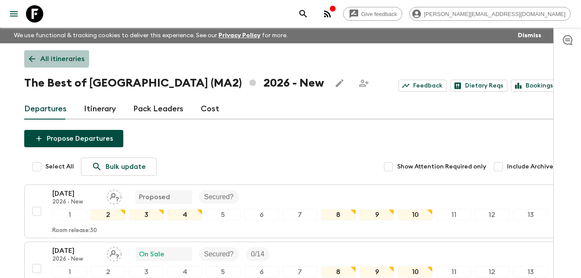
click at [29, 57] on icon at bounding box center [32, 59] width 10 height 10
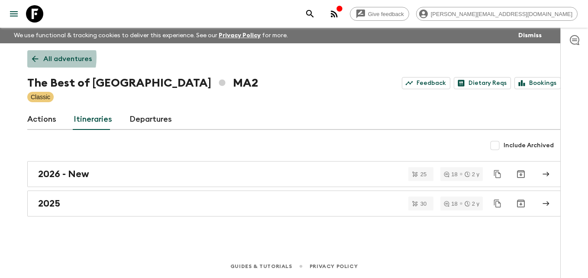
click at [29, 57] on link "All adventures" at bounding box center [61, 58] width 69 height 17
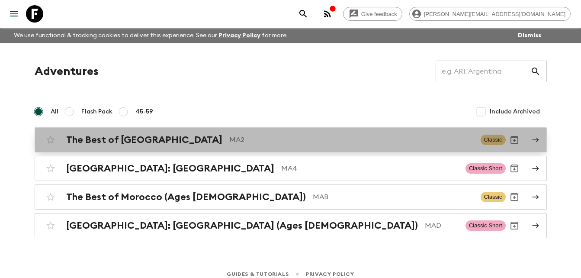
click at [142, 140] on h2 "The Best of [GEOGRAPHIC_DATA]" at bounding box center [144, 139] width 156 height 11
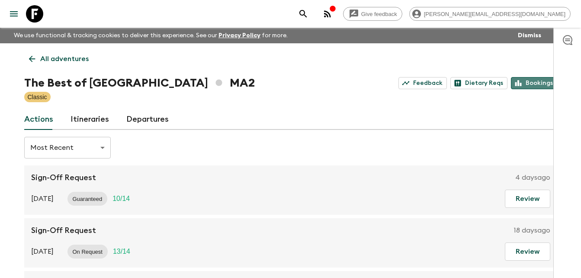
click at [540, 85] on link "Bookings" at bounding box center [534, 83] width 46 height 12
click at [30, 60] on icon at bounding box center [32, 59] width 6 height 6
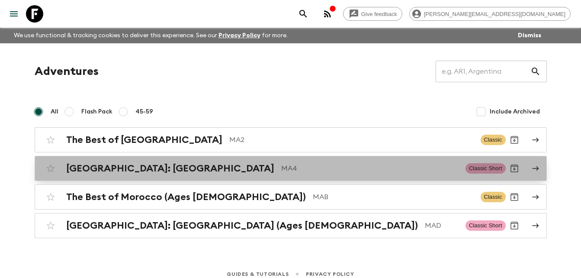
click at [131, 172] on h2 "[GEOGRAPHIC_DATA]: [GEOGRAPHIC_DATA]" at bounding box center [170, 168] width 208 height 11
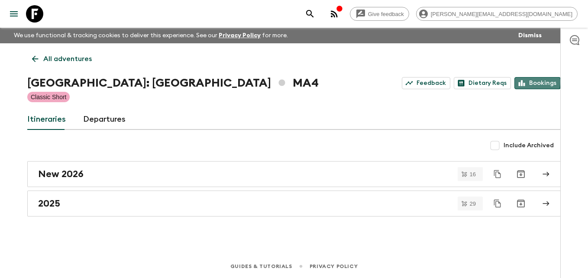
click at [533, 82] on link "Bookings" at bounding box center [537, 83] width 46 height 12
